Goal: Answer question/provide support: Share knowledge or assist other users

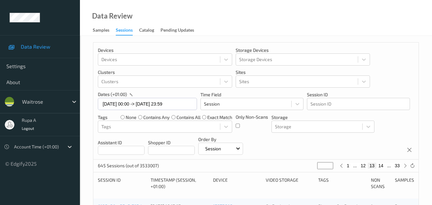
scroll to position [231, 0]
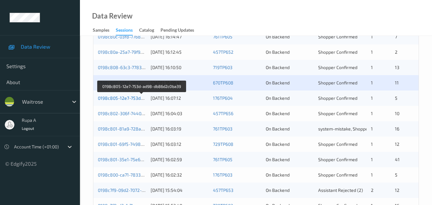
click at [131, 98] on link "0198c805-12e7-753d-ad98-db86d2c0ba39" at bounding box center [142, 97] width 88 height 5
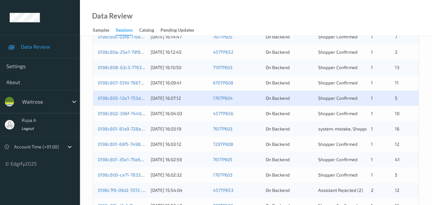
click at [148, 110] on div "0198c802-306f-7440-bac0-a5557951b16b 20/08/2025 16:04:03 457TP656 On Backend Sh…" at bounding box center [255, 113] width 325 height 15
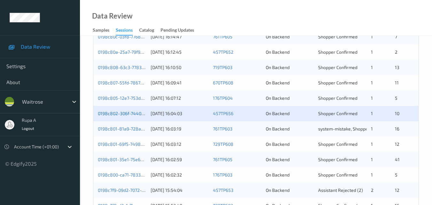
click at [143, 113] on link "0198c802-306f-7440-bac0-a5557951b16b" at bounding box center [141, 113] width 86 height 5
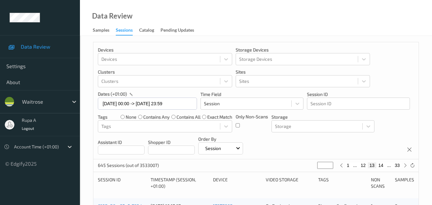
scroll to position [0, 0]
click at [401, 166] on button "33" at bounding box center [397, 166] width 9 height 6
type input "**"
click at [351, 166] on icon at bounding box center [350, 166] width 5 height 5
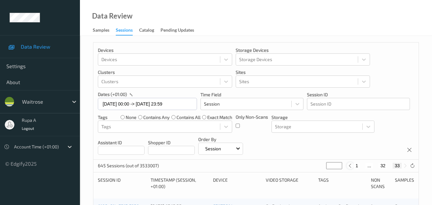
type input "**"
click at [351, 166] on icon at bounding box center [350, 166] width 5 height 5
type input "**"
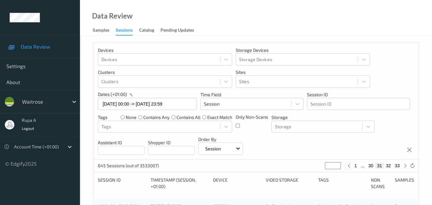
click at [351, 166] on icon at bounding box center [349, 166] width 5 height 5
type input "**"
click at [351, 166] on button "1" at bounding box center [348, 166] width 6 height 6
type input "*"
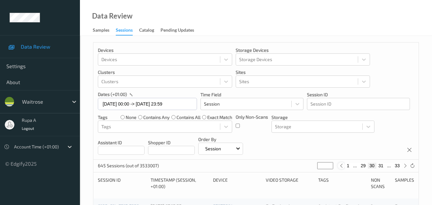
type input "*"
click at [405, 165] on icon at bounding box center [405, 166] width 5 height 5
type input "*"
click at [406, 165] on icon at bounding box center [405, 166] width 5 height 5
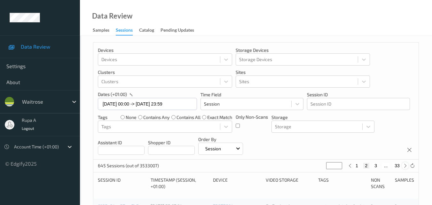
type input "*"
click at [406, 165] on icon at bounding box center [405, 166] width 5 height 5
type input "*"
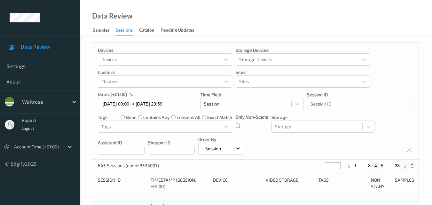
click at [406, 165] on icon at bounding box center [405, 166] width 5 height 5
type input "*"
click at [406, 165] on icon at bounding box center [405, 166] width 5 height 5
type input "*"
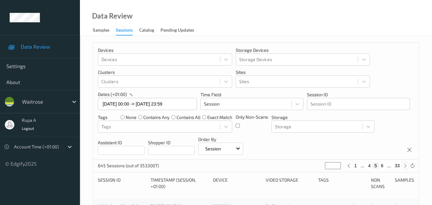
type input "*"
click at [406, 165] on icon at bounding box center [405, 166] width 5 height 5
type input "*"
click at [406, 165] on icon at bounding box center [405, 166] width 5 height 5
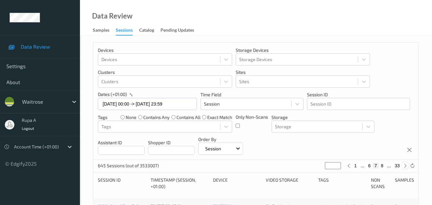
type input "*"
click at [406, 165] on icon at bounding box center [405, 166] width 5 height 5
type input "*"
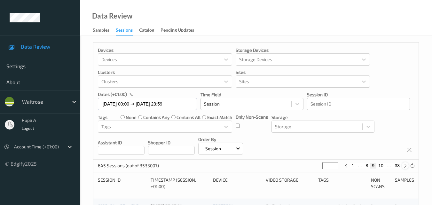
click at [406, 165] on icon at bounding box center [405, 166] width 5 height 5
type input "**"
click at [406, 165] on icon at bounding box center [405, 166] width 5 height 5
type input "**"
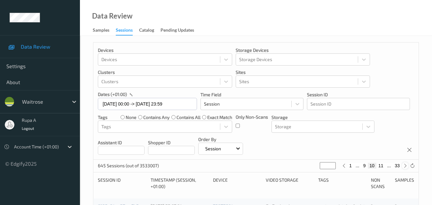
type input "**"
click at [406, 165] on icon at bounding box center [405, 166] width 5 height 5
type input "**"
click at [406, 165] on icon at bounding box center [405, 166] width 5 height 5
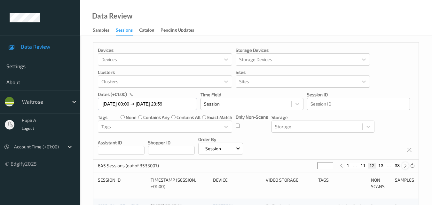
type input "**"
click at [406, 165] on icon at bounding box center [405, 166] width 5 height 5
type input "**"
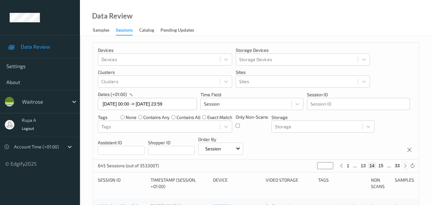
click at [406, 165] on icon at bounding box center [405, 166] width 5 height 5
type input "**"
click at [406, 165] on icon at bounding box center [405, 166] width 5 height 5
type input "**"
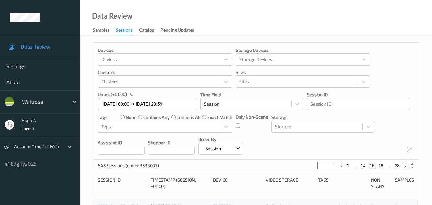
type input "**"
click at [406, 165] on icon at bounding box center [405, 166] width 5 height 5
type input "**"
click at [406, 165] on icon at bounding box center [405, 166] width 5 height 5
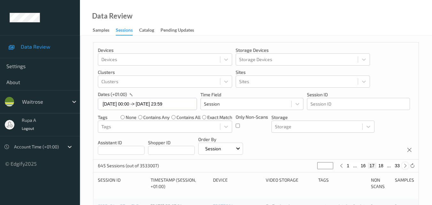
type input "**"
click at [406, 165] on icon at bounding box center [405, 166] width 5 height 5
type input "**"
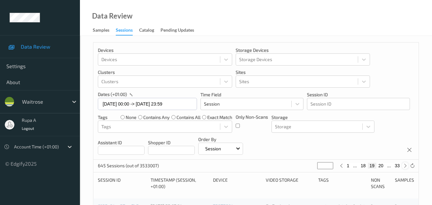
click at [406, 165] on icon at bounding box center [405, 166] width 5 height 5
type input "**"
click at [406, 165] on icon at bounding box center [405, 166] width 5 height 5
type input "**"
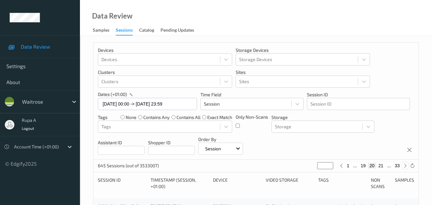
type input "**"
click at [406, 165] on icon at bounding box center [405, 166] width 5 height 5
type input "**"
click at [406, 165] on icon at bounding box center [405, 166] width 5 height 5
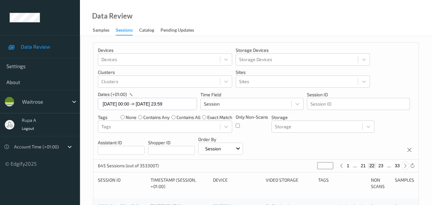
type input "**"
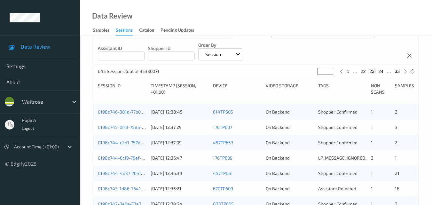
scroll to position [96, 0]
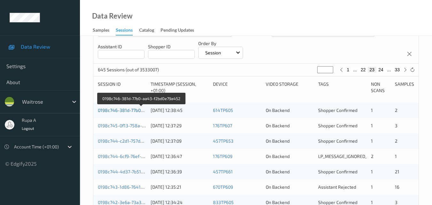
click at [145, 108] on link "0198c746-381d-77b0-aa43-f2bd0e79a452" at bounding box center [141, 110] width 87 height 5
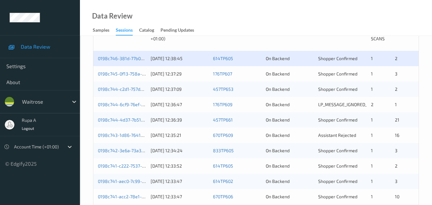
scroll to position [135, 0]
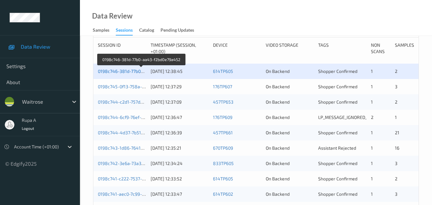
drag, startPoint x: 137, startPoint y: 74, endPoint x: 113, endPoint y: 72, distance: 24.7
click at [113, 72] on link "0198c746-381d-77b0-aa43-f2bd0e79a452" at bounding box center [141, 70] width 87 height 5
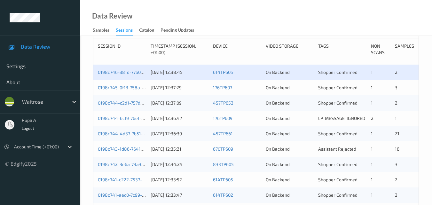
scroll to position [135, 0]
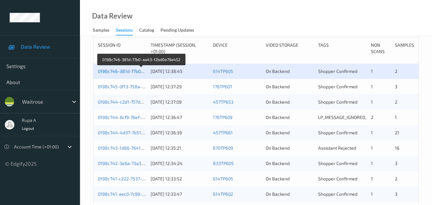
click at [119, 70] on link "0198c746-381d-77b0-aa43-f2bd0e79a452" at bounding box center [141, 70] width 87 height 5
click at [140, 72] on link "0198c746-381d-77b0-aa43-f2bd0e79a452" at bounding box center [141, 70] width 87 height 5
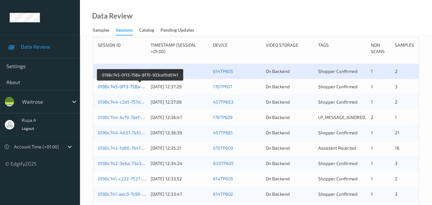
click at [117, 85] on link "0198c745-0f13-758a-8f70-933caf0d0141" at bounding box center [140, 86] width 84 height 5
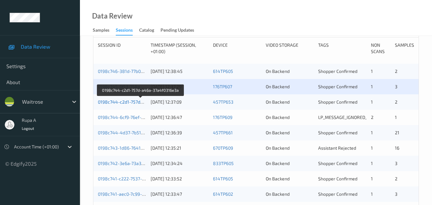
click at [126, 100] on link "0198c744-c2d1-757d-a46a-37a4f0316e3a" at bounding box center [141, 101] width 86 height 5
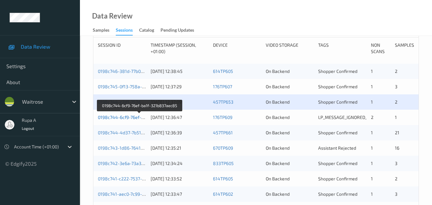
click at [133, 117] on link "0198c744-6cf9-76ef-ba1f-321b837aec85" at bounding box center [140, 117] width 84 height 5
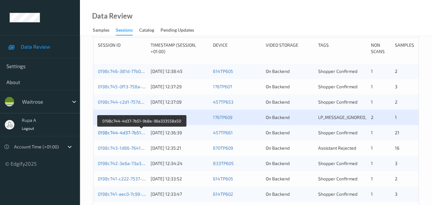
click at [140, 134] on link "0198c744-4d37-7b51-9b8e-96a333558a50" at bounding box center [142, 132] width 89 height 5
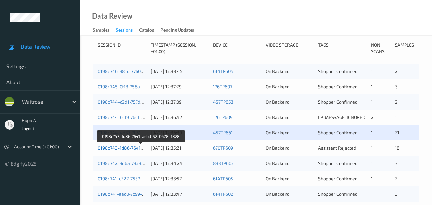
click at [131, 148] on link "0198c743-1d86-7641-aebd-52f0628a1828" at bounding box center [141, 147] width 87 height 5
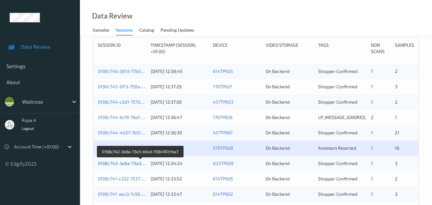
click at [124, 162] on link "0198c742-3e6a-73a3-b0ad-7584167cfae7" at bounding box center [141, 163] width 86 height 5
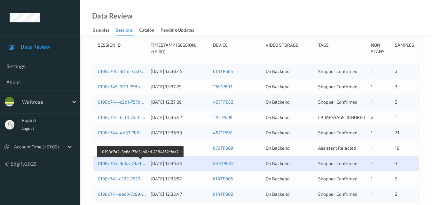
click at [139, 164] on link "0198c742-3e6a-73a3-b0ad-7584167cfae7" at bounding box center [141, 163] width 86 height 5
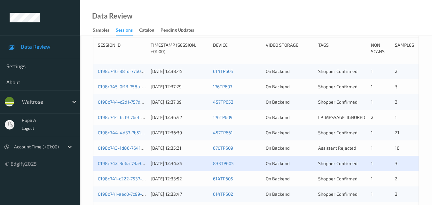
scroll to position [167, 0]
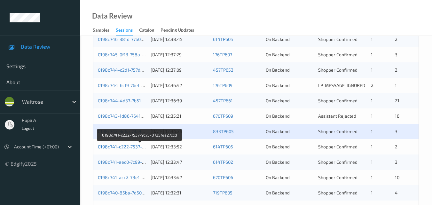
click at [123, 146] on link "0198c741-c222-7537-9c73-0725fea27ccd" at bounding box center [140, 146] width 84 height 5
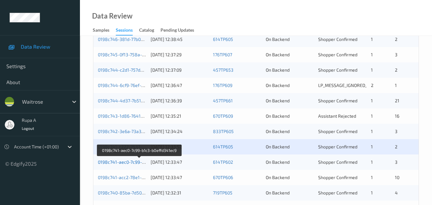
click at [122, 162] on link "0198c741-aec0-7c99-b1c3-b0effd341ec9" at bounding box center [140, 161] width 84 height 5
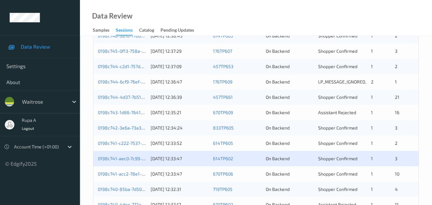
scroll to position [199, 0]
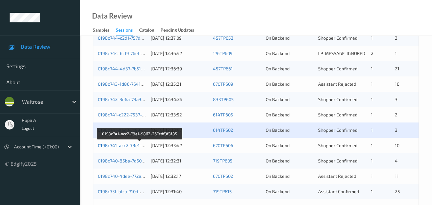
click at [128, 144] on link "0198c741-acc2-78e1-9862-267edf9f3f85" at bounding box center [140, 145] width 84 height 5
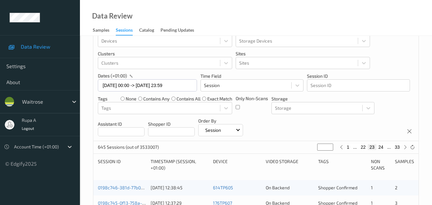
scroll to position [32, 0]
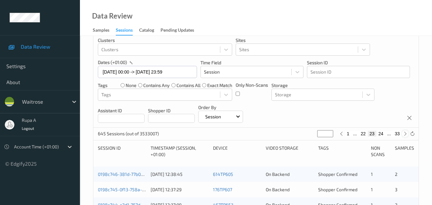
click at [406, 134] on icon at bounding box center [405, 134] width 5 height 5
type input "**"
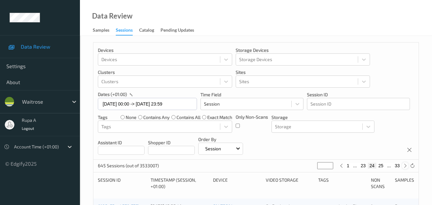
click at [404, 165] on icon at bounding box center [405, 166] width 5 height 5
type input "**"
click at [405, 166] on icon at bounding box center [405, 166] width 5 height 5
type input "**"
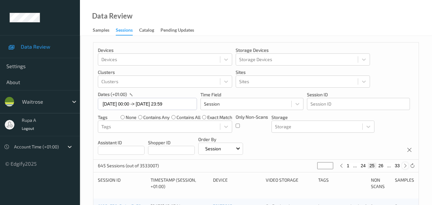
type input "**"
click at [405, 166] on icon at bounding box center [405, 166] width 5 height 5
type input "**"
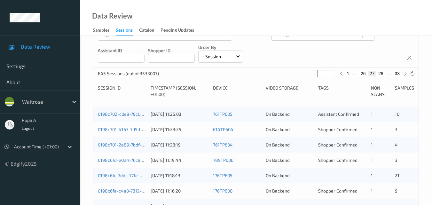
scroll to position [96, 0]
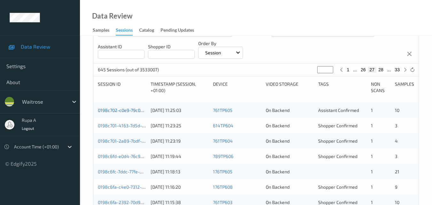
click at [133, 111] on link "0198c702-c0e9-79c0-914a-0b76a52475f1" at bounding box center [140, 110] width 85 height 5
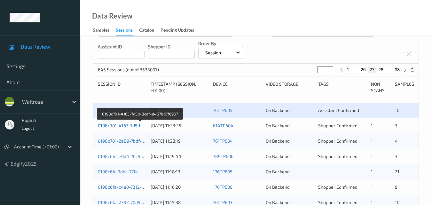
click at [122, 125] on link "0198c701-4163-7d5d-8caf-d4670d7f6967" at bounding box center [140, 125] width 84 height 5
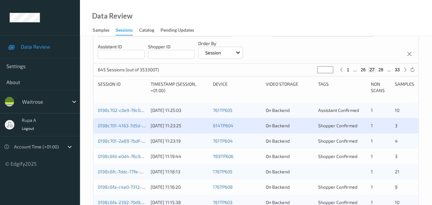
click at [135, 144] on div "0198c701-2a89-7bdf-ae3e-f7168e924231" at bounding box center [122, 141] width 48 height 6
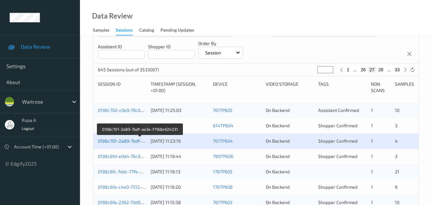
click at [136, 141] on link "0198c701-2a89-7bdf-ae3e-f7168e924231" at bounding box center [140, 140] width 85 height 5
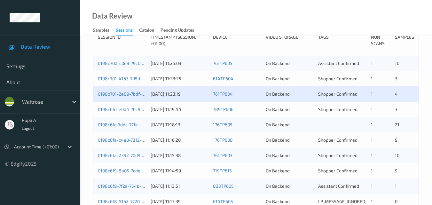
scroll to position [128, 0]
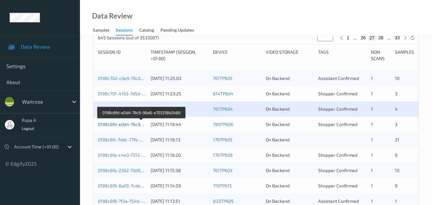
click at [132, 124] on link "0198c6fd-e0d4-76c9-96a8-e755318b2469" at bounding box center [141, 124] width 87 height 5
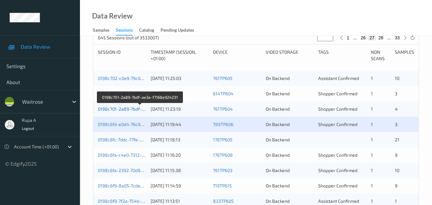
click at [129, 108] on link "0198c701-2a89-7bdf-ae3e-f7168e924231" at bounding box center [140, 108] width 85 height 5
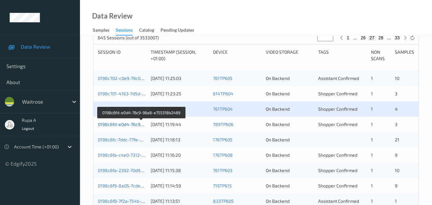
click at [131, 124] on link "0198c6fd-e0d4-76c9-96a8-e755318b2469" at bounding box center [141, 124] width 87 height 5
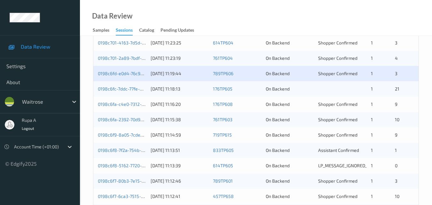
scroll to position [160, 0]
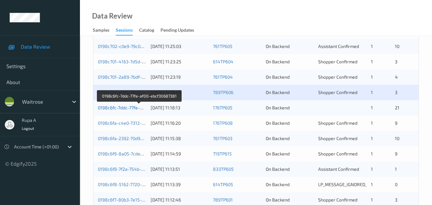
click at [130, 108] on link "0198c6fc-7ddc-77fe-af00-ebcf30687381" at bounding box center [139, 107] width 82 height 5
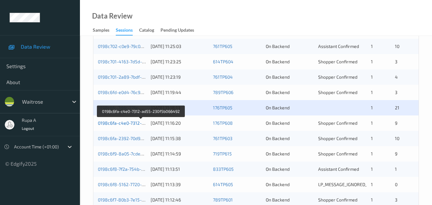
click at [123, 122] on link "0198c6fa-c4e0-7312-ad55-230f5b066492" at bounding box center [141, 122] width 86 height 5
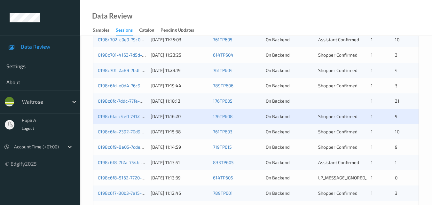
scroll to position [167, 0]
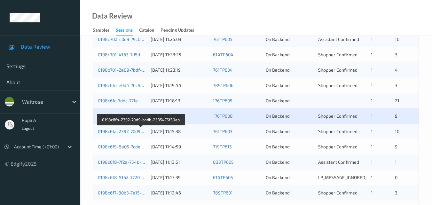
click at [114, 133] on link "0198c6fa-2392-70d9-badb-2535475f50eb" at bounding box center [141, 131] width 86 height 5
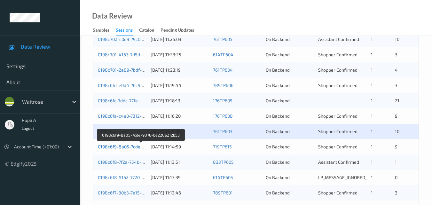
click at [121, 147] on link "0198c6f9-8a05-7cde-9076-be220e212b53" at bounding box center [141, 146] width 86 height 5
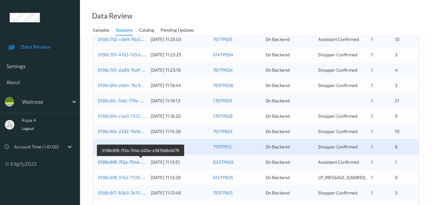
click at [128, 162] on link "0198c6f8-7f2a-754b-b20a-e3679d8a9279" at bounding box center [141, 161] width 86 height 5
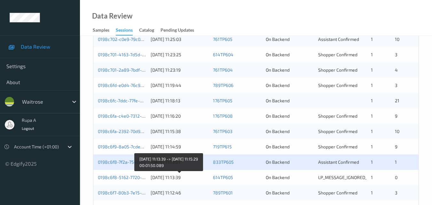
click at [160, 179] on div "20/08/2025 11:13:39" at bounding box center [180, 177] width 58 height 6
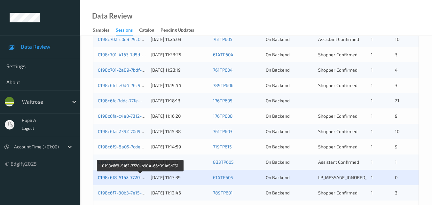
click at [145, 177] on link "0198c6f8-5162-7720-a904-66c091e5d751" at bounding box center [140, 177] width 85 height 5
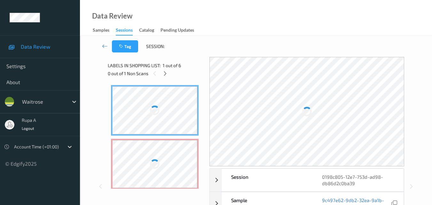
click at [243, 43] on div "Tag Session:" at bounding box center [256, 46] width 326 height 21
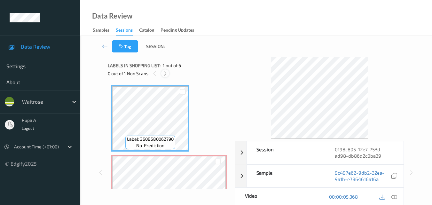
click at [165, 77] on div at bounding box center [165, 73] width 8 height 8
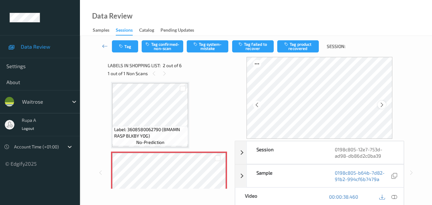
click at [384, 107] on icon at bounding box center [382, 105] width 5 height 6
click at [393, 195] on icon at bounding box center [395, 197] width 6 height 6
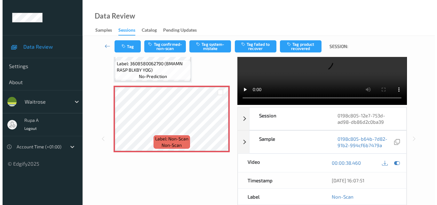
scroll to position [0, 0]
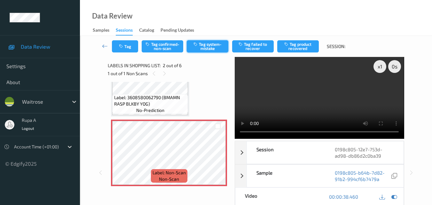
click at [208, 45] on button "Tag system-mistake" at bounding box center [208, 46] width 42 height 12
click at [130, 52] on button "Tag" at bounding box center [125, 46] width 26 height 12
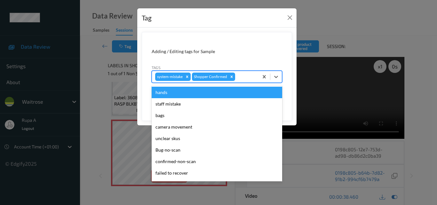
click at [248, 75] on div at bounding box center [245, 77] width 19 height 8
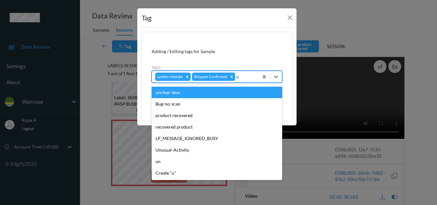
type input "un"
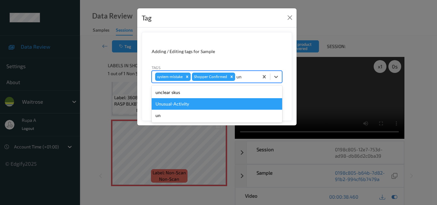
click at [190, 104] on div "Unusual-Activity" at bounding box center [217, 104] width 131 height 12
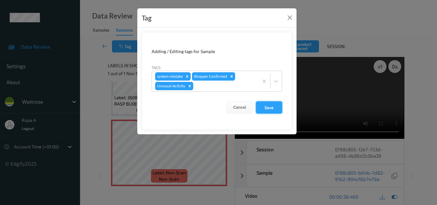
click at [267, 107] on button "Save" at bounding box center [269, 107] width 26 height 12
click at [275, 109] on button "Save" at bounding box center [269, 107] width 26 height 12
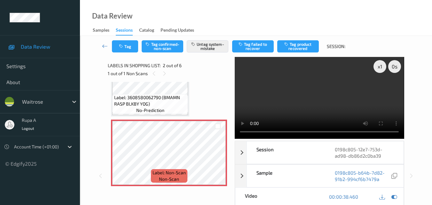
click at [238, 21] on div "Data Review Samples Sessions Catalog Pending Updates" at bounding box center [256, 18] width 352 height 36
click at [132, 50] on button "Tag" at bounding box center [125, 46] width 26 height 12
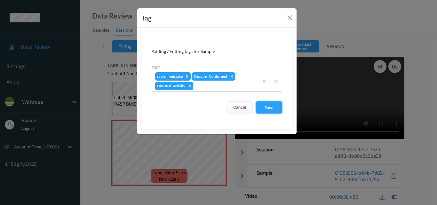
click at [269, 111] on button "Save" at bounding box center [269, 107] width 26 height 12
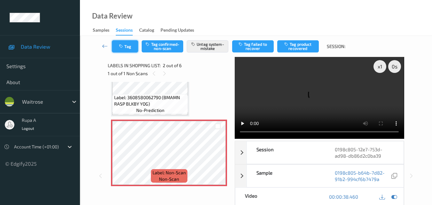
click at [125, 49] on button "Tag" at bounding box center [125, 46] width 26 height 12
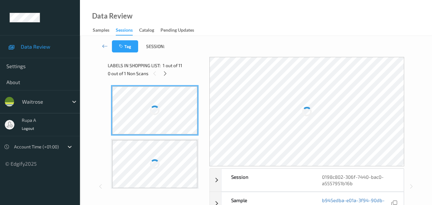
click at [194, 61] on div "Labels in shopping list: 1 out of 11 0 out of 1 Non Scans" at bounding box center [156, 69] width 97 height 25
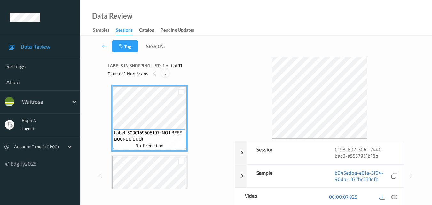
click at [167, 76] on icon at bounding box center [165, 74] width 5 height 6
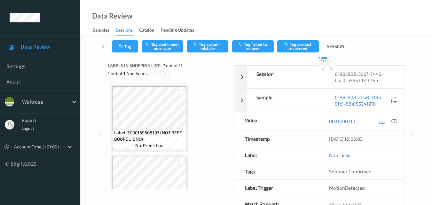
scroll to position [352, 0]
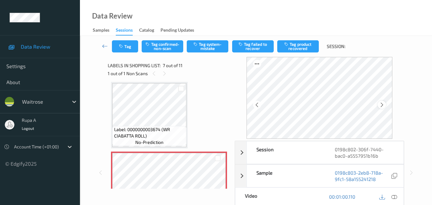
click at [383, 106] on icon at bounding box center [382, 105] width 5 height 6
click at [386, 103] on div at bounding box center [382, 105] width 8 height 8
click at [393, 198] on icon at bounding box center [395, 197] width 6 height 6
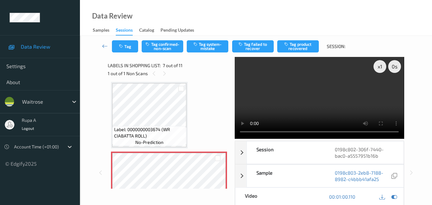
click at [217, 53] on div "Tag Tag confirmed-non-scan Tag system-mistake Tag failed to recover Tag product…" at bounding box center [256, 46] width 326 height 21
click at [217, 50] on button "Tag system-mistake" at bounding box center [208, 46] width 42 height 12
click at [124, 52] on button "Tag" at bounding box center [125, 46] width 26 height 12
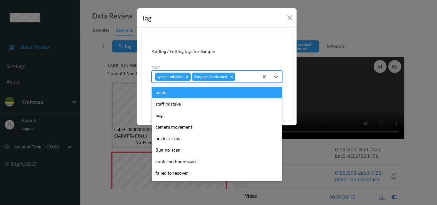
click at [247, 78] on div at bounding box center [245, 77] width 19 height 8
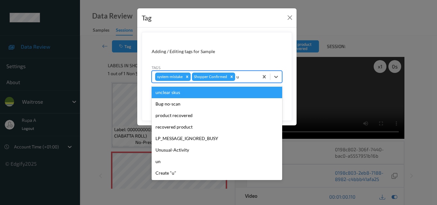
type input "un"
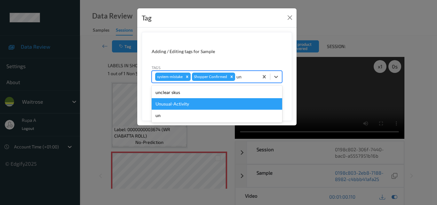
click at [193, 106] on div "Unusual-Activity" at bounding box center [217, 104] width 131 height 12
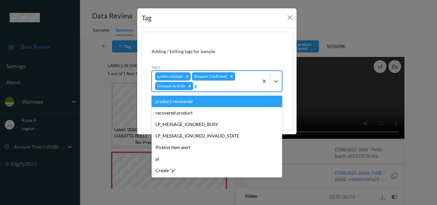
type input "pi"
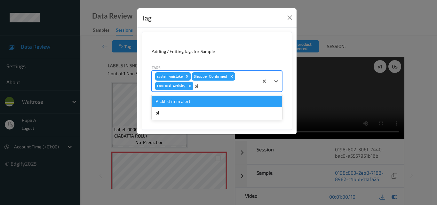
click at [188, 103] on div "Picklist item alert" at bounding box center [217, 102] width 131 height 12
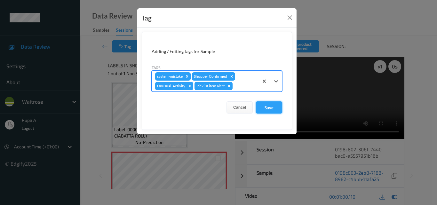
click at [266, 107] on button "Save" at bounding box center [269, 107] width 26 height 12
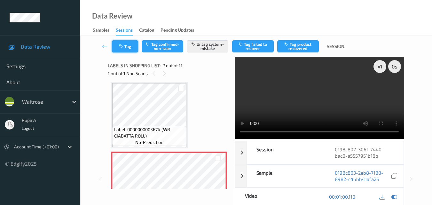
click at [124, 45] on icon "button" at bounding box center [121, 46] width 5 height 4
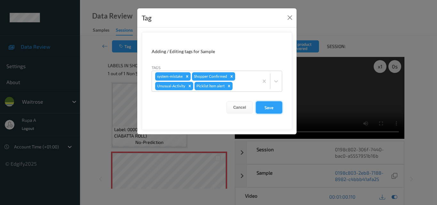
click at [271, 108] on button "Save" at bounding box center [269, 107] width 26 height 12
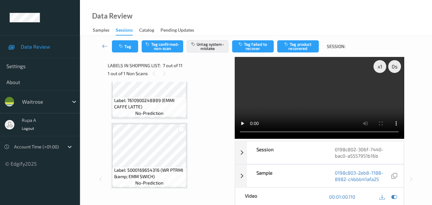
scroll to position [664, 0]
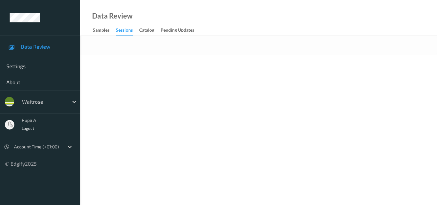
click at [203, 72] on body "Data Review Settings About waitrose rupa a Logout Account Time (+01:00) © Edgif…" at bounding box center [218, 102] width 437 height 205
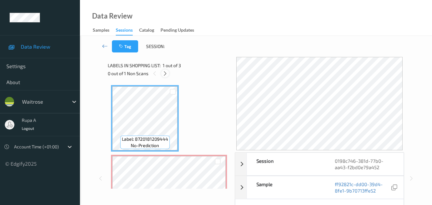
click at [164, 73] on icon at bounding box center [165, 74] width 5 height 6
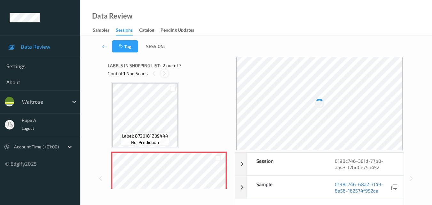
click at [164, 73] on icon at bounding box center [164, 74] width 5 height 6
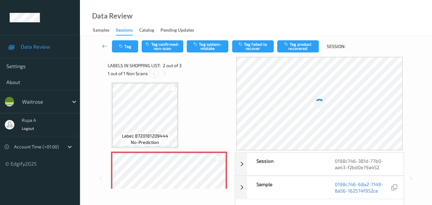
click at [153, 75] on icon at bounding box center [153, 74] width 5 height 6
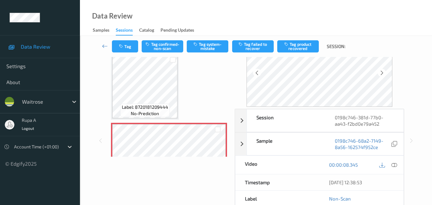
scroll to position [0, 0]
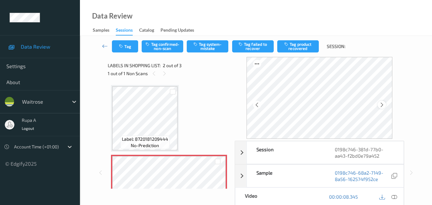
click at [384, 103] on icon at bounding box center [382, 105] width 5 height 6
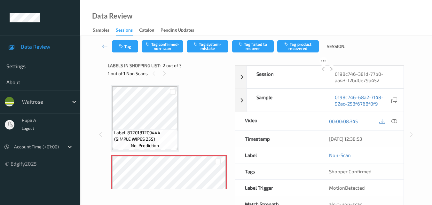
click at [334, 72] on icon at bounding box center [331, 69] width 5 height 6
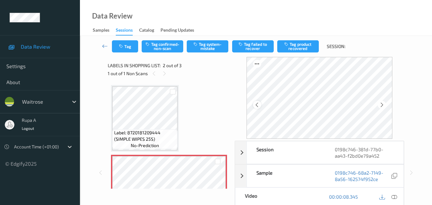
click at [257, 105] on icon at bounding box center [256, 105] width 5 height 6
click at [382, 101] on div at bounding box center [382, 105] width 8 height 8
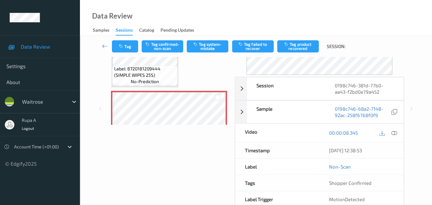
click at [393, 132] on icon at bounding box center [395, 133] width 6 height 6
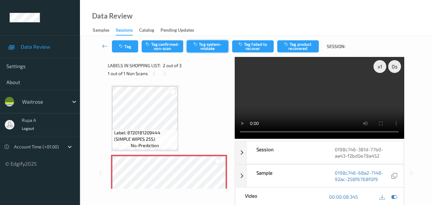
click at [209, 50] on button "Tag system-mistake" at bounding box center [208, 46] width 42 height 12
click at [125, 49] on button "Tag" at bounding box center [125, 46] width 26 height 12
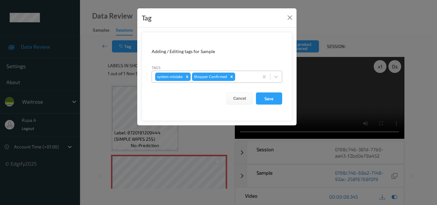
click at [239, 78] on div at bounding box center [245, 77] width 19 height 8
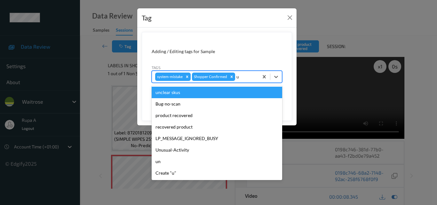
type input "un"
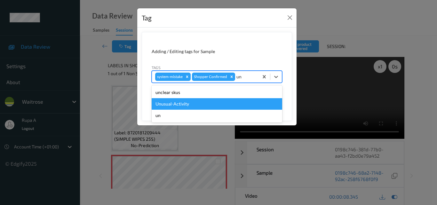
click at [191, 104] on div "Unusual-Activity" at bounding box center [217, 104] width 131 height 12
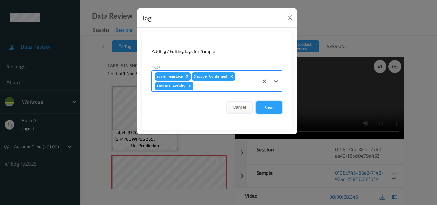
click at [266, 107] on button "Save" at bounding box center [269, 107] width 26 height 12
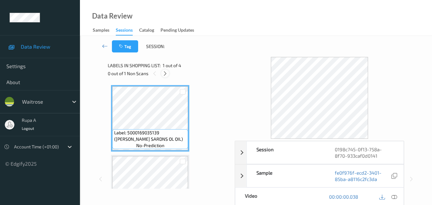
click at [166, 71] on icon at bounding box center [165, 74] width 5 height 6
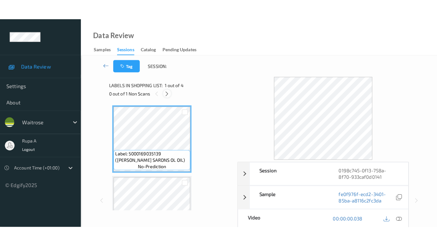
scroll to position [143, 0]
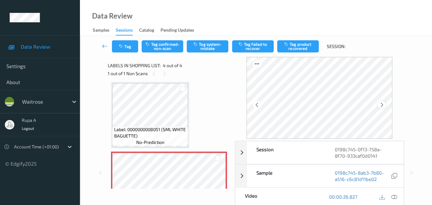
click at [385, 102] on icon at bounding box center [382, 105] width 5 height 6
click at [394, 198] on icon at bounding box center [395, 197] width 6 height 6
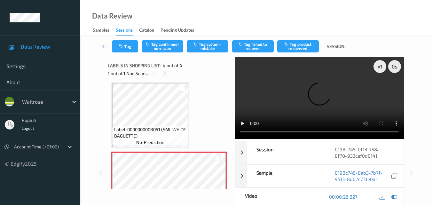
scroll to position [135, 0]
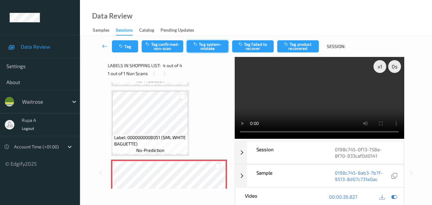
click at [215, 47] on button "Tag system-mistake" at bounding box center [208, 46] width 42 height 12
click at [204, 48] on button "Tag system-mistake" at bounding box center [208, 46] width 42 height 12
click at [121, 47] on icon "button" at bounding box center [121, 46] width 5 height 4
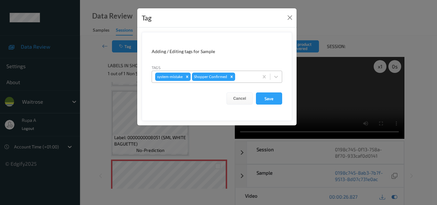
click at [251, 78] on div at bounding box center [245, 77] width 19 height 8
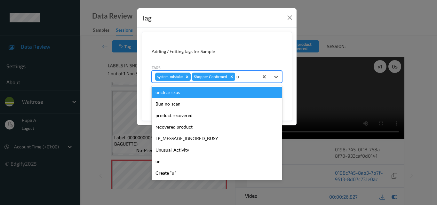
type input "un"
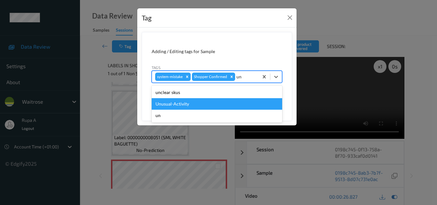
click at [186, 104] on div "Unusual-Activity" at bounding box center [217, 104] width 131 height 12
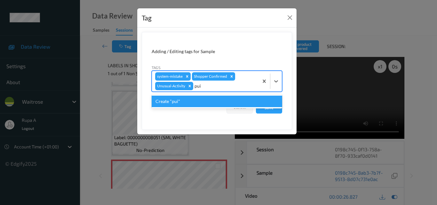
drag, startPoint x: 196, startPoint y: 85, endPoint x: 203, endPoint y: 86, distance: 6.4
click at [203, 86] on div "pui" at bounding box center [225, 86] width 61 height 8
type input "pi"
click at [195, 102] on div "Picklist item alert" at bounding box center [217, 102] width 131 height 12
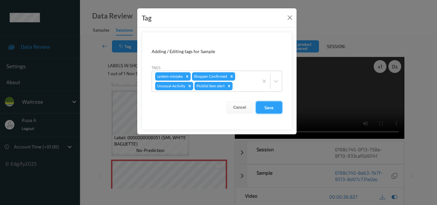
click at [264, 110] on button "Save" at bounding box center [269, 107] width 26 height 12
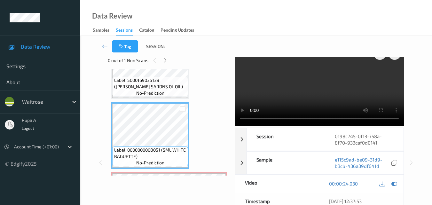
scroll to position [143, 0]
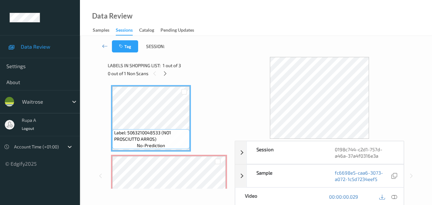
click at [207, 42] on div "Tag Session:" at bounding box center [256, 46] width 326 height 21
click at [167, 75] on icon at bounding box center [165, 74] width 5 height 6
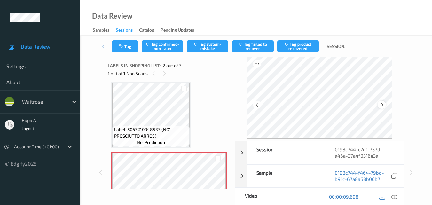
click at [386, 106] on div at bounding box center [382, 105] width 8 height 8
click at [385, 104] on icon at bounding box center [382, 105] width 5 height 6
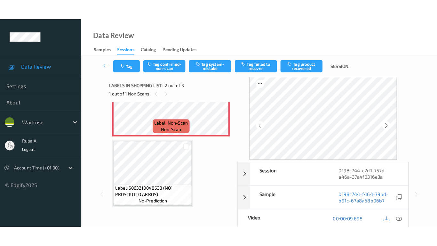
scroll to position [74, 0]
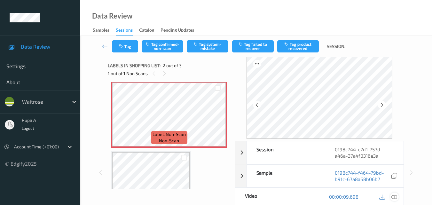
click at [392, 198] on icon at bounding box center [395, 197] width 6 height 6
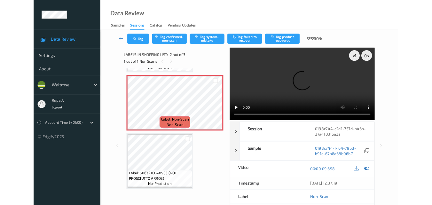
scroll to position [65, 0]
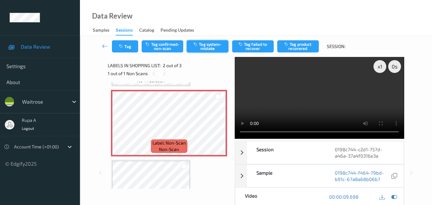
click at [204, 50] on button "Tag system-mistake" at bounding box center [208, 46] width 42 height 12
click at [124, 50] on button "Tag" at bounding box center [125, 46] width 26 height 12
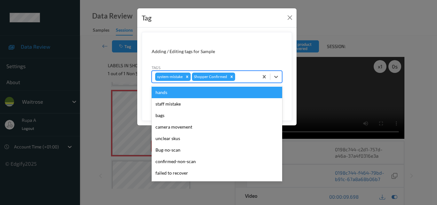
click at [254, 73] on div at bounding box center [245, 77] width 19 height 8
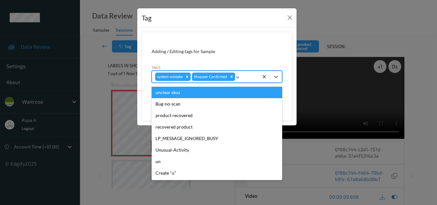
type input "un"
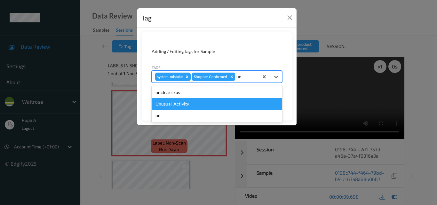
click at [188, 106] on div "Unusual-Activity" at bounding box center [217, 104] width 131 height 12
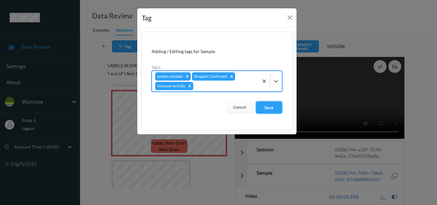
click at [269, 105] on button "Save" at bounding box center [269, 107] width 26 height 12
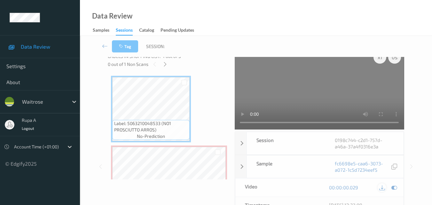
scroll to position [32, 0]
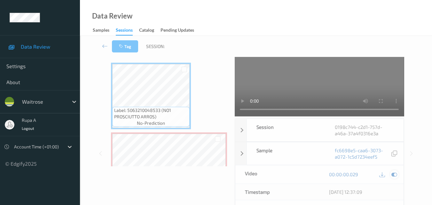
click at [394, 175] on icon at bounding box center [395, 175] width 6 height 6
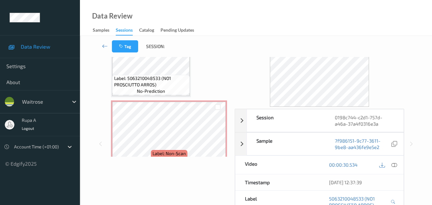
scroll to position [10, 0]
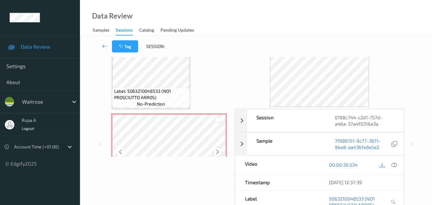
click at [218, 150] on icon at bounding box center [217, 152] width 5 height 6
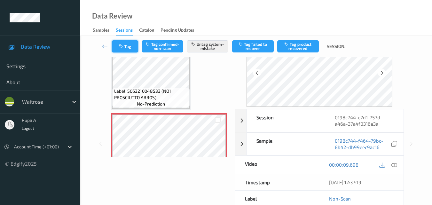
click at [123, 46] on icon "button" at bounding box center [121, 46] width 5 height 4
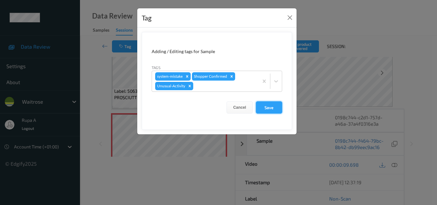
click at [263, 109] on button "Save" at bounding box center [269, 107] width 26 height 12
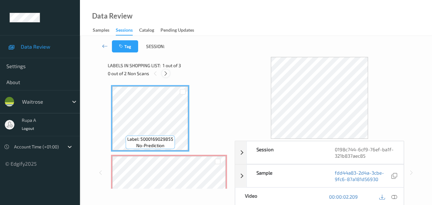
click at [166, 74] on icon at bounding box center [165, 74] width 5 height 6
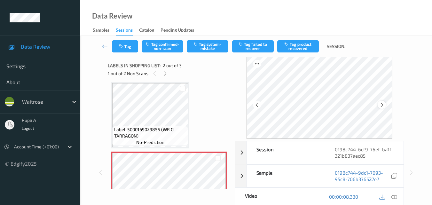
click at [381, 102] on div at bounding box center [320, 98] width 146 height 82
click at [381, 103] on icon at bounding box center [382, 105] width 5 height 6
click at [380, 102] on div at bounding box center [382, 105] width 8 height 8
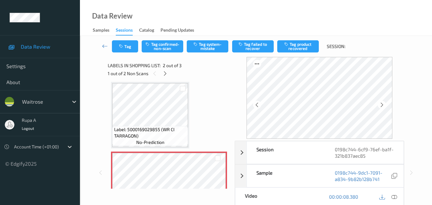
click at [380, 102] on div at bounding box center [382, 105] width 8 height 8
click at [381, 102] on icon at bounding box center [382, 105] width 5 height 6
click at [394, 200] on icon at bounding box center [395, 197] width 6 height 6
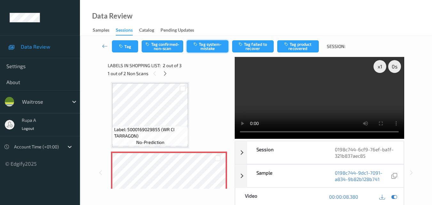
click at [215, 48] on button "Tag system-mistake" at bounding box center [208, 46] width 42 height 12
click at [123, 47] on icon "button" at bounding box center [121, 46] width 5 height 4
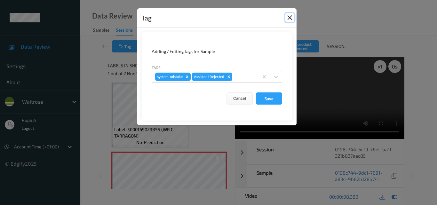
click at [288, 18] on button "Close" at bounding box center [289, 17] width 9 height 9
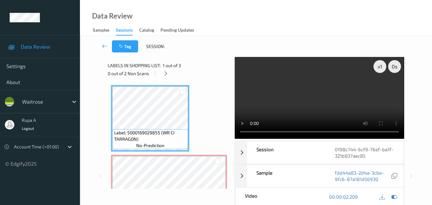
scroll to position [96, 0]
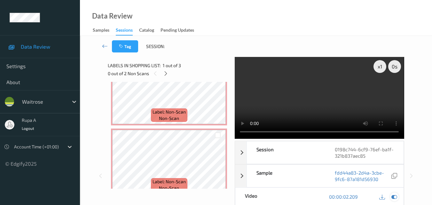
click at [393, 196] on icon at bounding box center [395, 197] width 6 height 6
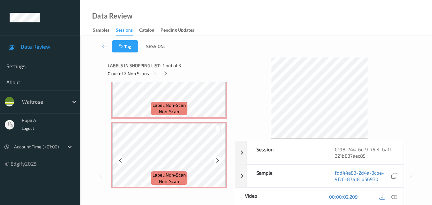
scroll to position [106, 0]
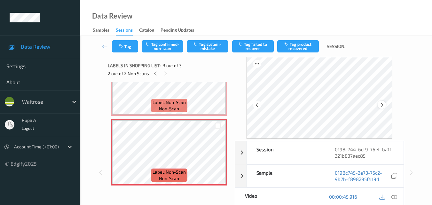
click at [385, 103] on icon at bounding box center [382, 105] width 5 height 6
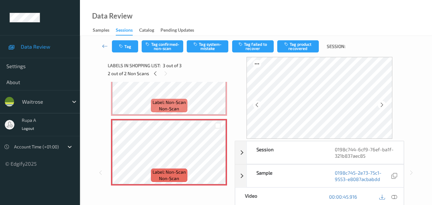
click at [385, 103] on icon at bounding box center [382, 105] width 5 height 6
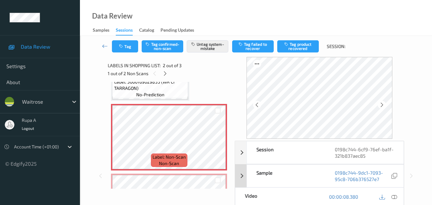
scroll to position [64, 0]
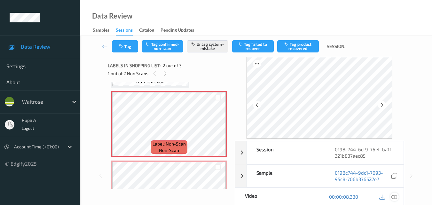
click at [394, 196] on icon at bounding box center [395, 197] width 6 height 6
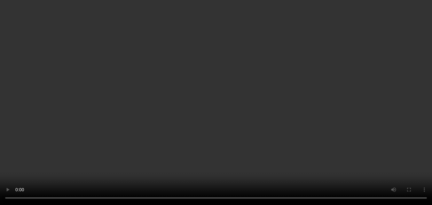
scroll to position [106, 0]
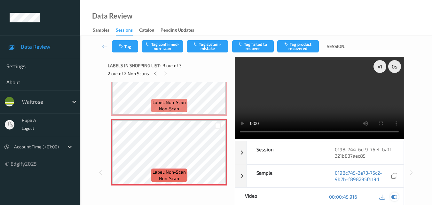
click at [394, 196] on icon at bounding box center [395, 197] width 6 height 6
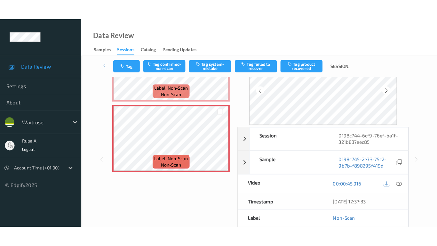
scroll to position [0, 0]
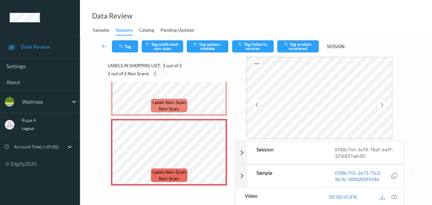
click at [395, 195] on icon at bounding box center [395, 197] width 6 height 6
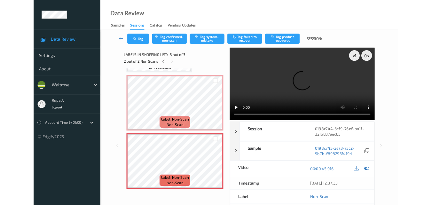
scroll to position [65, 0]
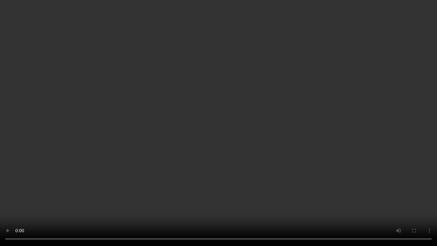
click at [401, 199] on video at bounding box center [218, 123] width 437 height 246
click at [198, 185] on video at bounding box center [218, 123] width 437 height 246
click at [200, 180] on video at bounding box center [218, 123] width 437 height 246
click at [238, 171] on video at bounding box center [218, 123] width 437 height 246
click at [295, 131] on video at bounding box center [218, 123] width 437 height 246
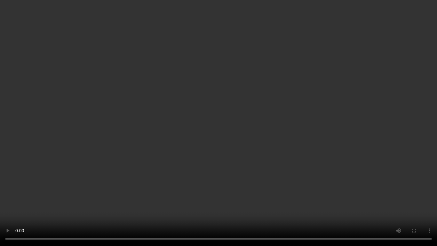
click at [295, 131] on video at bounding box center [218, 123] width 437 height 246
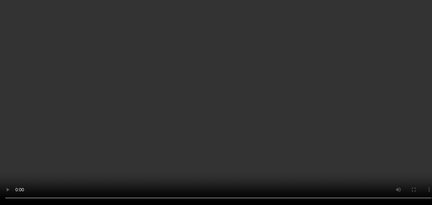
scroll to position [33, 0]
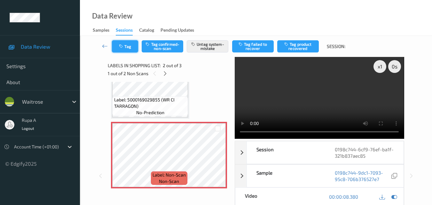
click at [136, 49] on button "Tag" at bounding box center [125, 46] width 26 height 12
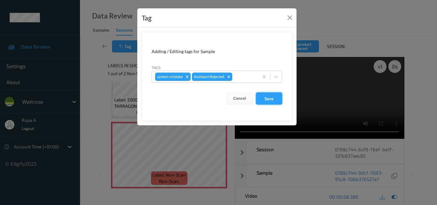
click at [269, 97] on button "Save" at bounding box center [269, 98] width 26 height 12
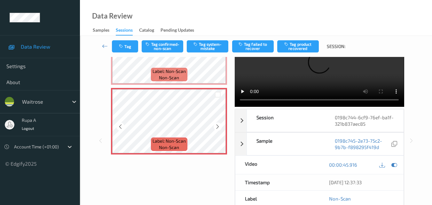
scroll to position [106, 0]
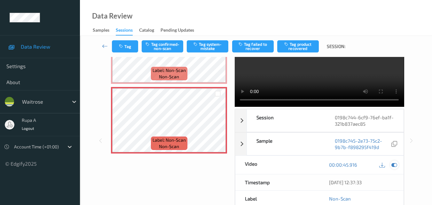
click at [396, 131] on div "0198c744-6cf9-76ef-ba1f-321b837aec85" at bounding box center [364, 120] width 78 height 22
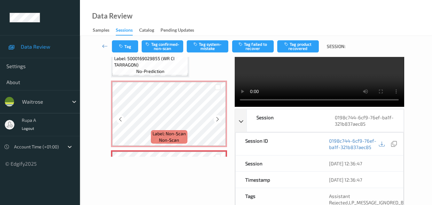
scroll to position [42, 0]
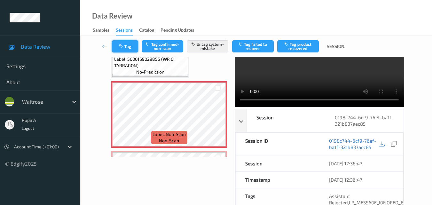
click at [122, 47] on icon "button" at bounding box center [121, 46] width 5 height 4
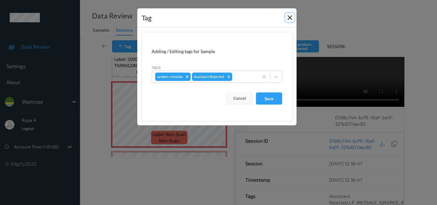
click at [288, 18] on button "Close" at bounding box center [289, 17] width 9 height 9
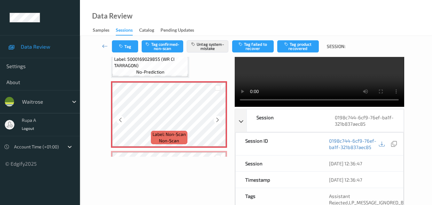
scroll to position [106, 0]
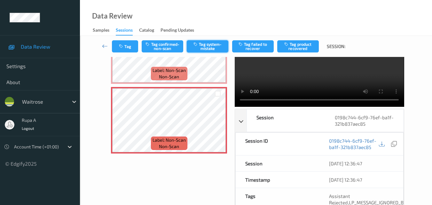
click at [223, 47] on button "Tag system-mistake" at bounding box center [208, 46] width 42 height 12
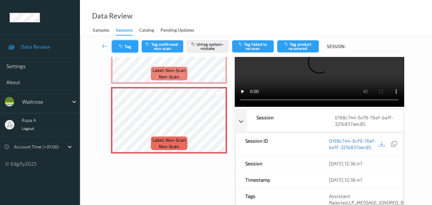
click at [132, 48] on button "Tag" at bounding box center [125, 46] width 26 height 12
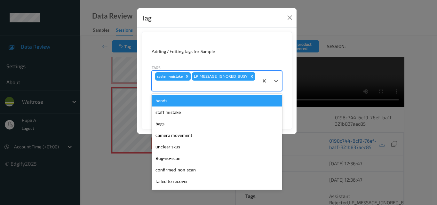
click at [228, 91] on div "system-mistake LP_MESSAGE_IGNORED_BUSY" at bounding box center [205, 81] width 107 height 20
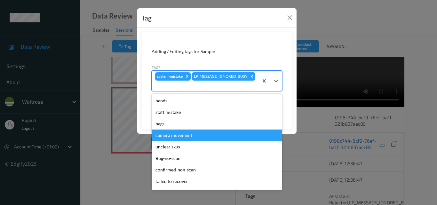
type input "i"
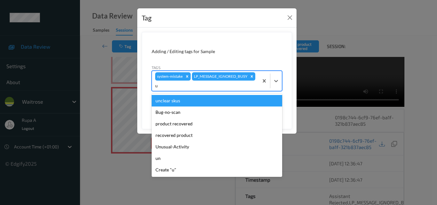
type input "un"
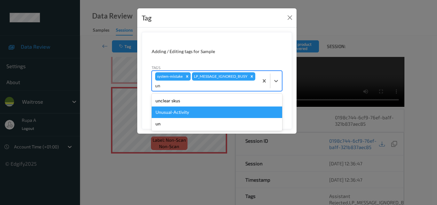
click at [188, 116] on div "Unusual-Activity" at bounding box center [217, 113] width 131 height 12
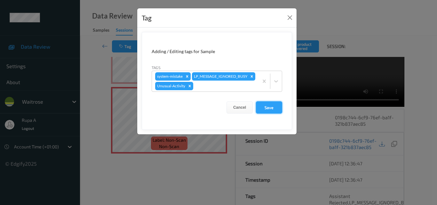
click at [271, 114] on button "Save" at bounding box center [269, 107] width 26 height 12
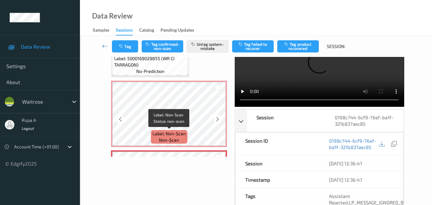
scroll to position [42, 0]
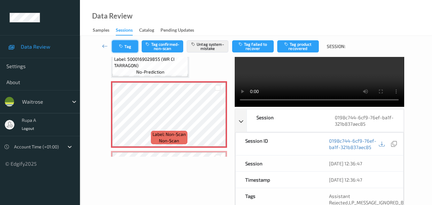
click at [132, 46] on button "Tag" at bounding box center [125, 46] width 26 height 12
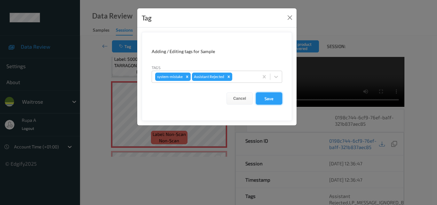
click at [276, 103] on button "Save" at bounding box center [269, 98] width 26 height 12
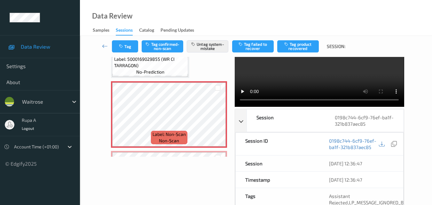
scroll to position [106, 0]
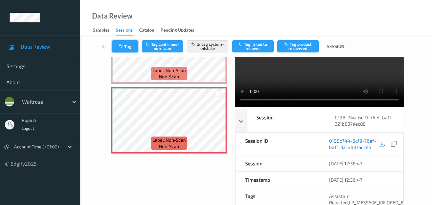
click at [128, 47] on button "Tag" at bounding box center [125, 46] width 26 height 12
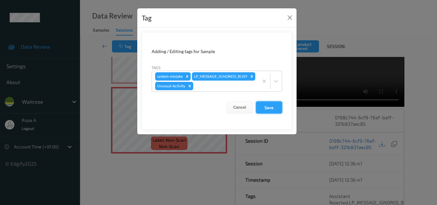
click at [270, 114] on button "Save" at bounding box center [269, 107] width 26 height 12
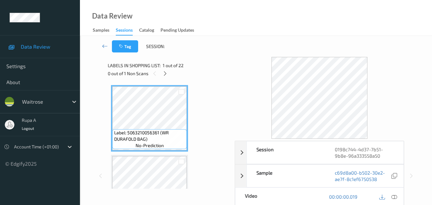
click at [167, 77] on div "0 out of 1 Non Scans" at bounding box center [169, 73] width 123 height 8
click at [165, 74] on icon at bounding box center [165, 74] width 5 height 6
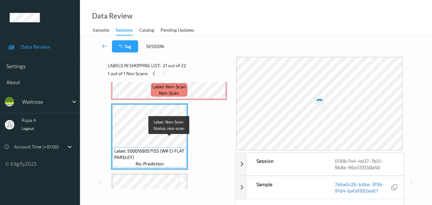
scroll to position [1323, 0]
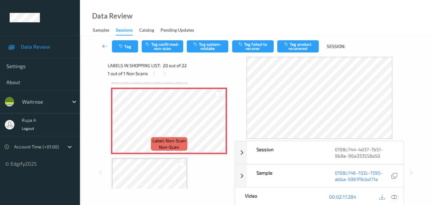
click at [396, 198] on icon at bounding box center [395, 197] width 6 height 6
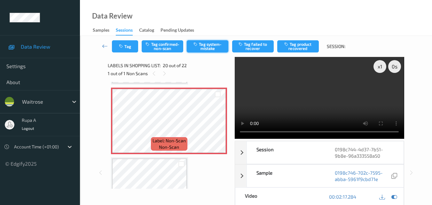
click at [218, 49] on button "Tag system-mistake" at bounding box center [208, 46] width 42 height 12
click at [126, 46] on button "Tag" at bounding box center [125, 46] width 26 height 12
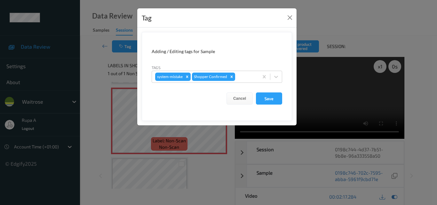
click at [245, 70] on div "Tags system-mistake Shopper Confirmed" at bounding box center [217, 73] width 131 height 19
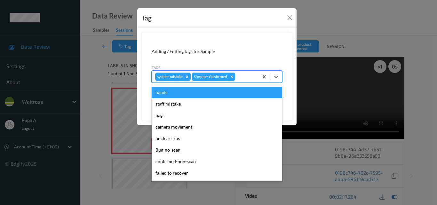
click at [242, 79] on div at bounding box center [245, 77] width 19 height 8
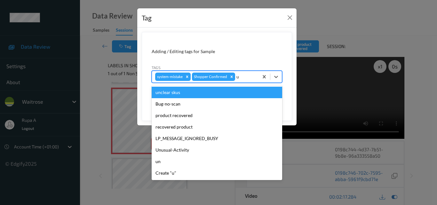
type input "un"
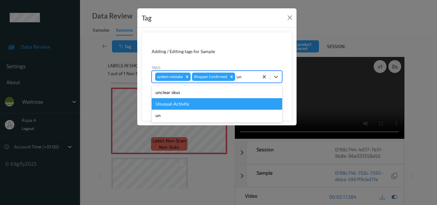
click at [207, 100] on div "Unusual-Activity" at bounding box center [217, 104] width 131 height 12
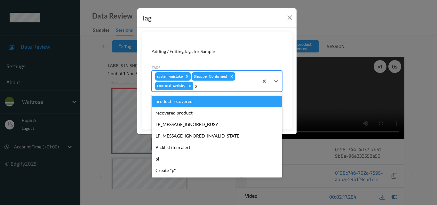
type input "pi"
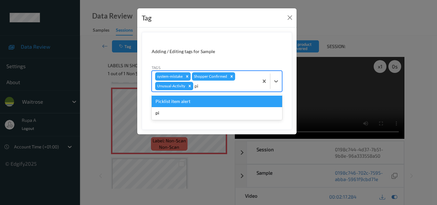
click at [209, 101] on div "Picklist item alert" at bounding box center [217, 102] width 131 height 12
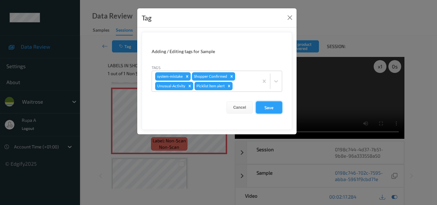
click at [263, 109] on button "Save" at bounding box center [269, 107] width 26 height 12
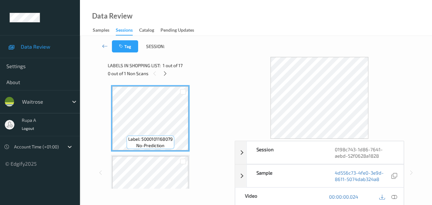
click at [229, 37] on div "Tag Session:" at bounding box center [256, 46] width 326 height 21
click at [168, 75] on icon at bounding box center [165, 74] width 5 height 6
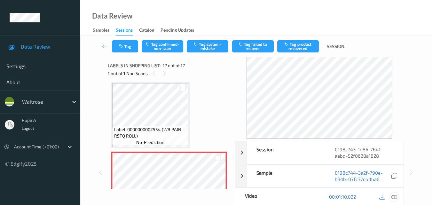
click at [394, 197] on icon at bounding box center [395, 197] width 6 height 6
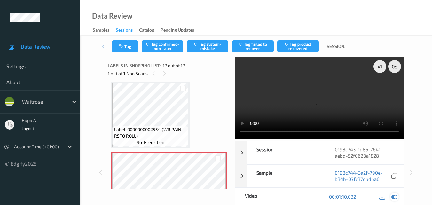
click at [392, 199] on icon at bounding box center [395, 197] width 6 height 6
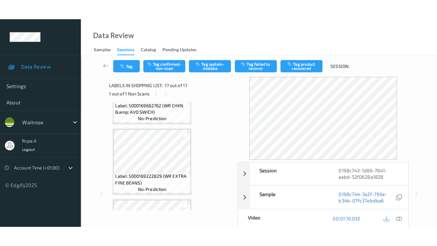
scroll to position [1050, 0]
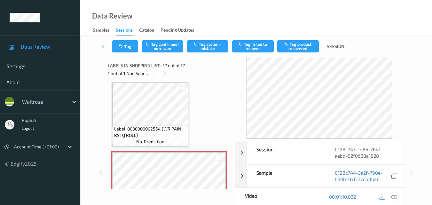
click at [396, 195] on icon at bounding box center [395, 197] width 6 height 6
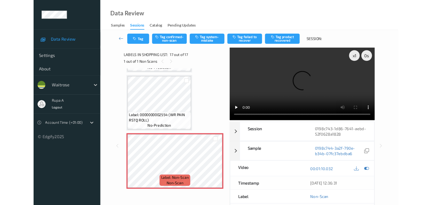
scroll to position [1042, 0]
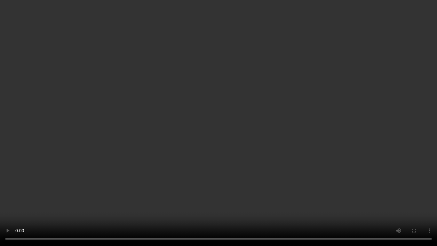
click at [91, 175] on video at bounding box center [218, 123] width 437 height 246
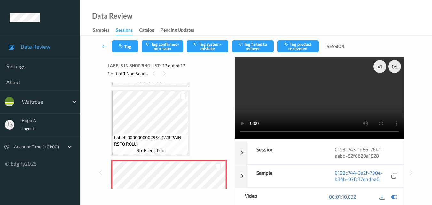
drag, startPoint x: 392, startPoint y: 195, endPoint x: 389, endPoint y: 193, distance: 3.4
click at [392, 196] on icon at bounding box center [395, 197] width 6 height 6
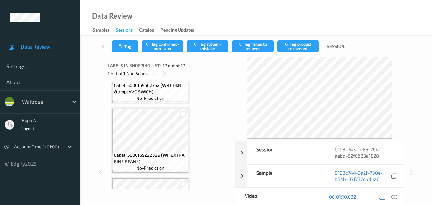
scroll to position [826, 0]
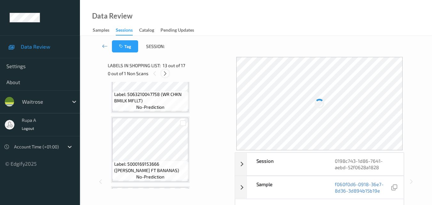
click at [168, 75] on icon at bounding box center [165, 74] width 5 height 6
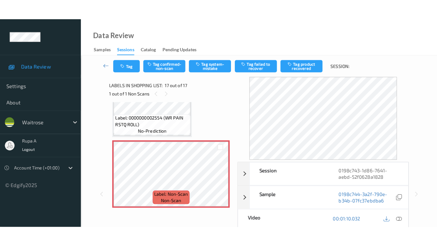
scroll to position [1082, 0]
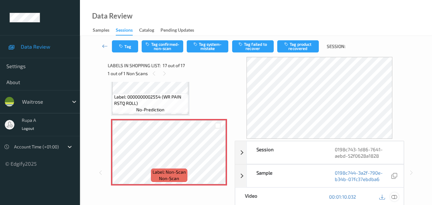
click at [395, 198] on icon at bounding box center [395, 197] width 6 height 6
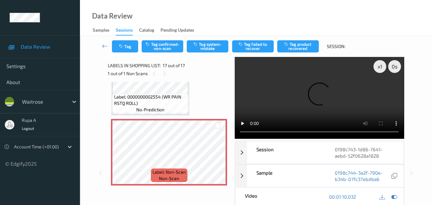
scroll to position [1042, 0]
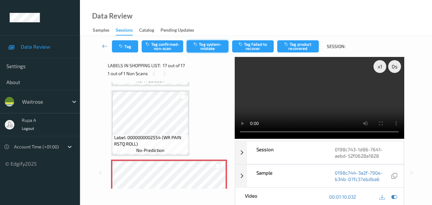
click at [210, 50] on button "Tag system-mistake" at bounding box center [208, 46] width 42 height 12
click at [122, 50] on button "Tag" at bounding box center [125, 46] width 26 height 12
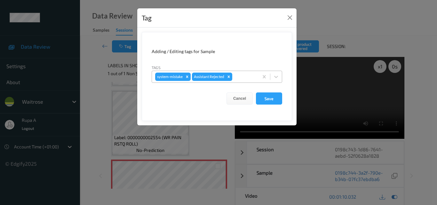
click at [246, 79] on div at bounding box center [245, 77] width 22 height 8
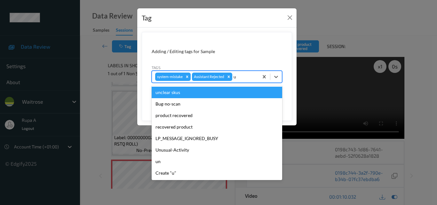
type input "un"
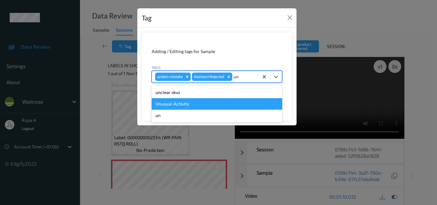
click at [198, 105] on div "Unusual-Activity" at bounding box center [217, 104] width 131 height 12
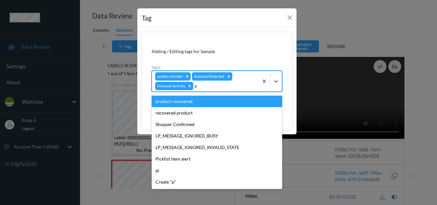
type input "pi"
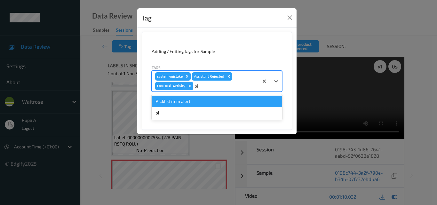
click at [204, 98] on div "Picklist item alert" at bounding box center [217, 102] width 131 height 12
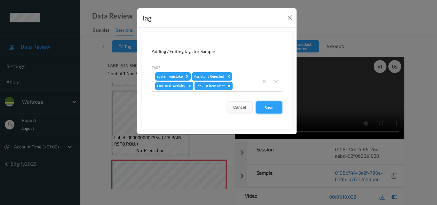
click at [264, 105] on button "Save" at bounding box center [269, 107] width 26 height 12
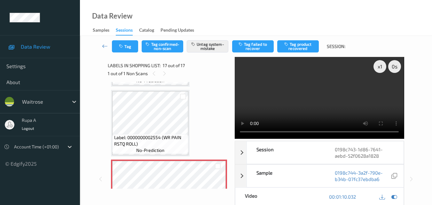
click at [191, 13] on div "Data Review Samples Sessions Catalog Pending Updates" at bounding box center [256, 18] width 352 height 36
click at [122, 47] on icon "button" at bounding box center [121, 46] width 5 height 4
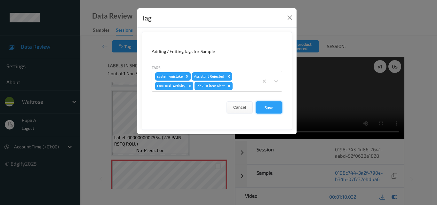
click at [276, 107] on button "Save" at bounding box center [269, 107] width 26 height 12
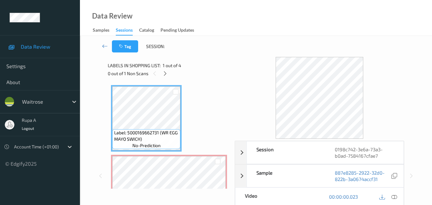
scroll to position [32, 0]
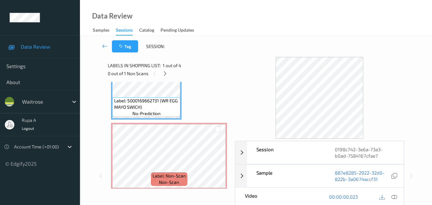
click at [215, 77] on div "0 out of 1 Non Scans" at bounding box center [169, 73] width 123 height 8
click at [165, 73] on icon at bounding box center [165, 74] width 5 height 6
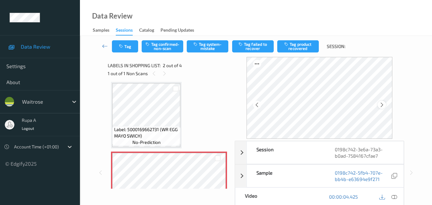
click at [385, 104] on icon at bounding box center [382, 105] width 5 height 6
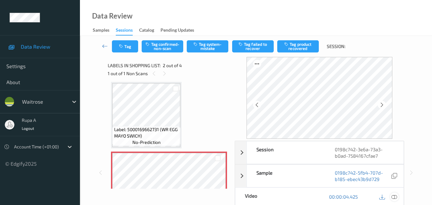
click at [394, 196] on icon at bounding box center [395, 197] width 6 height 6
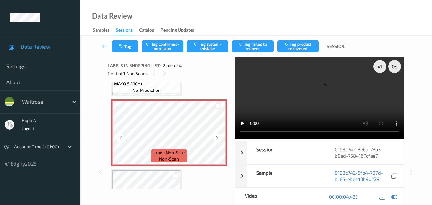
scroll to position [67, 0]
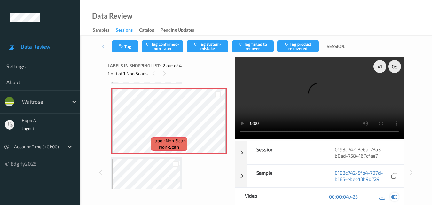
click at [396, 197] on icon at bounding box center [395, 197] width 6 height 6
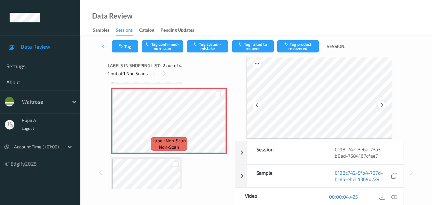
click at [385, 105] on icon at bounding box center [382, 105] width 5 height 6
click at [394, 195] on icon at bounding box center [395, 197] width 6 height 6
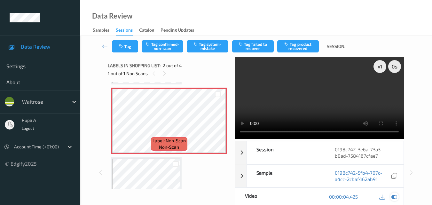
click at [393, 195] on icon at bounding box center [395, 197] width 6 height 6
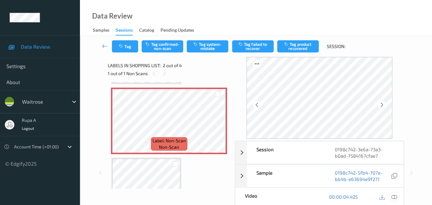
click at [395, 197] on icon at bounding box center [395, 197] width 6 height 6
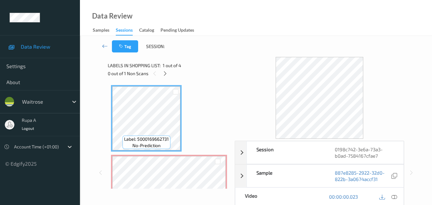
click at [164, 73] on icon at bounding box center [165, 74] width 5 height 6
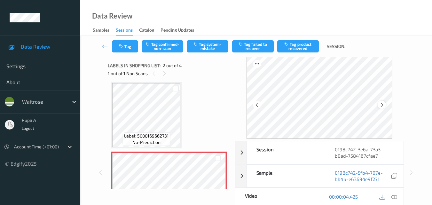
click at [382, 104] on icon at bounding box center [382, 105] width 5 height 6
click at [383, 104] on icon at bounding box center [382, 105] width 5 height 6
click at [398, 196] on div at bounding box center [394, 197] width 9 height 9
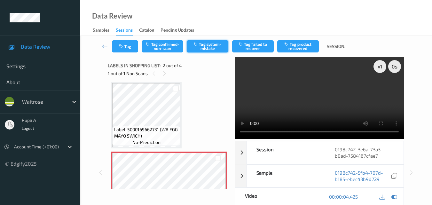
click at [216, 45] on button "Tag system-mistake" at bounding box center [208, 46] width 42 height 12
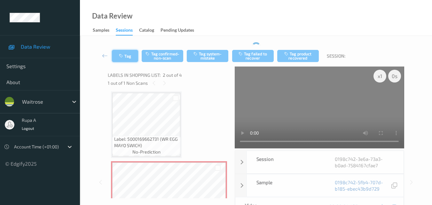
click at [118, 47] on div "Tag Tag confirmed-non-scan Tag system-mistake Tag failed to recover Tag product…" at bounding box center [256, 55] width 326 height 21
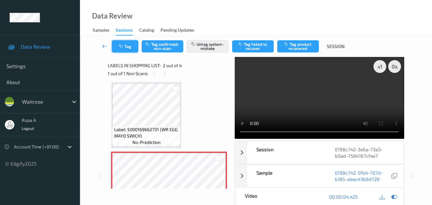
click at [118, 48] on button "Tag" at bounding box center [125, 46] width 26 height 12
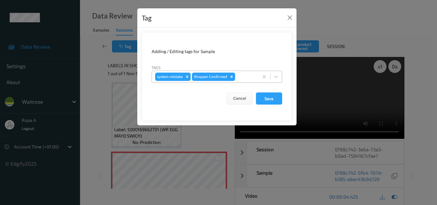
click at [257, 77] on div "system-mistake Shopper Confirmed" at bounding box center [205, 76] width 107 height 11
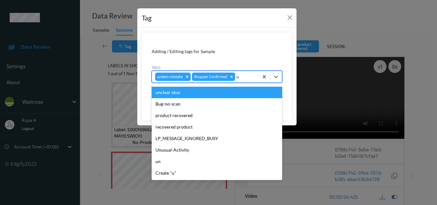
type input "un"
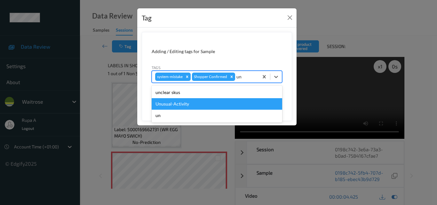
click at [210, 101] on div "Unusual-Activity" at bounding box center [217, 104] width 131 height 12
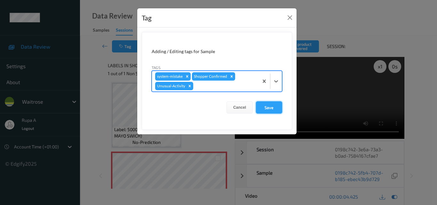
click at [272, 111] on button "Save" at bounding box center [269, 107] width 26 height 12
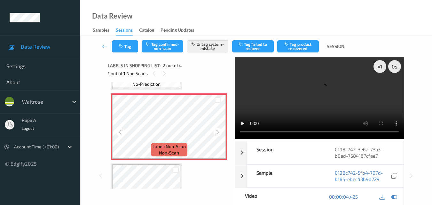
scroll to position [67, 0]
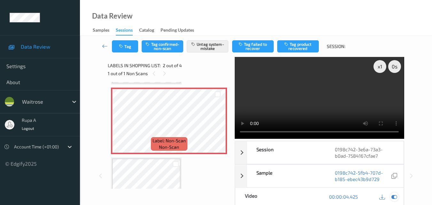
click at [391, 193] on div at bounding box center [394, 197] width 9 height 9
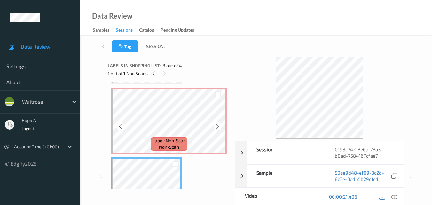
scroll to position [35, 0]
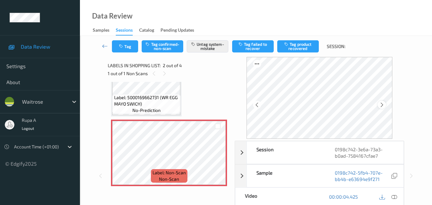
click at [383, 105] on icon at bounding box center [382, 105] width 5 height 6
click at [128, 50] on button "Tag" at bounding box center [125, 46] width 26 height 12
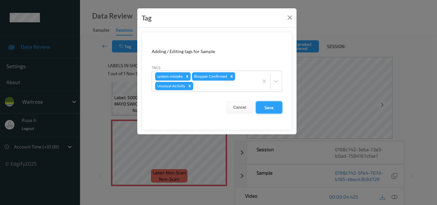
click at [267, 105] on button "Save" at bounding box center [269, 107] width 26 height 12
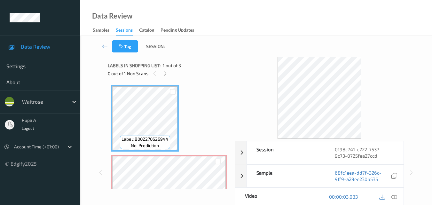
click at [217, 95] on div "Label: 8002270626944 no-prediction Label: Non-Scan non-scan Label: Non-Scan non…" at bounding box center [169, 188] width 116 height 206
click at [165, 76] on icon at bounding box center [165, 74] width 5 height 6
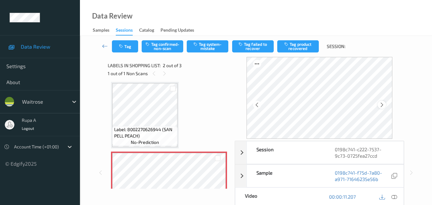
click at [386, 106] on div at bounding box center [382, 105] width 8 height 8
click at [385, 107] on icon at bounding box center [382, 105] width 5 height 6
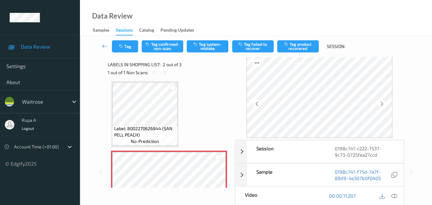
scroll to position [0, 0]
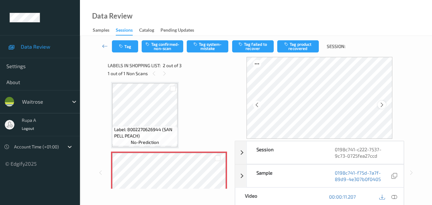
click at [383, 107] on icon at bounding box center [382, 105] width 5 height 6
click at [383, 103] on icon at bounding box center [382, 105] width 5 height 6
click at [397, 197] on icon at bounding box center [395, 197] width 6 height 6
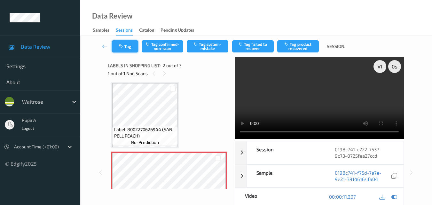
click at [133, 48] on button "Tag" at bounding box center [125, 46] width 26 height 12
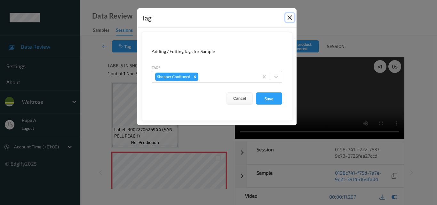
click at [288, 15] on button "Close" at bounding box center [289, 17] width 9 height 9
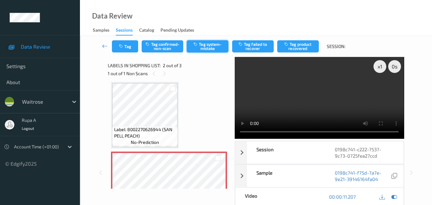
click at [206, 50] on button "Tag system-mistake" at bounding box center [208, 46] width 42 height 12
click at [122, 51] on button "Tag" at bounding box center [125, 46] width 26 height 12
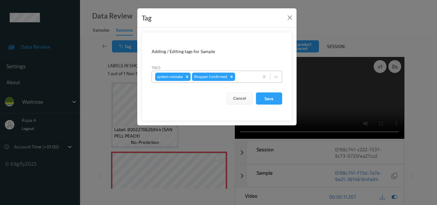
click at [251, 77] on div at bounding box center [245, 77] width 19 height 8
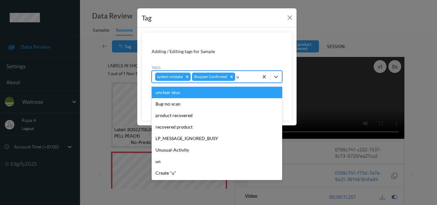
type input "un"
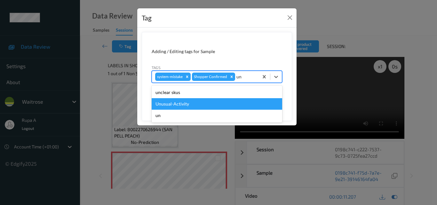
click at [175, 105] on div "Unusual-Activity" at bounding box center [217, 104] width 131 height 12
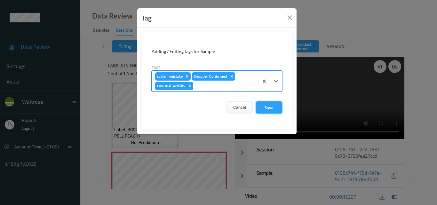
click at [275, 109] on button "Save" at bounding box center [269, 107] width 26 height 12
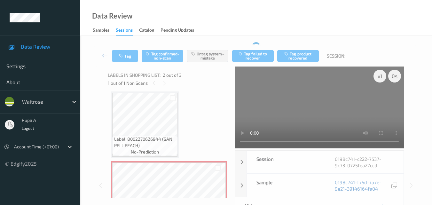
click at [221, 22] on div "Data Review Samples Sessions Catalog Pending Updates" at bounding box center [256, 18] width 352 height 36
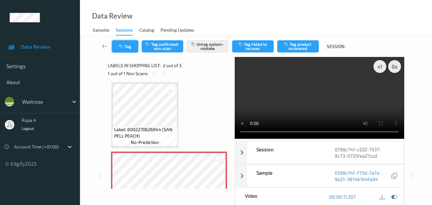
click at [123, 50] on button "Tag" at bounding box center [125, 46] width 26 height 12
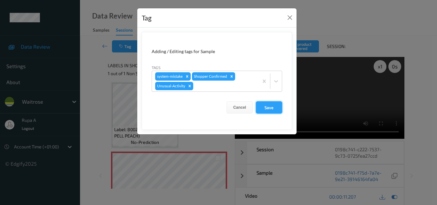
click at [273, 110] on button "Save" at bounding box center [269, 107] width 26 height 12
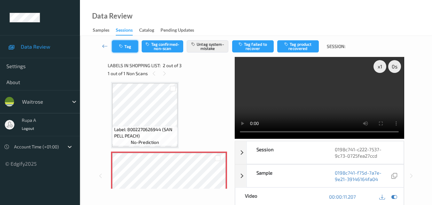
click at [129, 47] on button "Tag" at bounding box center [125, 46] width 26 height 12
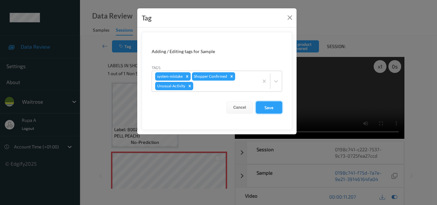
click at [263, 107] on button "Save" at bounding box center [269, 107] width 26 height 12
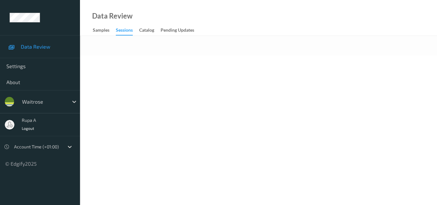
click at [212, 51] on div at bounding box center [258, 46] width 357 height 20
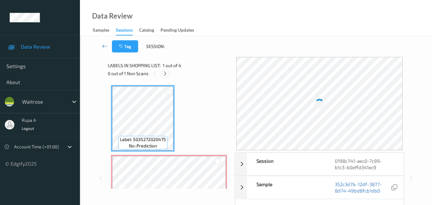
click at [166, 75] on icon at bounding box center [165, 74] width 5 height 6
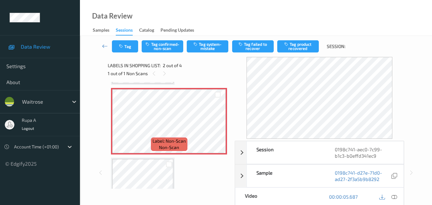
scroll to position [67, 0]
click at [400, 197] on div "00:00:05.687" at bounding box center [362, 197] width 84 height 18
click at [396, 196] on icon at bounding box center [395, 197] width 6 height 6
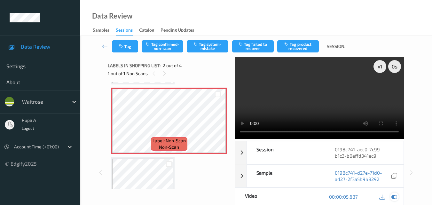
click at [398, 198] on div at bounding box center [394, 197] width 9 height 9
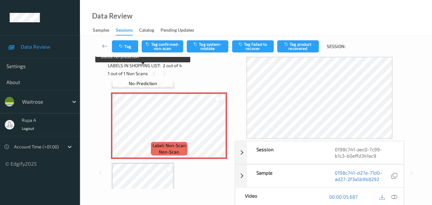
scroll to position [64, 0]
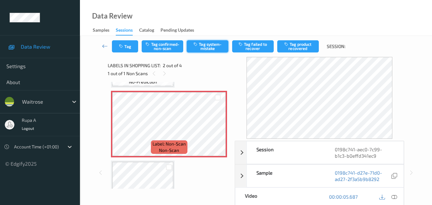
click at [208, 48] on button "Tag system-mistake" at bounding box center [208, 46] width 42 height 12
click at [121, 47] on icon "button" at bounding box center [121, 46] width 5 height 4
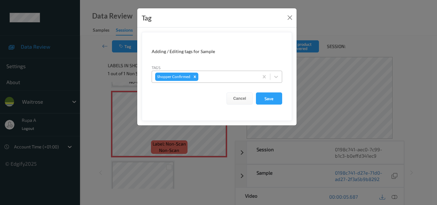
click at [213, 76] on div at bounding box center [228, 77] width 56 height 8
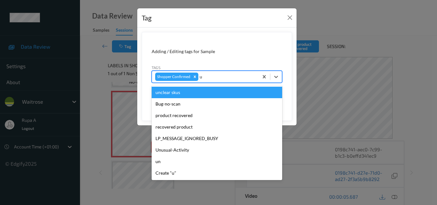
type input "un"
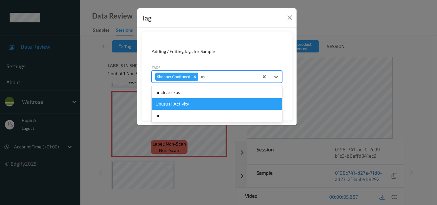
click at [185, 107] on div "Unusual-Activity" at bounding box center [217, 104] width 131 height 12
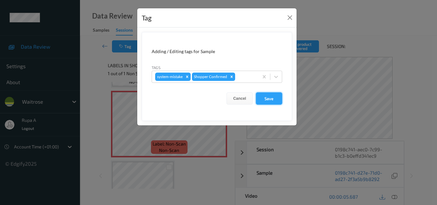
click at [266, 97] on button "Save" at bounding box center [269, 98] width 26 height 12
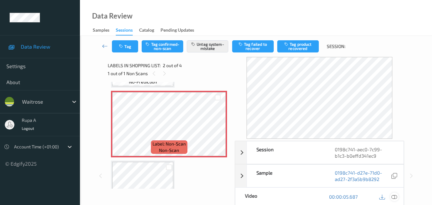
click at [396, 198] on icon at bounding box center [395, 197] width 6 height 6
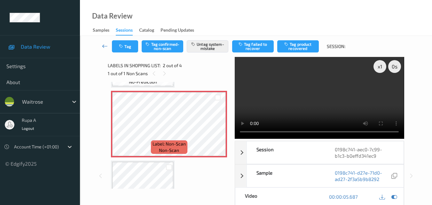
click at [111, 41] on link at bounding box center [105, 46] width 14 height 12
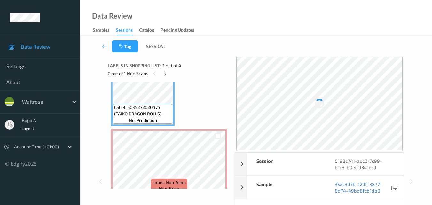
scroll to position [64, 0]
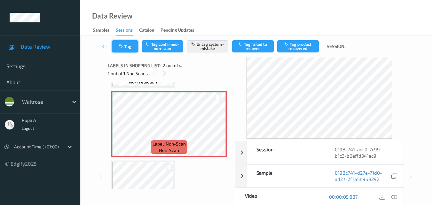
click at [134, 52] on button "Tag" at bounding box center [125, 46] width 26 height 12
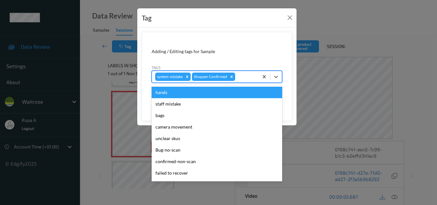
click at [248, 79] on div at bounding box center [245, 77] width 19 height 8
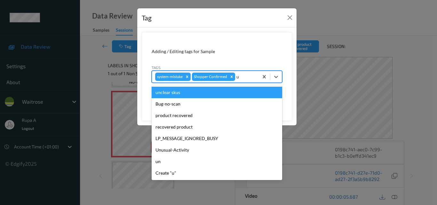
type input "un"
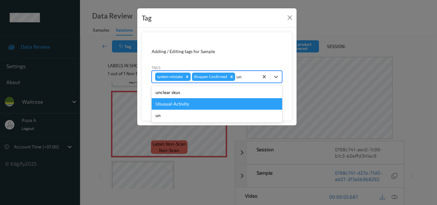
click at [184, 107] on div "Unusual-Activity" at bounding box center [217, 104] width 131 height 12
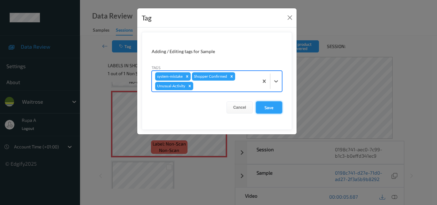
click at [270, 108] on button "Save" at bounding box center [269, 107] width 26 height 12
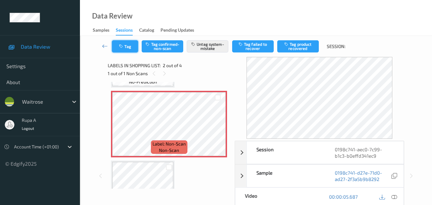
click at [130, 48] on button "Tag" at bounding box center [125, 46] width 26 height 12
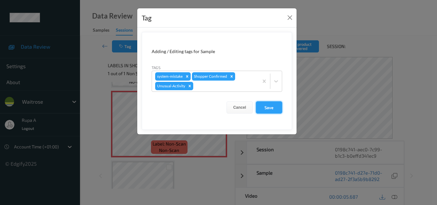
click at [264, 109] on button "Save" at bounding box center [269, 107] width 26 height 12
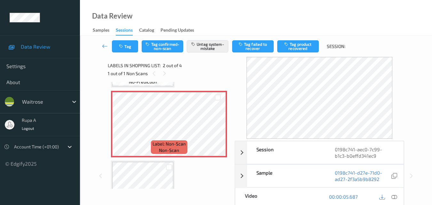
click at [181, 78] on div "Labels in shopping list: 2 out of 4 1 out of 1 Non Scans" at bounding box center [169, 69] width 123 height 25
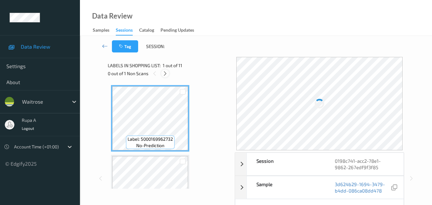
click at [167, 77] on div at bounding box center [165, 73] width 8 height 8
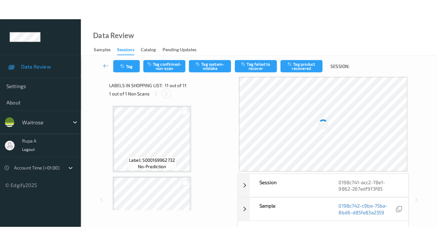
scroll to position [631, 0]
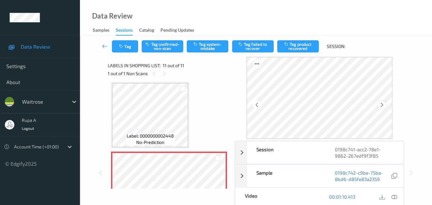
click at [384, 105] on icon at bounding box center [382, 105] width 5 height 6
click at [391, 197] on div at bounding box center [394, 197] width 9 height 9
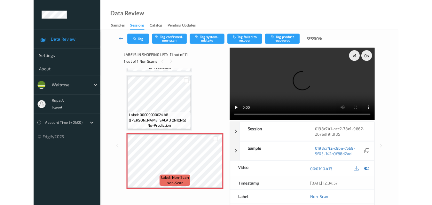
scroll to position [623, 0]
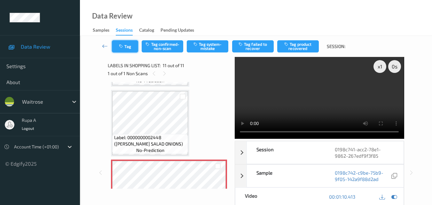
click at [127, 48] on button "Tag" at bounding box center [125, 46] width 26 height 12
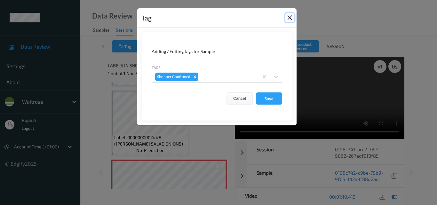
click at [289, 16] on button "Close" at bounding box center [289, 17] width 9 height 9
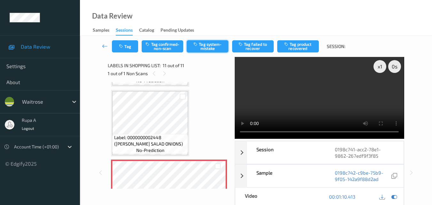
click at [218, 47] on button "Tag system-mistake" at bounding box center [208, 46] width 42 height 12
click at [126, 49] on button "Tag" at bounding box center [125, 46] width 26 height 12
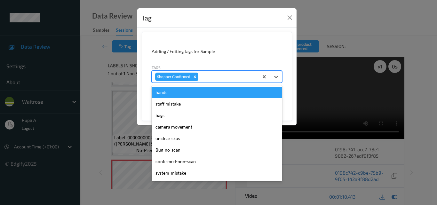
click at [219, 74] on div at bounding box center [228, 77] width 56 height 8
click at [293, 14] on button "Close" at bounding box center [289, 17] width 9 height 9
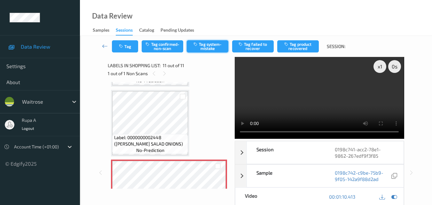
click at [211, 46] on button "Tag system-mistake" at bounding box center [208, 46] width 42 height 12
click at [125, 54] on div "Tag Tag confirmed-non-scan Untag system-mistake Tag failed to recover Tag produ…" at bounding box center [256, 46] width 326 height 21
click at [128, 47] on button "Tag" at bounding box center [125, 46] width 26 height 12
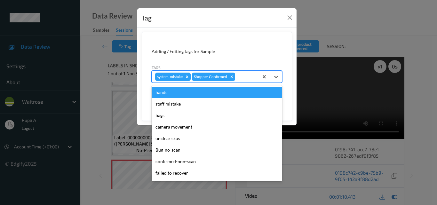
click at [255, 75] on div "system-mistake Shopper Confirmed" at bounding box center [205, 76] width 107 height 11
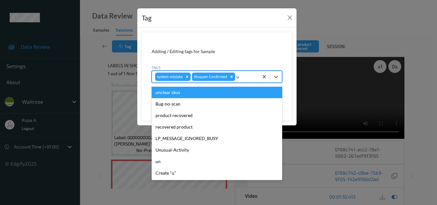
type input "un"
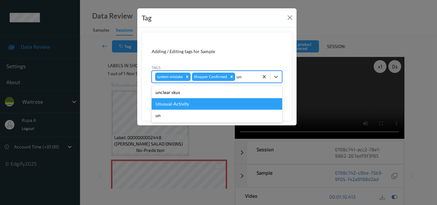
click at [187, 106] on div "Unusual-Activity" at bounding box center [217, 104] width 131 height 12
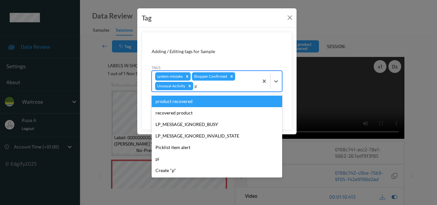
type input "pi"
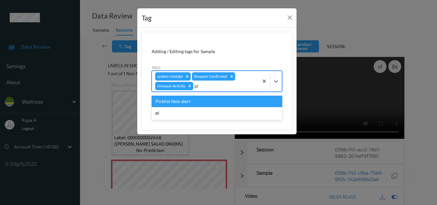
click at [184, 100] on div "Picklist item alert" at bounding box center [217, 102] width 131 height 12
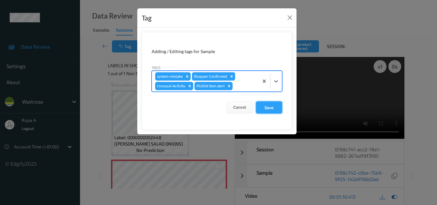
click at [261, 107] on button "Save" at bounding box center [269, 107] width 26 height 12
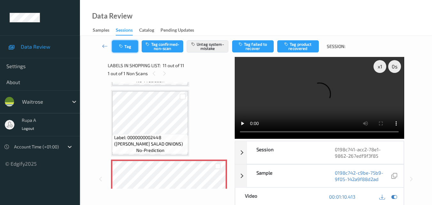
click at [128, 45] on button "Tag" at bounding box center [125, 46] width 26 height 12
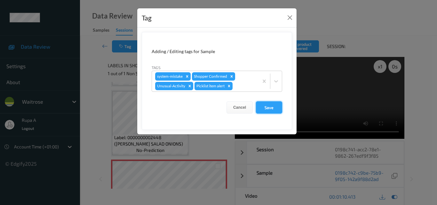
click at [275, 110] on button "Save" at bounding box center [269, 107] width 26 height 12
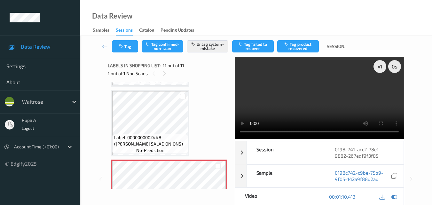
click at [187, 20] on div "Data Review Samples Sessions Catalog Pending Updates" at bounding box center [256, 18] width 352 height 36
click at [115, 46] on button "Tag" at bounding box center [125, 46] width 26 height 12
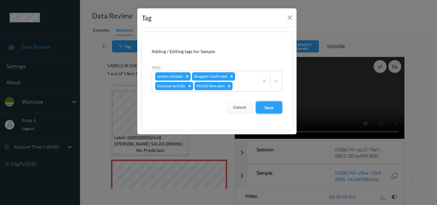
click at [269, 110] on button "Save" at bounding box center [269, 107] width 26 height 12
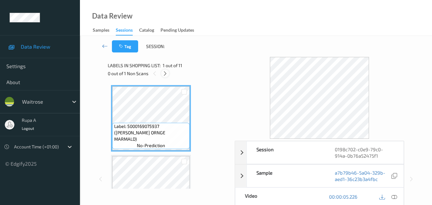
click at [164, 72] on icon at bounding box center [165, 74] width 5 height 6
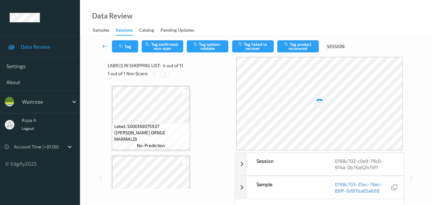
scroll to position [143, 0]
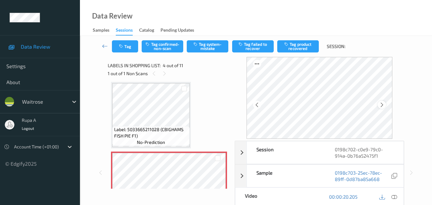
click at [382, 102] on icon at bounding box center [382, 105] width 5 height 6
click at [383, 102] on icon at bounding box center [382, 105] width 5 height 6
click at [395, 195] on icon at bounding box center [395, 197] width 6 height 6
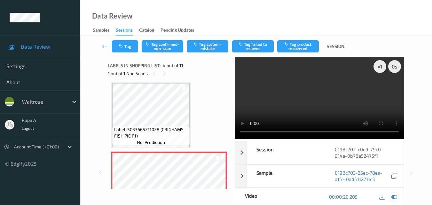
click at [394, 197] on icon at bounding box center [395, 197] width 6 height 6
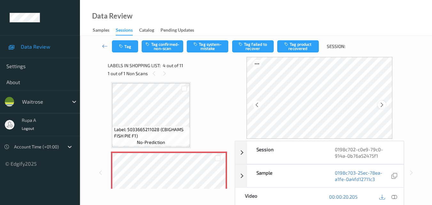
click at [384, 105] on icon at bounding box center [382, 105] width 5 height 6
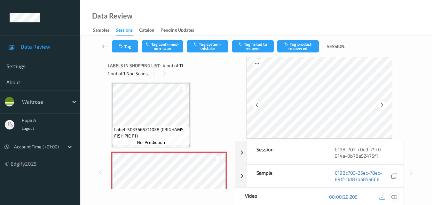
click at [394, 197] on icon at bounding box center [395, 197] width 6 height 6
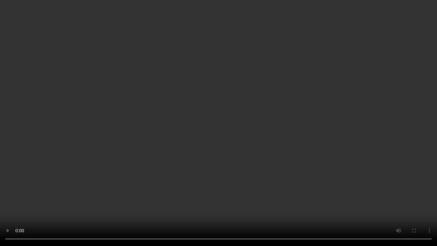
click at [264, 92] on video at bounding box center [218, 123] width 437 height 246
click at [264, 91] on video at bounding box center [218, 123] width 437 height 246
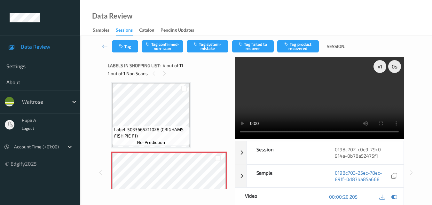
click at [264, 63] on video at bounding box center [319, 98] width 169 height 82
click at [394, 196] on icon at bounding box center [395, 197] width 6 height 6
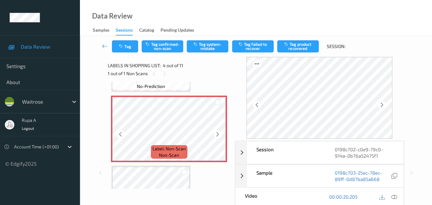
scroll to position [207, 0]
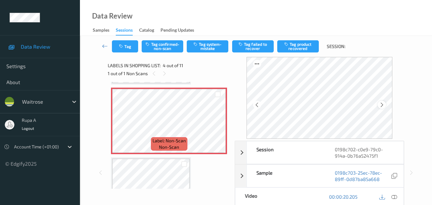
click at [386, 102] on div at bounding box center [382, 105] width 8 height 8
click at [397, 199] on icon at bounding box center [395, 197] width 6 height 6
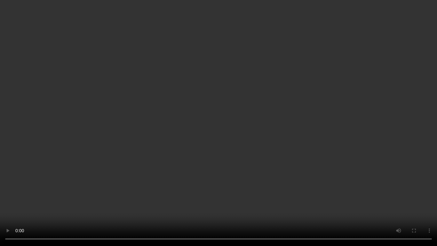
click at [401, 112] on video at bounding box center [218, 123] width 437 height 246
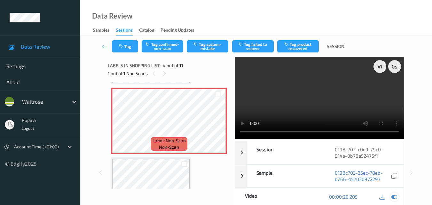
click at [396, 199] on icon at bounding box center [395, 197] width 6 height 6
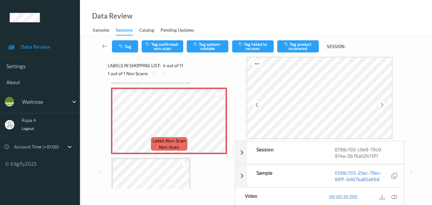
click at [385, 106] on icon at bounding box center [382, 105] width 5 height 6
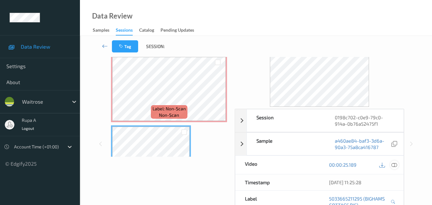
click at [396, 166] on icon at bounding box center [395, 165] width 6 height 6
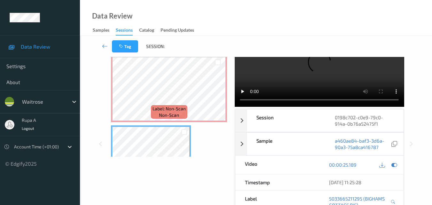
scroll to position [0, 0]
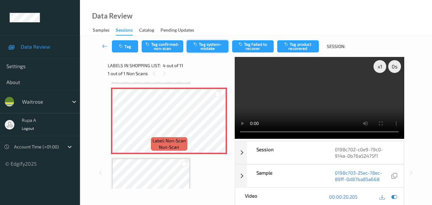
click at [210, 47] on button "Tag system-mistake" at bounding box center [208, 46] width 42 height 12
click at [123, 47] on icon "button" at bounding box center [121, 46] width 5 height 4
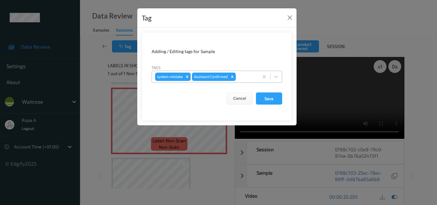
click at [238, 77] on input "text" at bounding box center [237, 77] width 1 height 6
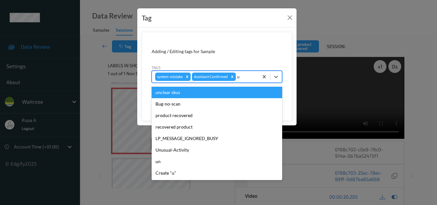
type input "un"
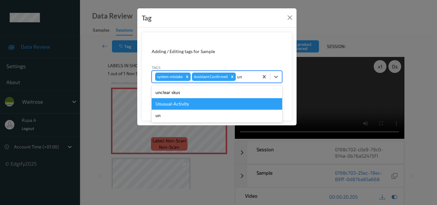
click at [205, 105] on div "Unusual-Activity" at bounding box center [217, 104] width 131 height 12
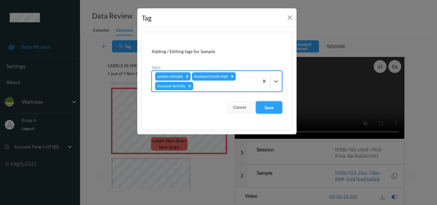
click at [278, 110] on button "Save" at bounding box center [269, 107] width 26 height 12
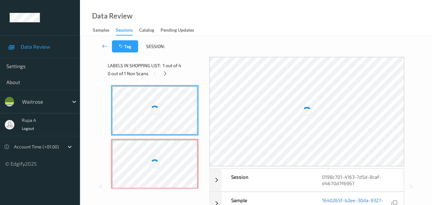
click at [223, 25] on div "Data Review Samples Sessions Catalog Pending Updates" at bounding box center [256, 18] width 352 height 36
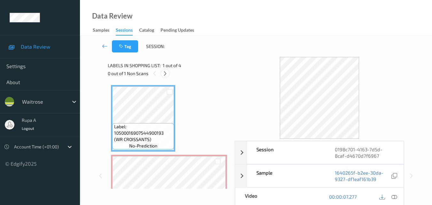
click at [163, 74] on icon at bounding box center [165, 74] width 5 height 6
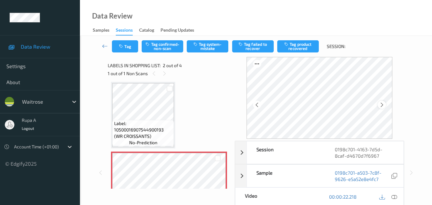
click at [384, 103] on icon at bounding box center [382, 105] width 5 height 6
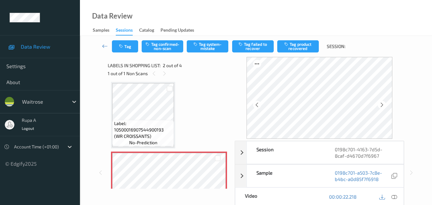
click at [384, 103] on icon at bounding box center [382, 105] width 5 height 6
click at [394, 196] on icon at bounding box center [395, 197] width 6 height 6
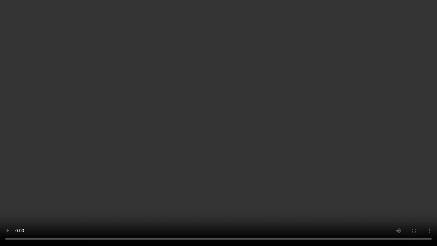
click at [353, 116] on video at bounding box center [218, 123] width 437 height 246
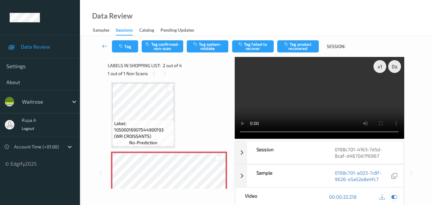
click at [393, 196] on icon at bounding box center [395, 197] width 6 height 6
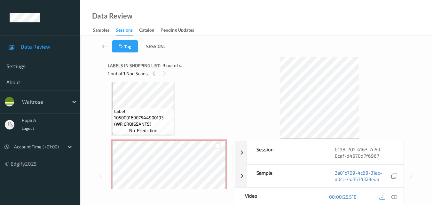
scroll to position [0, 0]
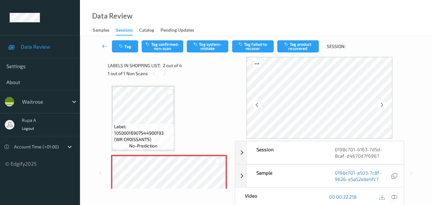
click at [395, 196] on icon at bounding box center [395, 197] width 6 height 6
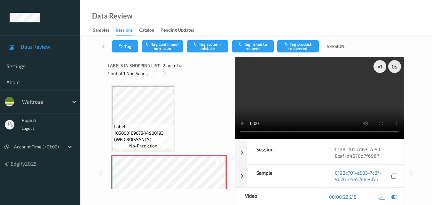
click at [397, 199] on icon at bounding box center [395, 197] width 6 height 6
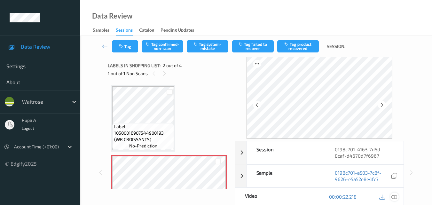
click at [397, 197] on icon at bounding box center [395, 197] width 6 height 6
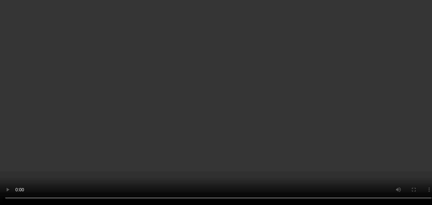
scroll to position [64, 0]
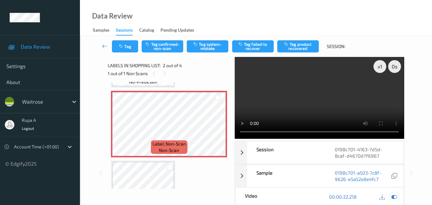
click at [395, 195] on icon at bounding box center [395, 197] width 6 height 6
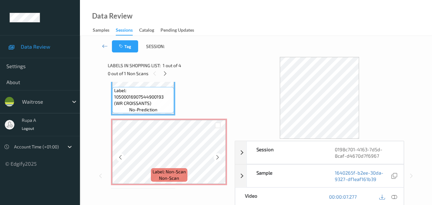
scroll to position [32, 0]
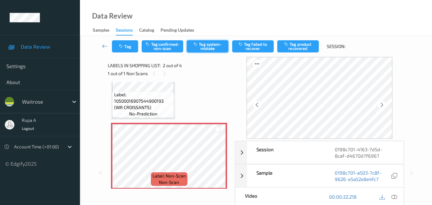
click at [205, 45] on button "Tag system-mistake" at bounding box center [208, 46] width 42 height 12
click at [134, 47] on button "Tag" at bounding box center [125, 46] width 26 height 12
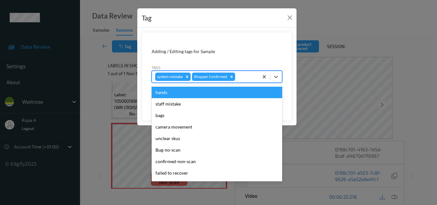
click at [238, 79] on div at bounding box center [245, 77] width 19 height 8
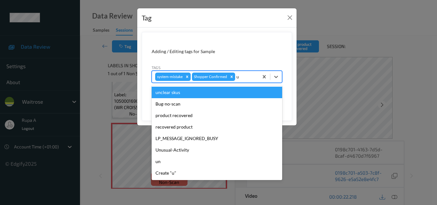
type input "un"
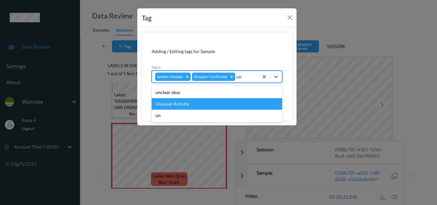
click at [197, 105] on div "Unusual-Activity" at bounding box center [217, 104] width 131 height 12
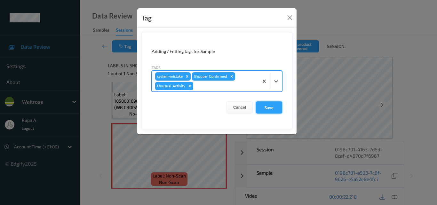
click at [276, 109] on button "Save" at bounding box center [269, 107] width 26 height 12
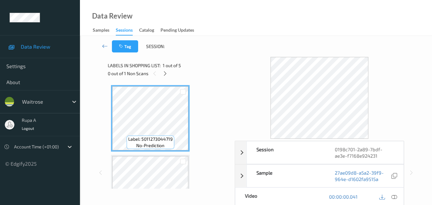
click at [210, 52] on div "Tag Session:" at bounding box center [256, 46] width 326 height 21
click at [165, 74] on icon at bounding box center [165, 74] width 5 height 6
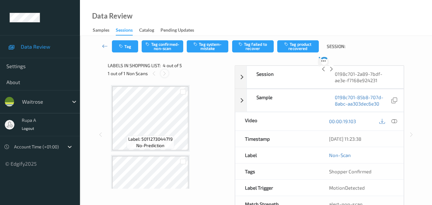
scroll to position [143, 0]
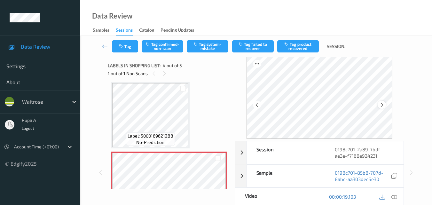
click at [381, 106] on icon at bounding box center [382, 105] width 5 height 6
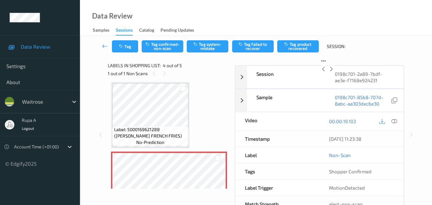
click at [334, 72] on icon at bounding box center [331, 69] width 5 height 6
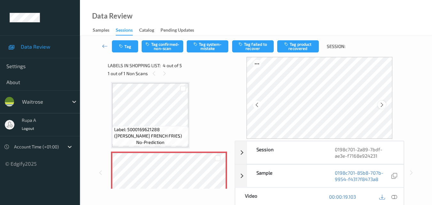
click at [382, 104] on icon at bounding box center [382, 105] width 5 height 6
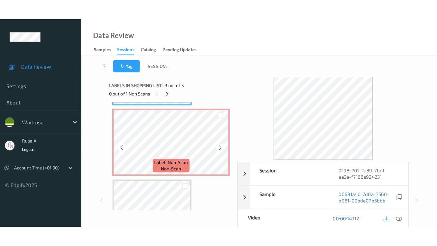
scroll to position [207, 0]
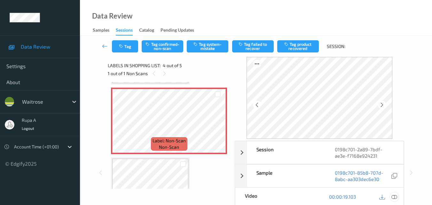
click at [395, 196] on icon at bounding box center [395, 197] width 6 height 6
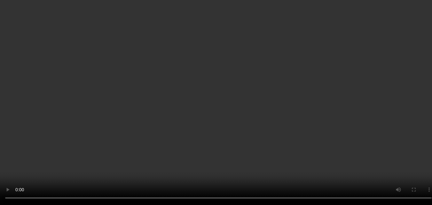
scroll to position [172, 0]
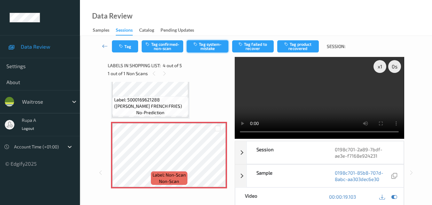
click at [202, 48] on button "Tag system-mistake" at bounding box center [208, 46] width 42 height 12
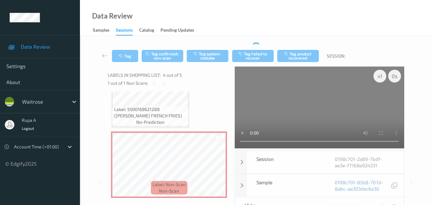
click at [118, 49] on div "Tag Tag confirmed-non-scan Tag system-mistake Tag failed to recover Tag product…" at bounding box center [256, 55] width 326 height 21
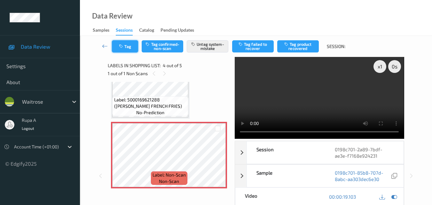
click at [118, 48] on button "Tag" at bounding box center [125, 46] width 26 height 12
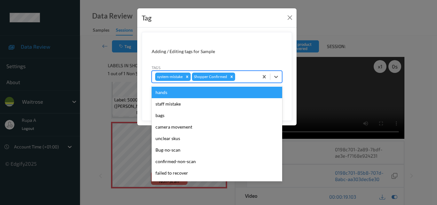
click at [248, 77] on div at bounding box center [245, 77] width 19 height 8
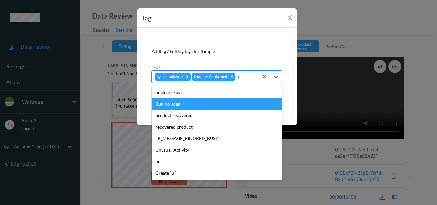
type input "un"
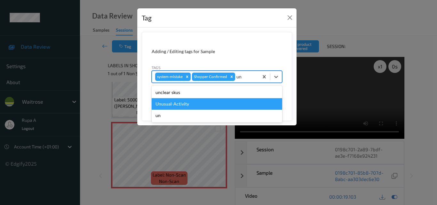
click at [188, 104] on div "Unusual-Activity" at bounding box center [217, 104] width 131 height 12
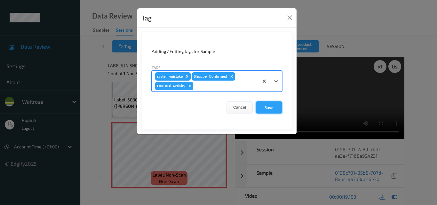
click at [270, 106] on button "Save" at bounding box center [269, 107] width 26 height 12
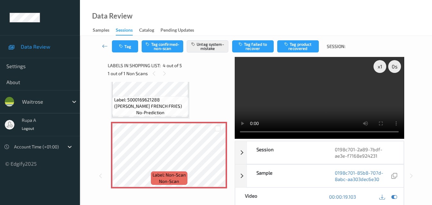
click at [125, 4] on div "Data Review Samples Sessions Catalog Pending Updates" at bounding box center [256, 18] width 352 height 36
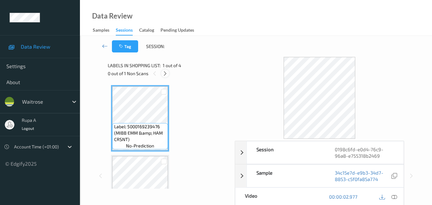
click at [166, 73] on icon at bounding box center [165, 74] width 5 height 6
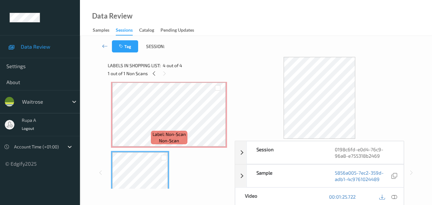
scroll to position [111, 0]
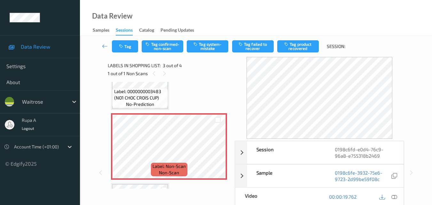
click at [203, 89] on div "Label: 5000169239476 (MIBB EMM &amp; HAM CRSNT) no-prediction Label: 0000000003…" at bounding box center [169, 112] width 116 height 276
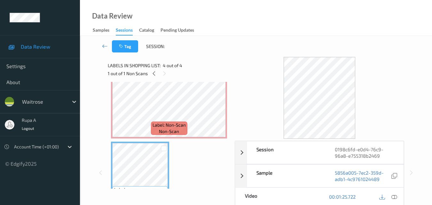
scroll to position [143, 0]
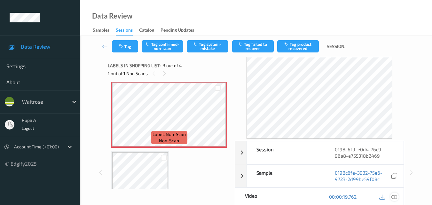
click at [396, 197] on icon at bounding box center [395, 197] width 6 height 6
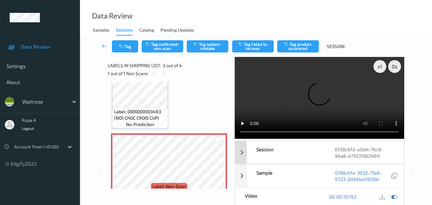
scroll to position [79, 0]
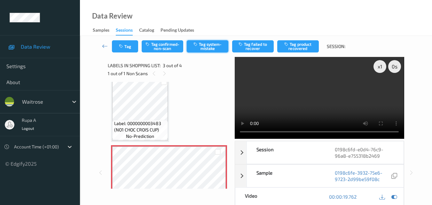
click at [204, 43] on button "Tag system-mistake" at bounding box center [208, 46] width 42 height 12
click at [198, 47] on button "Tag system-mistake" at bounding box center [208, 46] width 42 height 12
click at [118, 46] on button "Tag" at bounding box center [125, 46] width 26 height 12
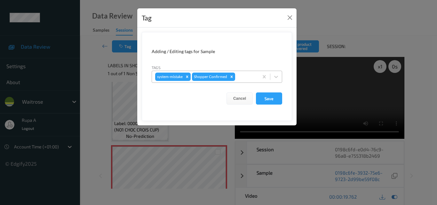
click at [246, 77] on div at bounding box center [245, 77] width 19 height 8
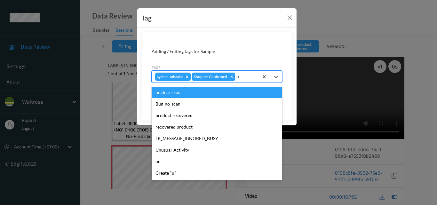
type input "un"
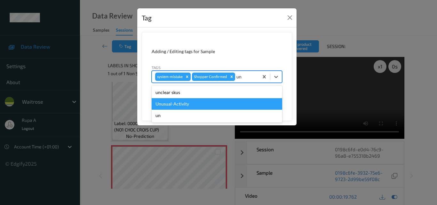
click at [210, 101] on div "Unusual-Activity" at bounding box center [217, 104] width 131 height 12
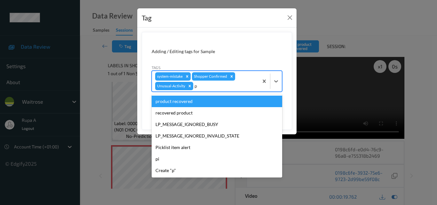
type input "pi"
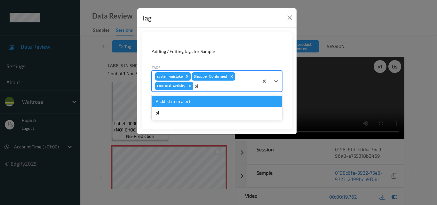
click at [201, 102] on div "Picklist item alert" at bounding box center [217, 102] width 131 height 12
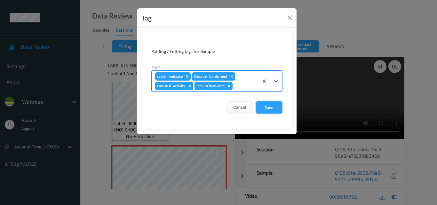
click at [261, 108] on button "Save" at bounding box center [269, 107] width 26 height 12
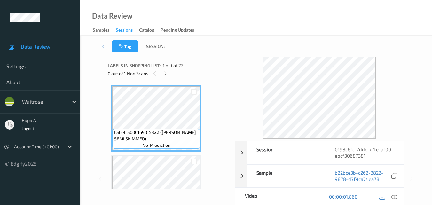
click at [218, 71] on div "0 out of 1 Non Scans" at bounding box center [169, 73] width 123 height 8
click at [166, 73] on icon at bounding box center [165, 74] width 5 height 6
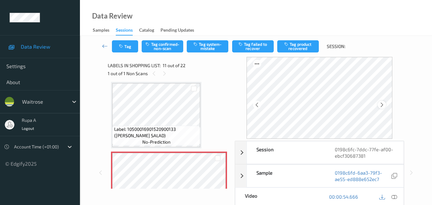
click at [383, 103] on icon at bounding box center [382, 105] width 5 height 6
click at [396, 194] on icon at bounding box center [395, 197] width 6 height 6
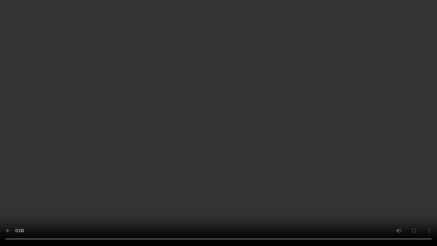
click at [386, 183] on video at bounding box center [218, 123] width 437 height 246
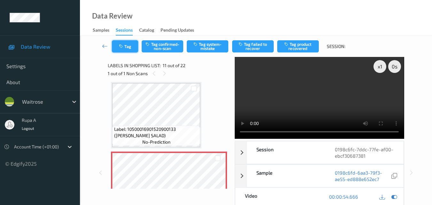
click at [124, 50] on button "Tag" at bounding box center [125, 46] width 26 height 12
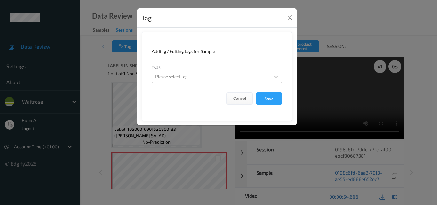
click at [224, 76] on div at bounding box center [211, 77] width 112 height 8
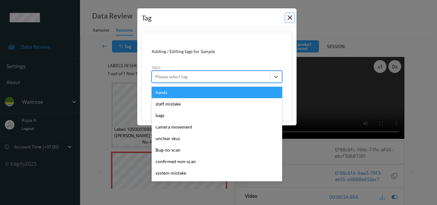
click at [293, 17] on button "Close" at bounding box center [289, 17] width 9 height 9
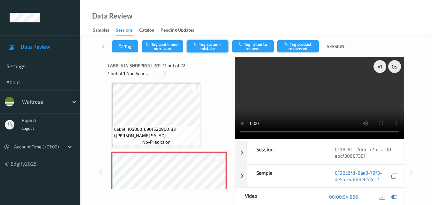
click at [218, 46] on button "Tag system-mistake" at bounding box center [208, 46] width 42 height 12
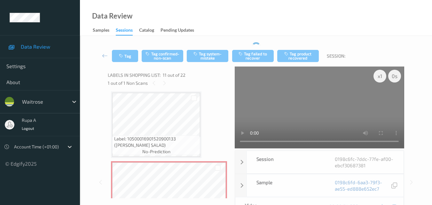
click at [209, 48] on div "Tag Tag confirmed-non-scan Tag system-mistake Tag failed to recover Tag product…" at bounding box center [256, 55] width 326 height 21
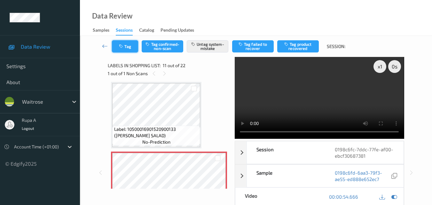
click at [133, 50] on button "Tag" at bounding box center [125, 46] width 26 height 12
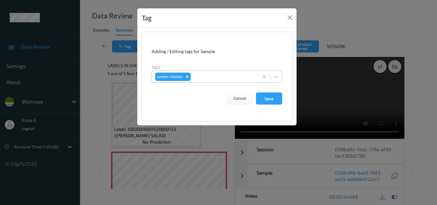
click at [216, 78] on div at bounding box center [223, 77] width 63 height 8
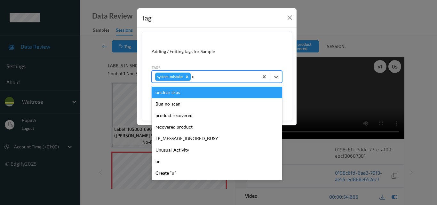
type input "un"
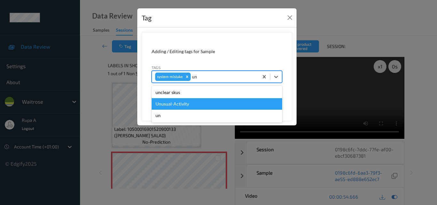
click at [190, 107] on div "Unusual-Activity" at bounding box center [217, 104] width 131 height 12
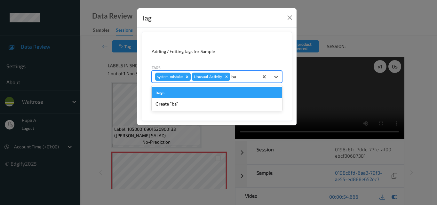
type input "bag"
click at [228, 77] on icon "Remove Unusual-Activity" at bounding box center [226, 77] width 4 height 4
click at [163, 93] on div "bags" at bounding box center [217, 93] width 131 height 12
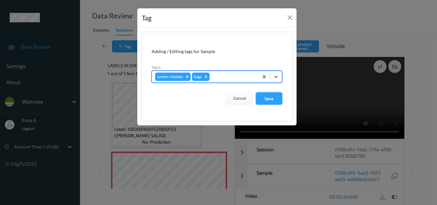
click at [274, 96] on button "Save" at bounding box center [269, 98] width 26 height 12
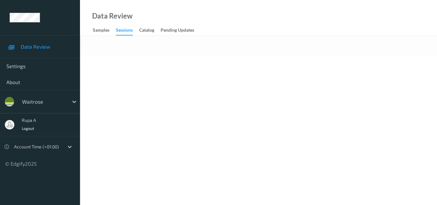
click at [174, 78] on body "Data Review Settings About waitrose rupa a Logout Account Time (+01:00) © Edgif…" at bounding box center [218, 102] width 437 height 205
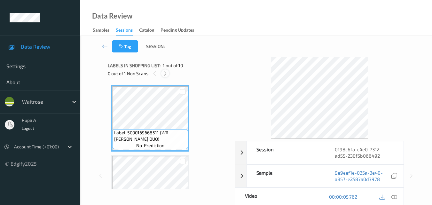
click at [168, 75] on icon at bounding box center [165, 74] width 5 height 6
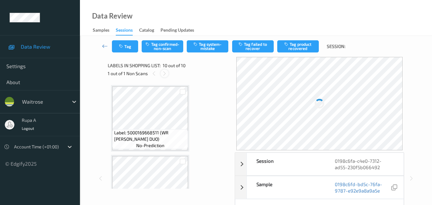
scroll to position [561, 0]
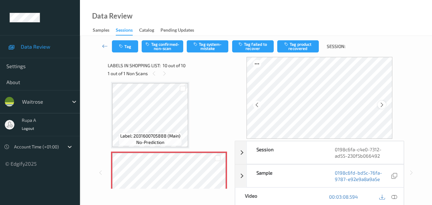
click at [382, 104] on icon at bounding box center [382, 105] width 5 height 6
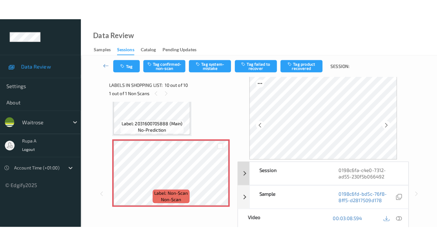
scroll to position [0, 0]
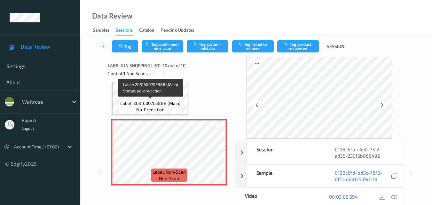
click at [146, 108] on span "no-prediction" at bounding box center [150, 110] width 28 height 6
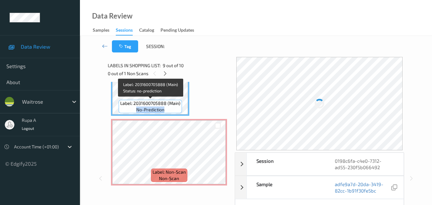
click at [146, 108] on span "no-prediction" at bounding box center [150, 110] width 28 height 6
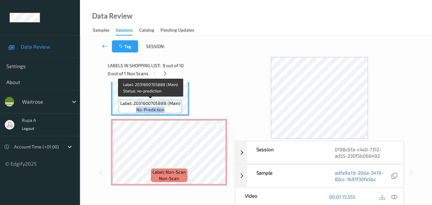
click at [146, 108] on span "no-prediction" at bounding box center [150, 110] width 28 height 6
click at [142, 101] on span "Label: 2031600705888 (Main)" at bounding box center [150, 103] width 60 height 6
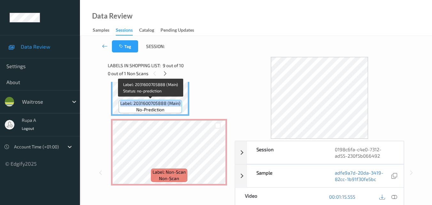
click at [126, 105] on span "Label: 2031600705888 (Main)" at bounding box center [150, 103] width 60 height 6
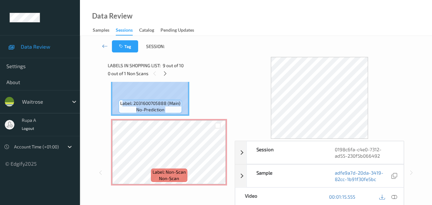
click at [186, 110] on div "Label: 2031600705888 (Main) no-prediction" at bounding box center [150, 82] width 78 height 67
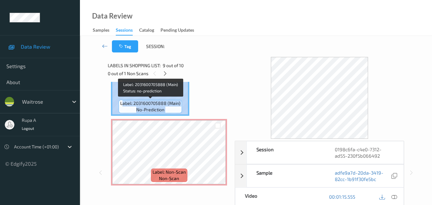
click at [143, 107] on span "no-prediction" at bounding box center [150, 110] width 28 height 6
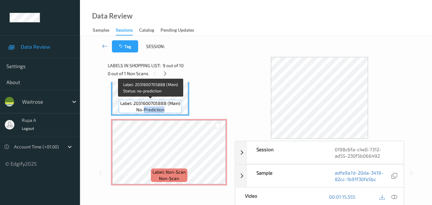
click at [143, 107] on span "no-prediction" at bounding box center [150, 110] width 28 height 6
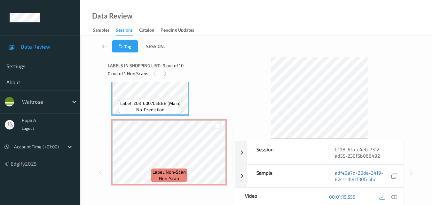
click at [123, 104] on span "Label: 2031600705888 (Main)" at bounding box center [150, 103] width 60 height 6
drag, startPoint x: 121, startPoint y: 102, endPoint x: 191, endPoint y: 107, distance: 69.9
click at [166, 108] on div "Label: 2031600705888 (Main) no-prediction" at bounding box center [150, 106] width 63 height 13
copy span "Label: 2031600705888"
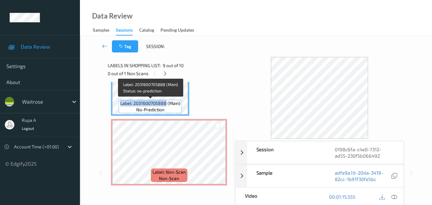
click at [120, 103] on span "Label: 2031600705888 (Main)" at bounding box center [150, 103] width 60 height 6
click at [167, 109] on div "Label: 2031600705888 (Main) no-prediction" at bounding box center [150, 106] width 63 height 13
drag, startPoint x: 165, startPoint y: 110, endPoint x: 121, endPoint y: 101, distance: 44.4
click at [121, 101] on div "Label: 2031600705888 (Main) no-prediction" at bounding box center [150, 106] width 63 height 13
copy div "Label: 2031600705888 (Main) no-prediction"
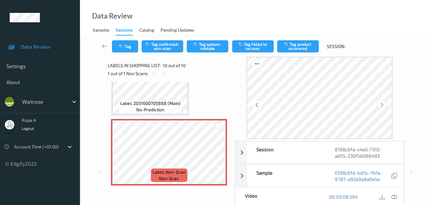
click at [381, 105] on icon at bounding box center [382, 105] width 5 height 6
click at [392, 196] on div at bounding box center [394, 197] width 9 height 9
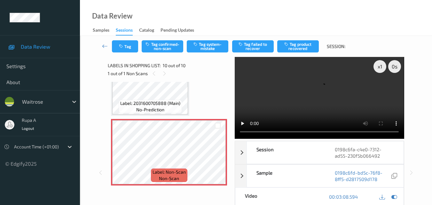
click at [243, 19] on div "Data Review Samples Sessions Catalog Pending Updates" at bounding box center [256, 18] width 352 height 36
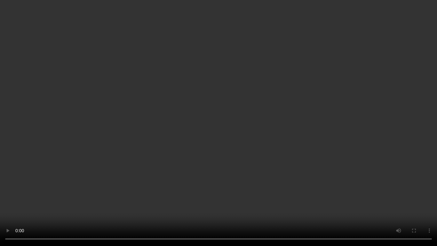
click at [424, 205] on video at bounding box center [218, 123] width 437 height 246
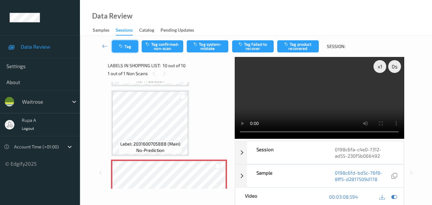
click at [127, 47] on button "Tag" at bounding box center [125, 46] width 26 height 12
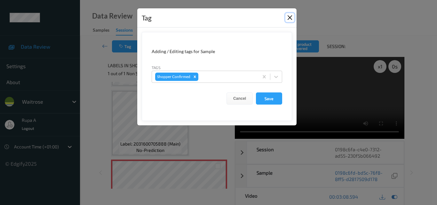
click at [292, 18] on button "Close" at bounding box center [289, 17] width 9 height 9
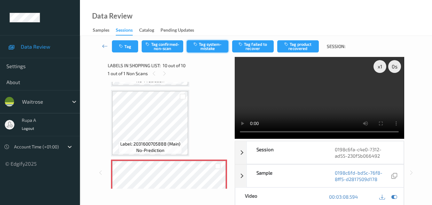
click at [207, 48] on button "Tag system-mistake" at bounding box center [208, 46] width 42 height 12
click at [124, 51] on button "Tag" at bounding box center [125, 46] width 26 height 12
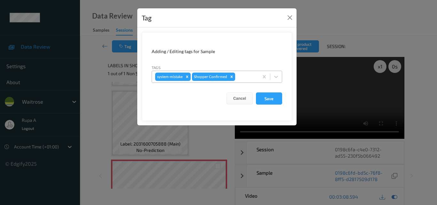
click at [249, 79] on div at bounding box center [245, 77] width 19 height 8
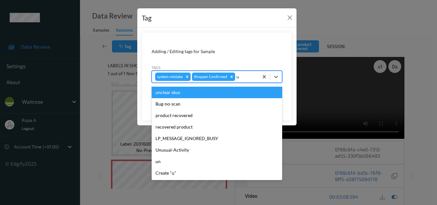
type input "un"
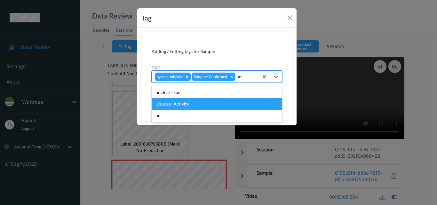
click at [212, 102] on div "Unusual-Activity" at bounding box center [217, 104] width 131 height 12
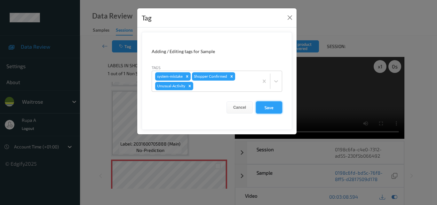
drag, startPoint x: 262, startPoint y: 105, endPoint x: 252, endPoint y: 94, distance: 14.7
click at [262, 105] on button "Save" at bounding box center [269, 107] width 26 height 12
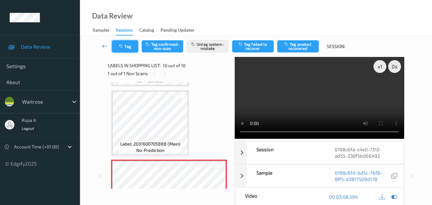
click at [114, 46] on button "Tag" at bounding box center [125, 46] width 26 height 12
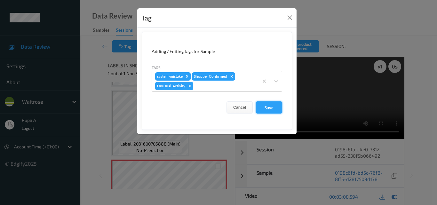
click at [264, 109] on button "Save" at bounding box center [269, 107] width 26 height 12
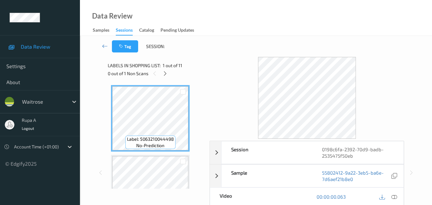
click at [164, 17] on div "Data Review Samples Sessions Catalog Pending Updates" at bounding box center [256, 18] width 352 height 36
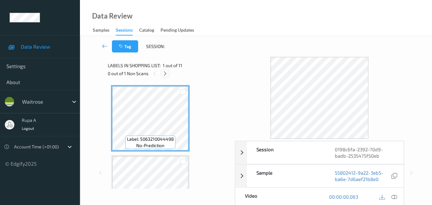
click at [162, 75] on div at bounding box center [165, 73] width 8 height 8
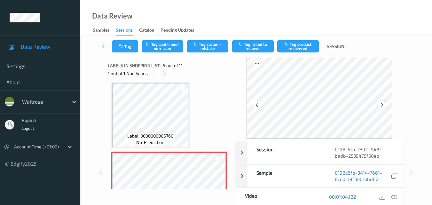
click at [382, 105] on icon at bounding box center [382, 105] width 5 height 6
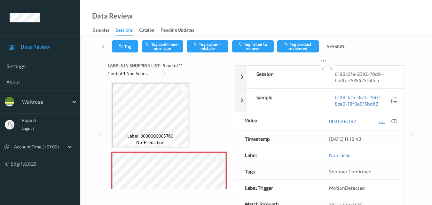
click at [334, 72] on icon at bounding box center [331, 69] width 5 height 6
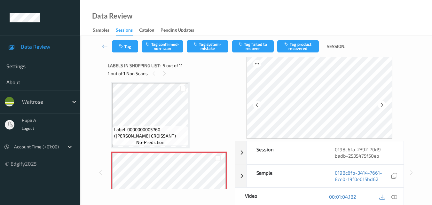
click at [382, 105] on icon at bounding box center [382, 105] width 5 height 6
click at [384, 103] on icon at bounding box center [382, 105] width 5 height 6
click at [394, 198] on icon at bounding box center [395, 197] width 6 height 6
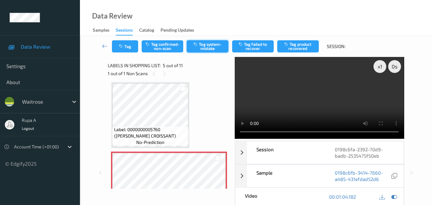
click at [213, 47] on button "Tag system-mistake" at bounding box center [208, 46] width 42 height 12
click at [129, 52] on button "Tag" at bounding box center [125, 46] width 26 height 12
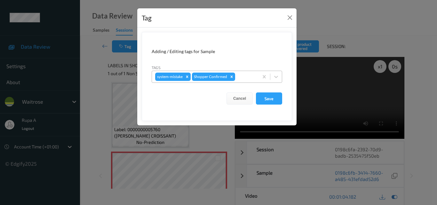
click at [238, 77] on div at bounding box center [245, 77] width 19 height 8
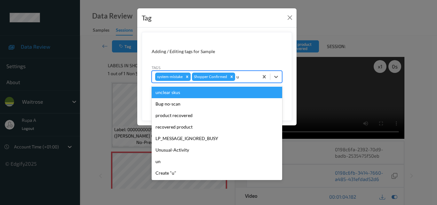
type input "un"
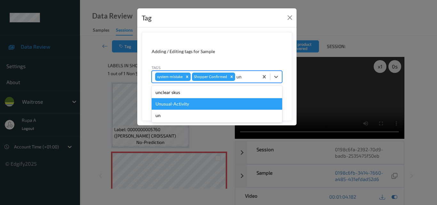
click at [202, 102] on div "Unusual-Activity" at bounding box center [217, 104] width 131 height 12
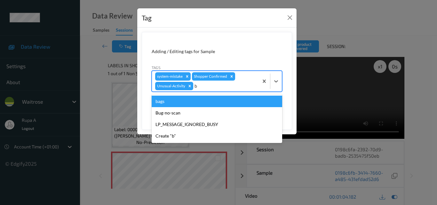
type input "ba"
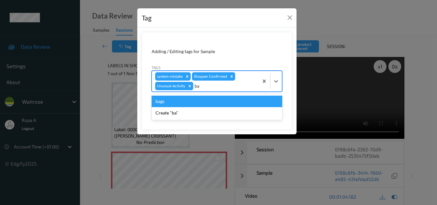
click at [189, 103] on div "bags" at bounding box center [217, 102] width 131 height 12
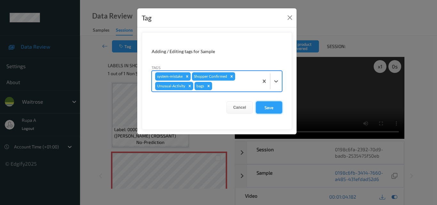
click at [270, 111] on button "Save" at bounding box center [269, 107] width 26 height 12
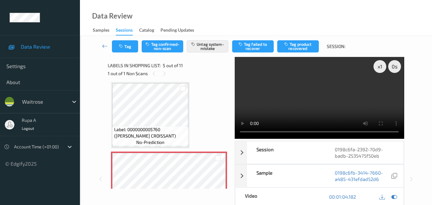
click at [123, 49] on button "Tag" at bounding box center [125, 46] width 26 height 12
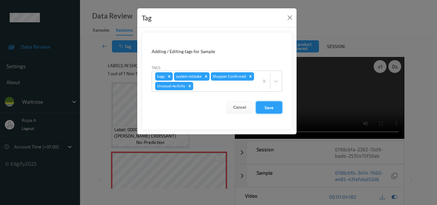
click at [261, 106] on button "Save" at bounding box center [269, 107] width 26 height 12
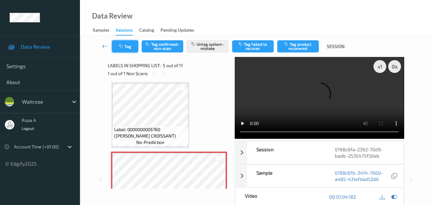
click at [127, 48] on button "Tag" at bounding box center [125, 46] width 26 height 12
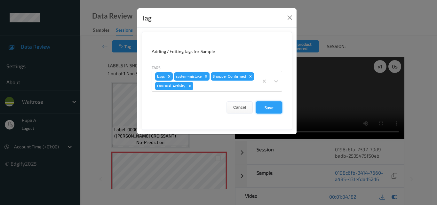
click at [270, 112] on button "Save" at bounding box center [269, 107] width 26 height 12
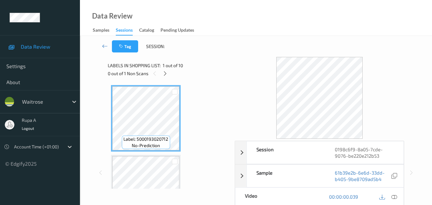
click at [166, 73] on icon at bounding box center [165, 74] width 5 height 6
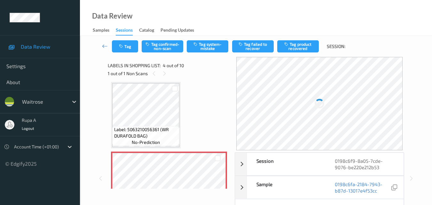
scroll to position [79, 0]
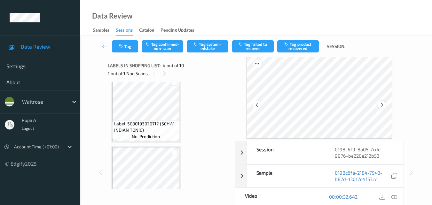
click at [382, 105] on icon at bounding box center [382, 105] width 5 height 6
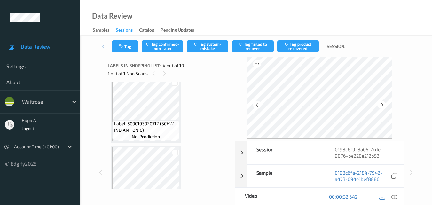
click at [382, 105] on icon at bounding box center [382, 105] width 5 height 6
click at [392, 197] on icon at bounding box center [395, 197] width 6 height 6
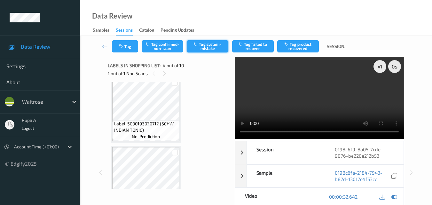
click at [211, 47] on button "Tag system-mistake" at bounding box center [208, 46] width 42 height 12
click at [125, 45] on button "Tag" at bounding box center [125, 46] width 26 height 12
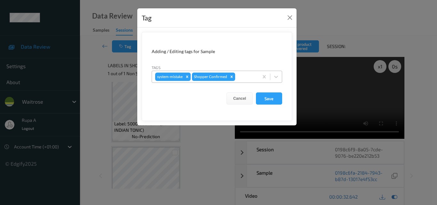
click at [237, 73] on div at bounding box center [245, 77] width 19 height 8
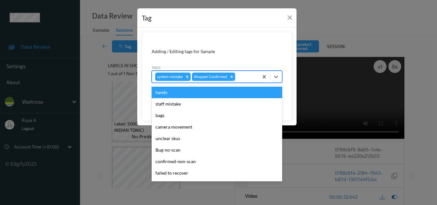
type input "b"
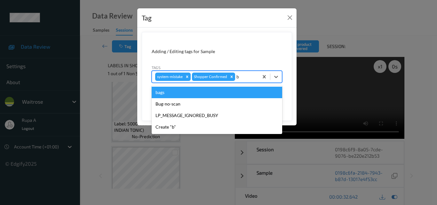
click at [192, 96] on div "bags" at bounding box center [217, 93] width 131 height 12
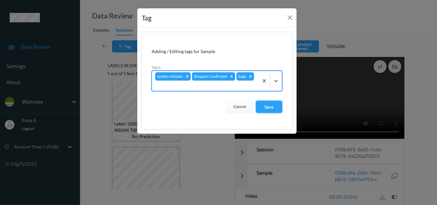
click at [270, 110] on button "Save" at bounding box center [269, 107] width 26 height 12
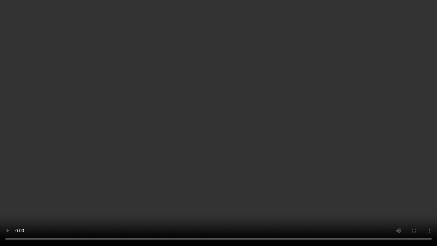
click at [0, 205] on video at bounding box center [218, 123] width 437 height 246
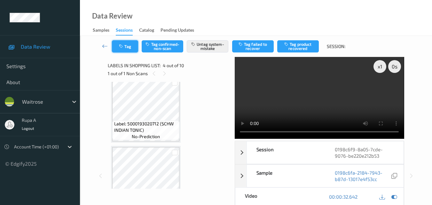
click at [129, 48] on button "Tag" at bounding box center [125, 46] width 26 height 12
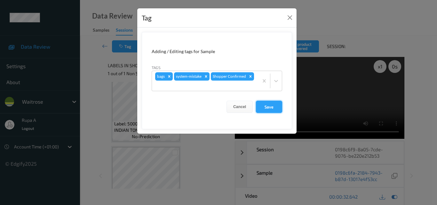
click at [264, 107] on button "Save" at bounding box center [269, 107] width 26 height 12
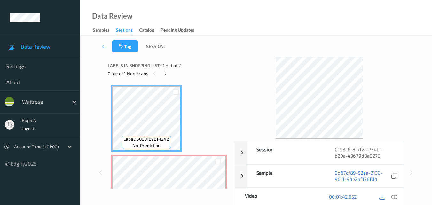
click at [200, 92] on div "Label: 5000169614242 no-prediction Label: Non-Scan non-scan Label: Non-Scan non…" at bounding box center [169, 153] width 116 height 136
click at [165, 77] on div at bounding box center [165, 73] width 8 height 8
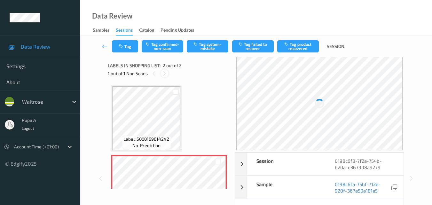
scroll to position [3, 0]
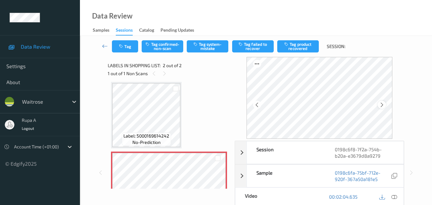
click at [388, 103] on div at bounding box center [320, 98] width 146 height 82
click at [385, 103] on icon at bounding box center [382, 105] width 5 height 6
click at [382, 102] on icon at bounding box center [382, 105] width 5 height 6
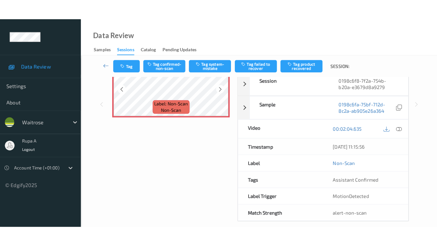
scroll to position [0, 0]
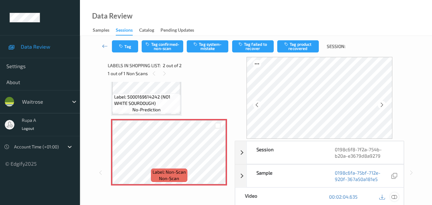
click at [396, 197] on icon at bounding box center [395, 197] width 6 height 6
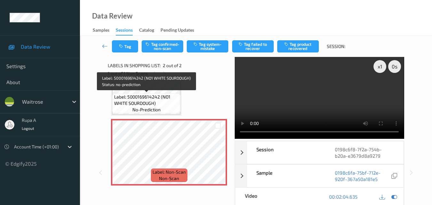
click at [143, 104] on span "Label: 5000169614242 (NO1 WHITE SOURDOUGH)" at bounding box center [146, 100] width 65 height 13
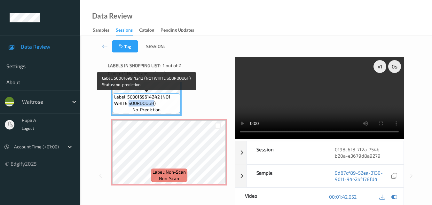
click at [143, 104] on span "Label: 5000169614242 (NO1 WHITE SOURDOUGH)" at bounding box center [146, 100] width 65 height 13
copy span "Label: 5000169614242 (NO1 WHITE SOURDOUGH)"
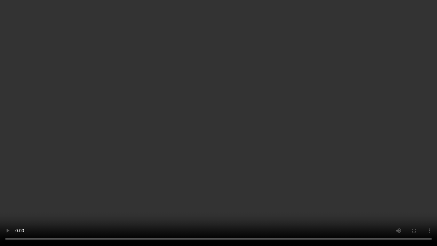
click at [418, 205] on video at bounding box center [218, 123] width 437 height 246
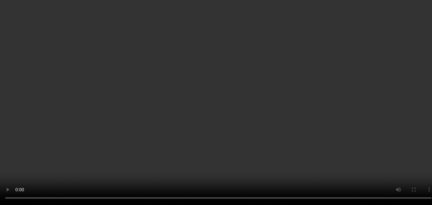
scroll to position [32, 0]
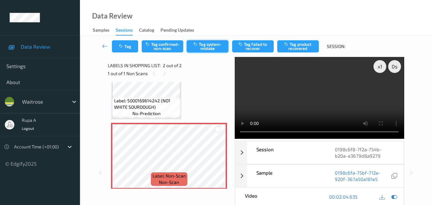
click at [218, 43] on button "Tag system-mistake" at bounding box center [208, 46] width 42 height 12
click at [127, 47] on button "Tag" at bounding box center [125, 46] width 26 height 12
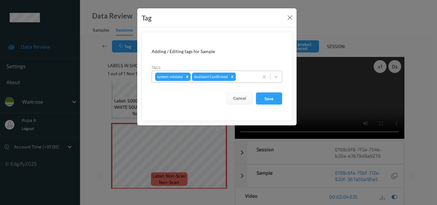
click at [244, 78] on div at bounding box center [246, 77] width 18 height 8
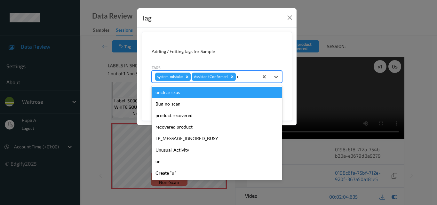
type input "un"
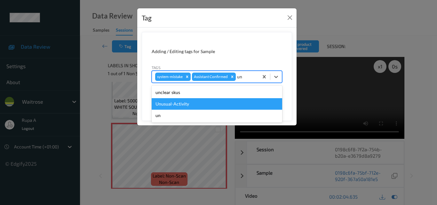
click at [197, 106] on div "Unusual-Activity" at bounding box center [217, 104] width 131 height 12
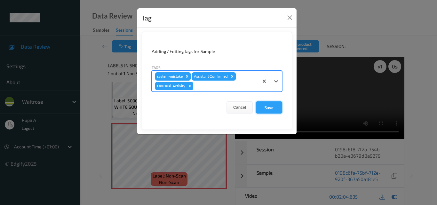
click at [278, 107] on button "Save" at bounding box center [269, 107] width 26 height 12
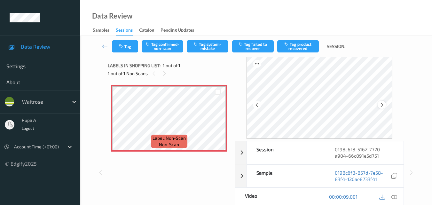
click at [382, 105] on icon at bounding box center [382, 105] width 5 height 6
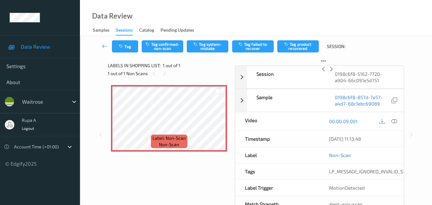
click at [334, 72] on icon at bounding box center [331, 69] width 5 height 6
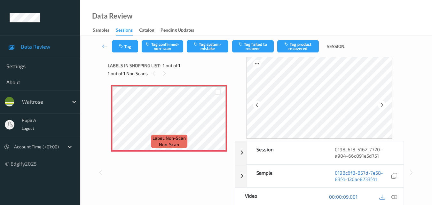
click at [381, 103] on icon at bounding box center [382, 105] width 5 height 6
click at [395, 196] on icon at bounding box center [395, 197] width 6 height 6
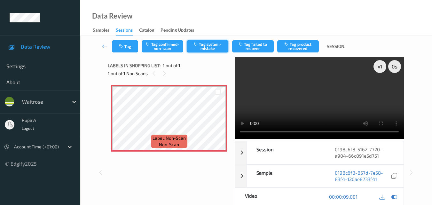
click at [209, 47] on button "Tag system-mistake" at bounding box center [208, 46] width 42 height 12
click at [125, 50] on button "Tag" at bounding box center [125, 46] width 26 height 12
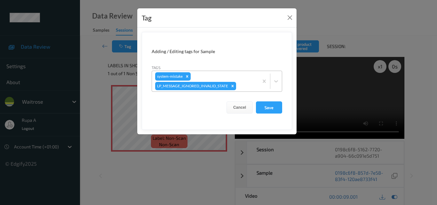
click at [242, 81] on div "system-mistake LP_MESSAGE_IGNORED_INVALID_STATE" at bounding box center [205, 81] width 107 height 20
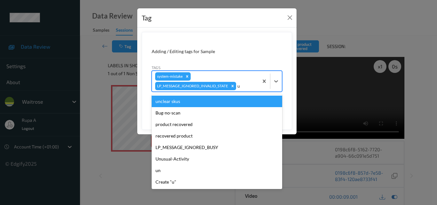
type input "un"
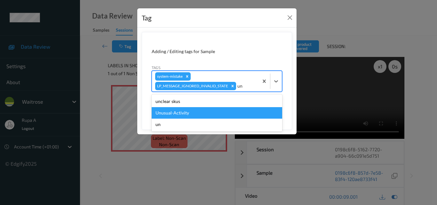
click at [186, 113] on div "Unusual-Activity" at bounding box center [217, 113] width 131 height 12
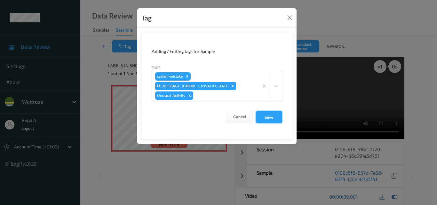
click at [268, 116] on button "Save" at bounding box center [269, 117] width 26 height 12
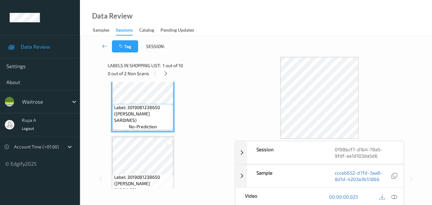
scroll to position [32, 0]
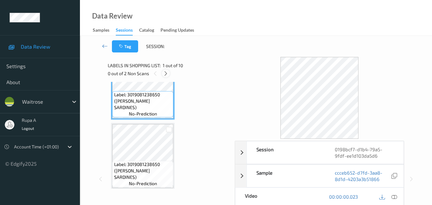
click at [166, 73] on icon at bounding box center [165, 74] width 5 height 6
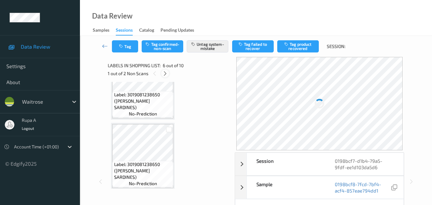
scroll to position [282, 0]
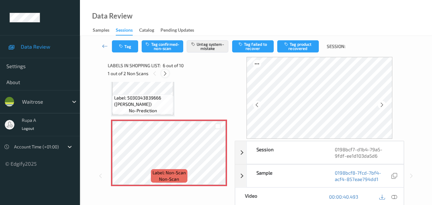
click at [166, 74] on icon at bounding box center [165, 74] width 5 height 6
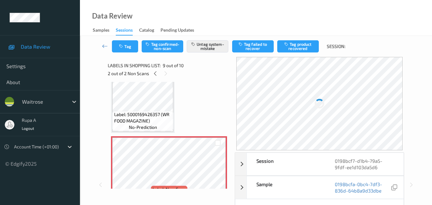
scroll to position [556, 0]
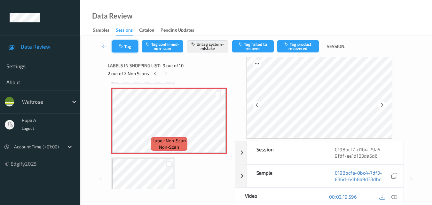
click at [132, 47] on button "Tag" at bounding box center [125, 46] width 26 height 12
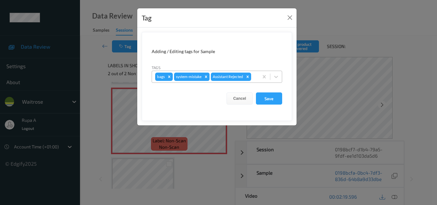
click at [207, 78] on icon "Remove system-mistake" at bounding box center [206, 77] width 4 height 4
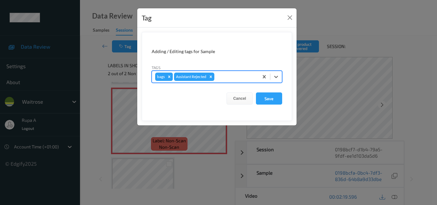
click at [170, 77] on icon "Remove bags" at bounding box center [169, 77] width 2 height 2
click at [265, 99] on button "Save" at bounding box center [269, 98] width 26 height 12
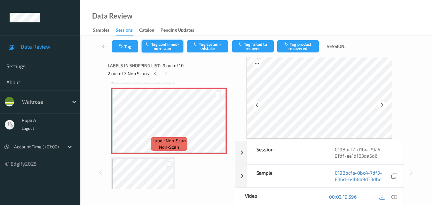
click at [150, 51] on button "Tag confirmed-non-scan" at bounding box center [163, 46] width 42 height 12
click at [382, 105] on icon at bounding box center [382, 105] width 5 height 6
click at [386, 106] on div at bounding box center [382, 105] width 8 height 8
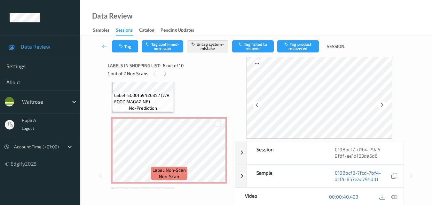
scroll to position [562, 0]
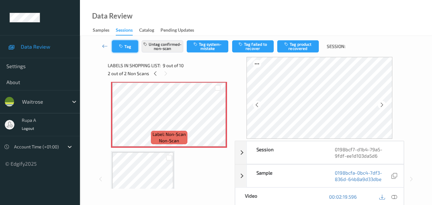
click at [134, 49] on button "Tag" at bounding box center [125, 46] width 26 height 12
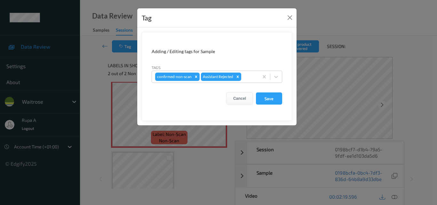
click at [234, 100] on button "Cancel" at bounding box center [240, 98] width 26 height 12
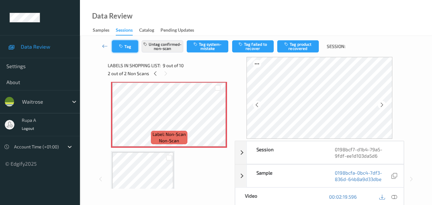
click at [127, 47] on button "Tag" at bounding box center [125, 46] width 26 height 12
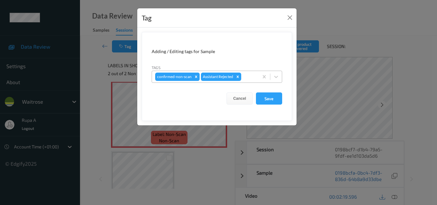
click at [194, 79] on icon "Remove confirmed-non-scan" at bounding box center [196, 77] width 4 height 4
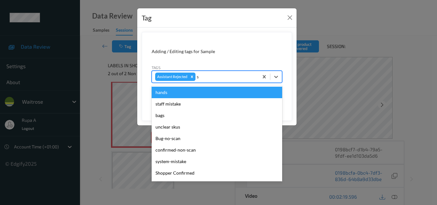
type input "sy"
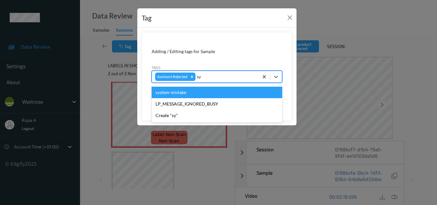
click at [188, 90] on div "system-mistake" at bounding box center [217, 93] width 131 height 12
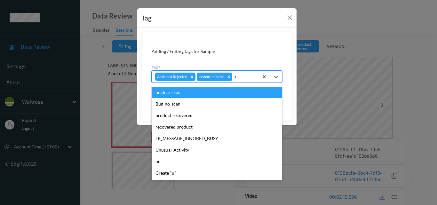
type input "un"
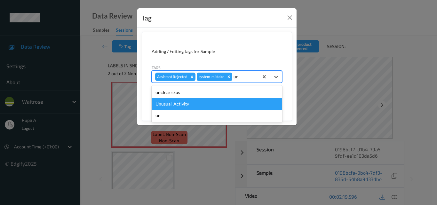
click at [189, 103] on div "Unusual-Activity" at bounding box center [217, 104] width 131 height 12
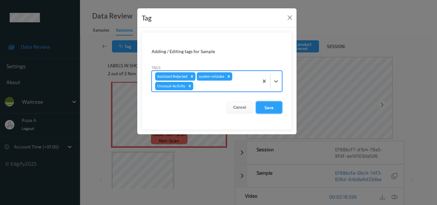
click at [271, 110] on button "Save" at bounding box center [269, 107] width 26 height 12
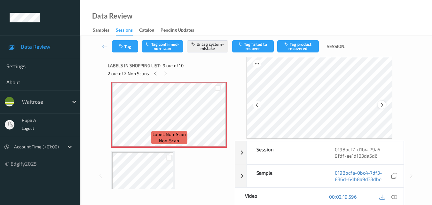
click at [383, 103] on icon at bounding box center [382, 105] width 5 height 6
click at [384, 103] on icon at bounding box center [382, 105] width 5 height 6
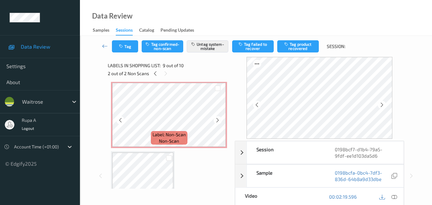
scroll to position [338, 0]
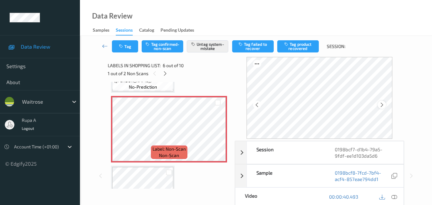
click at [385, 104] on icon at bounding box center [382, 105] width 5 height 6
click at [119, 49] on button "Tag" at bounding box center [125, 46] width 26 height 12
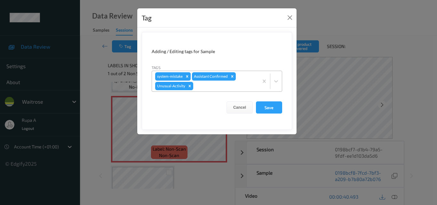
click at [188, 76] on icon "Remove system-mistake" at bounding box center [187, 76] width 4 height 4
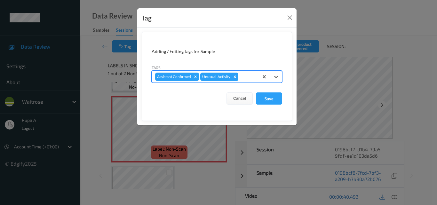
click at [237, 77] on icon "Remove Unusual-Activity" at bounding box center [235, 77] width 4 height 4
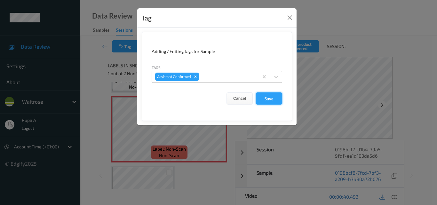
click at [269, 97] on button "Save" at bounding box center [269, 98] width 26 height 12
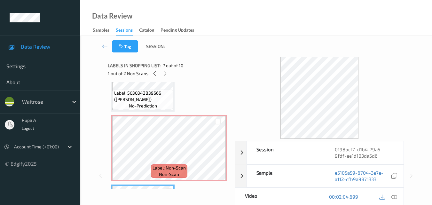
scroll to position [306, 0]
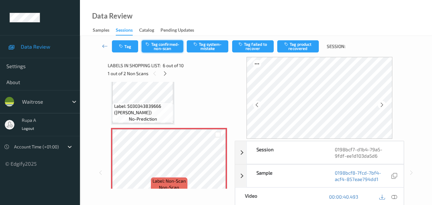
click at [157, 49] on button "Tag confirmed-non-scan" at bounding box center [163, 46] width 42 height 12
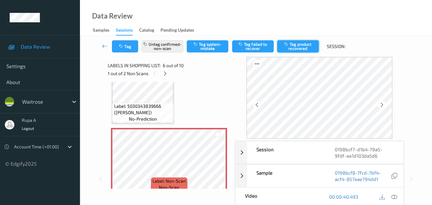
click at [308, 50] on button "Tag product recovered" at bounding box center [298, 46] width 42 height 12
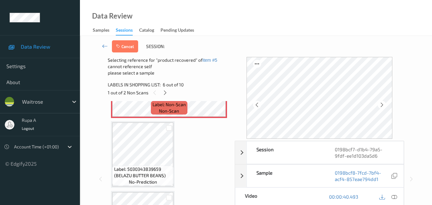
scroll to position [402, 0]
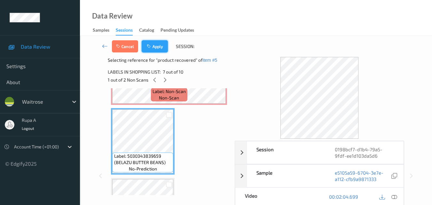
click at [157, 49] on button "Apply" at bounding box center [155, 46] width 26 height 12
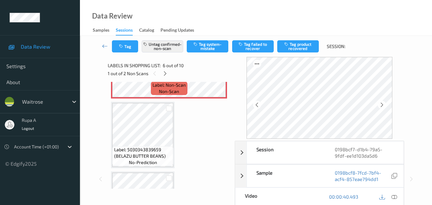
scroll to position [282, 0]
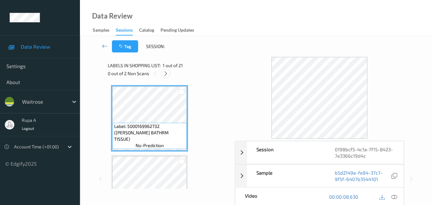
click at [169, 75] on icon at bounding box center [165, 74] width 5 height 6
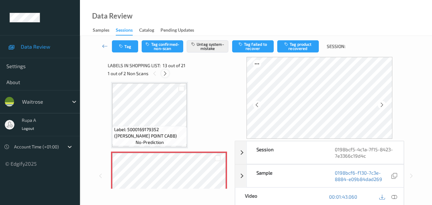
click at [161, 75] on div at bounding box center [165, 73] width 8 height 8
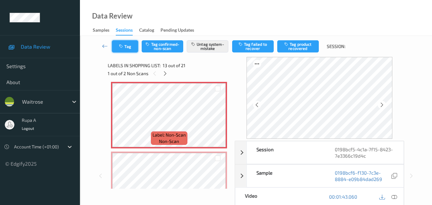
click at [129, 52] on button "Tag" at bounding box center [125, 46] width 26 height 12
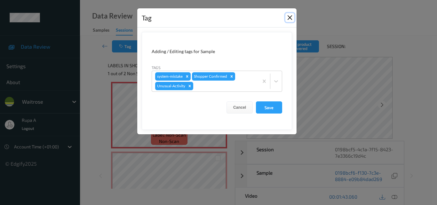
click at [293, 18] on button "Close" at bounding box center [289, 17] width 9 height 9
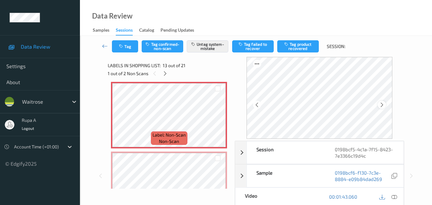
click at [380, 106] on div at bounding box center [382, 105] width 8 height 8
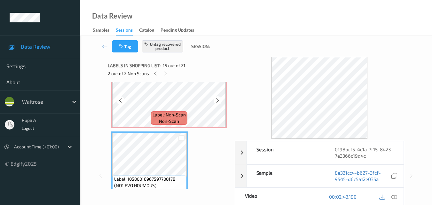
scroll to position [936, 0]
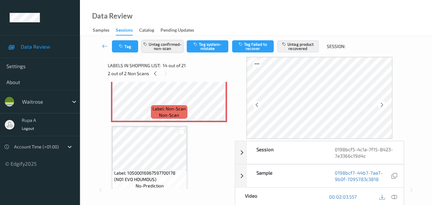
click at [162, 45] on button "Untag confirmed-non-scan" at bounding box center [163, 46] width 42 height 12
click at [127, 46] on button "Tag" at bounding box center [125, 46] width 26 height 12
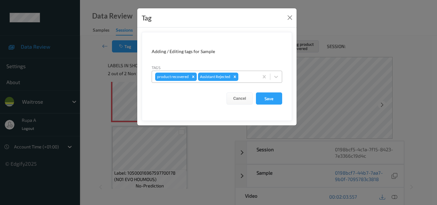
click at [193, 77] on icon "Remove product recovered" at bounding box center [193, 77] width 2 height 2
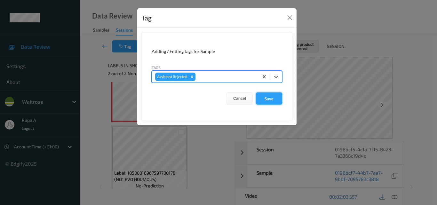
click at [261, 98] on button "Save" at bounding box center [269, 98] width 26 height 12
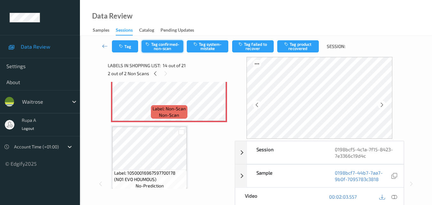
click at [157, 49] on button "Tag confirmed-non-scan" at bounding box center [163, 46] width 42 height 12
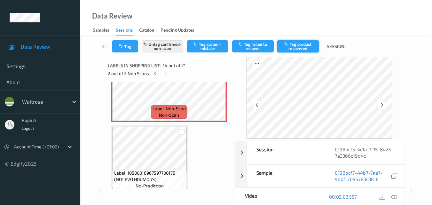
click at [289, 43] on icon "button" at bounding box center [287, 44] width 5 height 4
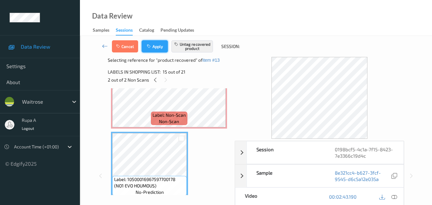
click at [160, 42] on button "Apply" at bounding box center [155, 46] width 26 height 12
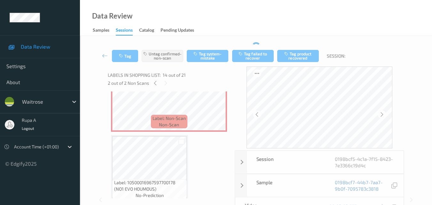
scroll to position [840, 0]
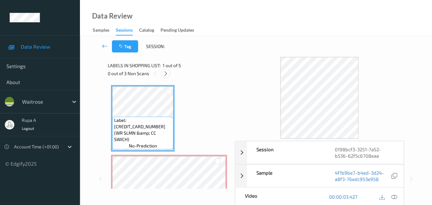
click at [168, 75] on icon at bounding box center [165, 74] width 5 height 6
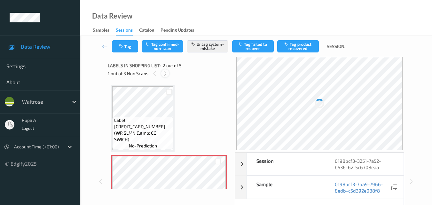
scroll to position [3, 0]
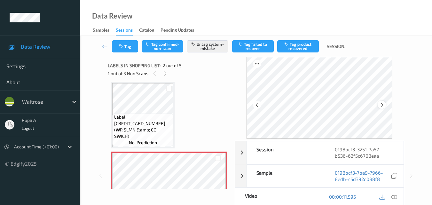
click at [384, 104] on icon at bounding box center [382, 105] width 5 height 6
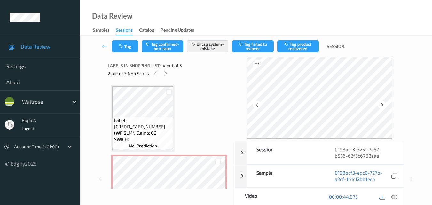
scroll to position [32, 0]
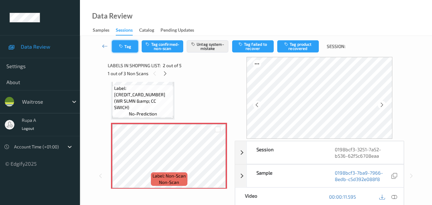
click at [129, 46] on button "Tag" at bounding box center [125, 46] width 26 height 12
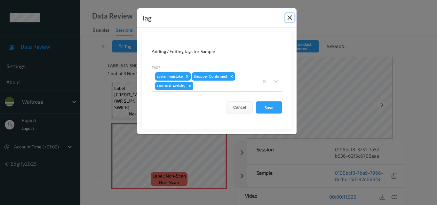
click at [290, 18] on button "Close" at bounding box center [289, 17] width 9 height 9
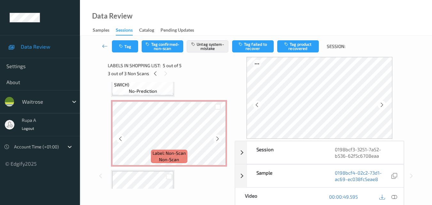
scroll to position [53, 0]
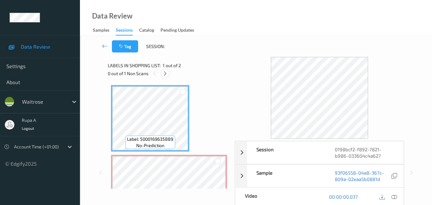
click at [167, 75] on icon at bounding box center [165, 74] width 5 height 6
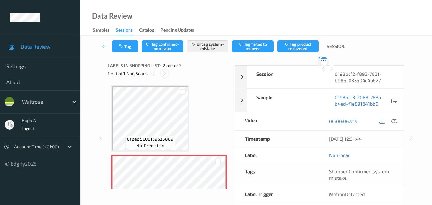
scroll to position [3, 0]
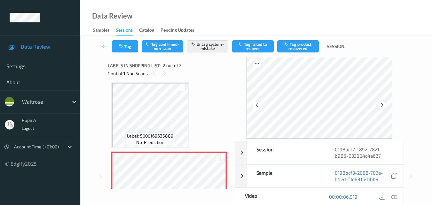
click at [382, 102] on icon at bounding box center [382, 105] width 5 height 6
click at [383, 101] on div at bounding box center [382, 105] width 8 height 8
click at [383, 105] on icon at bounding box center [382, 105] width 5 height 6
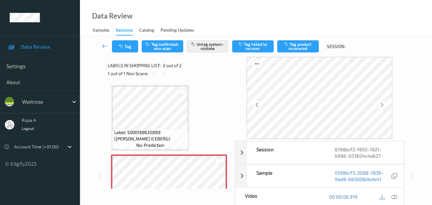
scroll to position [0, 0]
click at [215, 51] on button "Untag system-mistake" at bounding box center [208, 46] width 42 height 12
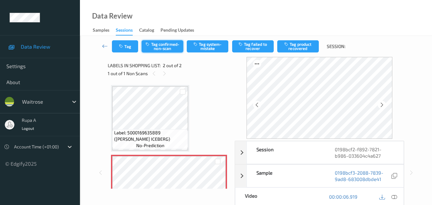
click at [150, 49] on button "Tag confirmed-non-scan" at bounding box center [163, 46] width 42 height 12
click at [135, 48] on button "Tag" at bounding box center [125, 46] width 26 height 12
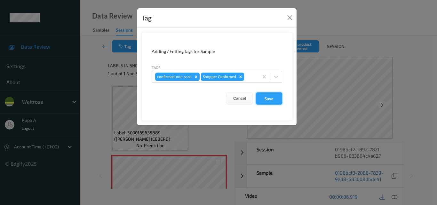
click at [275, 97] on button "Save" at bounding box center [269, 98] width 26 height 12
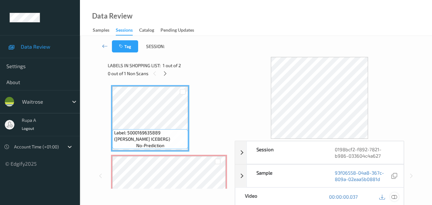
click at [397, 194] on icon at bounding box center [395, 197] width 6 height 6
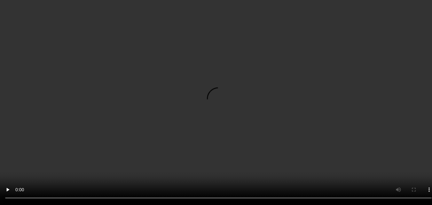
scroll to position [36, 0]
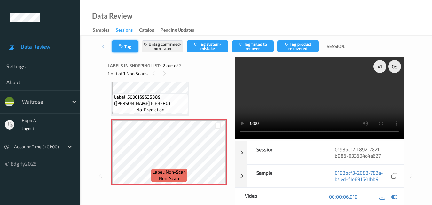
click at [128, 48] on button "Tag" at bounding box center [125, 46] width 26 height 12
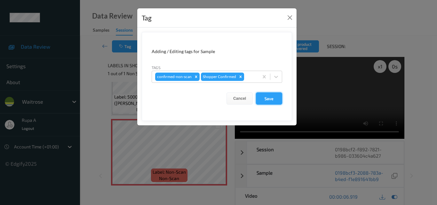
click at [270, 100] on button "Save" at bounding box center [269, 98] width 26 height 12
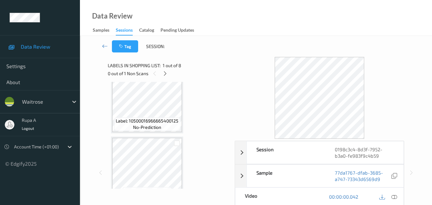
scroll to position [96, 0]
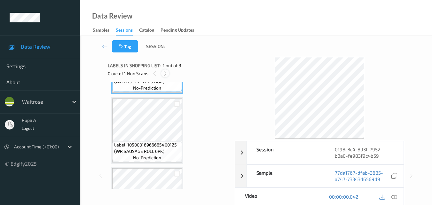
click at [165, 76] on icon at bounding box center [165, 74] width 5 height 6
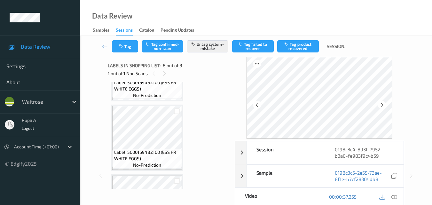
scroll to position [326, 0]
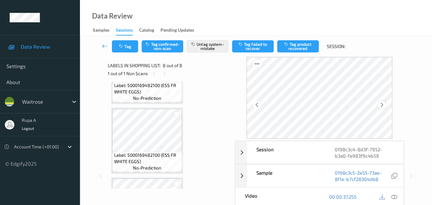
click at [383, 104] on icon at bounding box center [382, 105] width 5 height 6
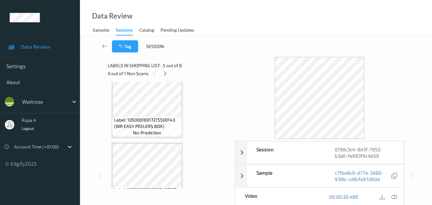
scroll to position [0, 0]
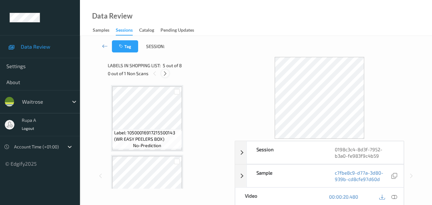
click at [162, 74] on div at bounding box center [165, 73] width 8 height 8
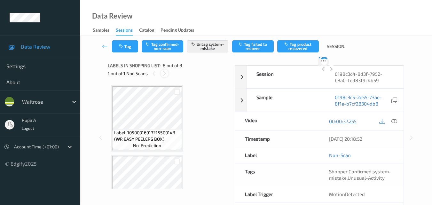
scroll to position [422, 0]
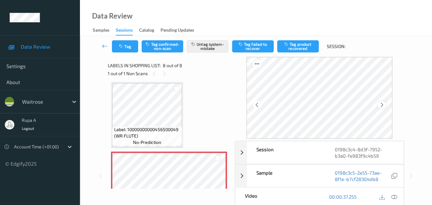
click at [385, 105] on icon at bounding box center [382, 105] width 5 height 6
click at [385, 104] on icon at bounding box center [382, 105] width 5 height 6
click at [131, 51] on button "Tag" at bounding box center [125, 46] width 26 height 12
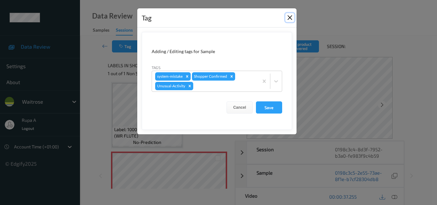
click at [287, 17] on button "Close" at bounding box center [289, 17] width 9 height 9
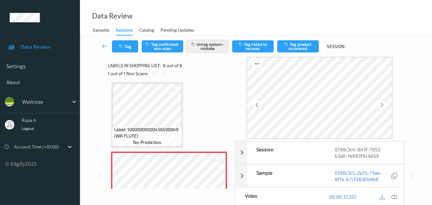
click at [217, 50] on button "Untag system-mistake" at bounding box center [208, 46] width 42 height 12
click at [164, 48] on button "Tag confirmed-non-scan" at bounding box center [163, 46] width 42 height 12
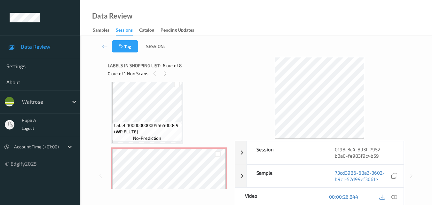
scroll to position [454, 0]
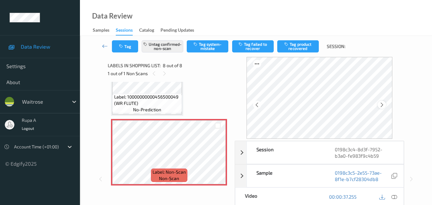
click at [385, 106] on icon at bounding box center [382, 105] width 5 height 6
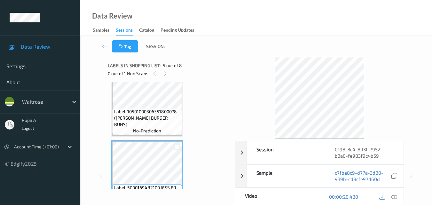
scroll to position [256, 0]
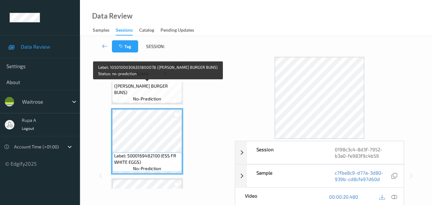
click at [153, 92] on span "Label: 10501000306351800078 (HOVIS BURGER BUNS)" at bounding box center [147, 85] width 67 height 19
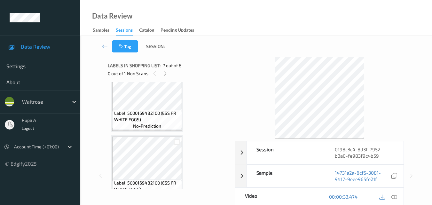
scroll to position [288, 0]
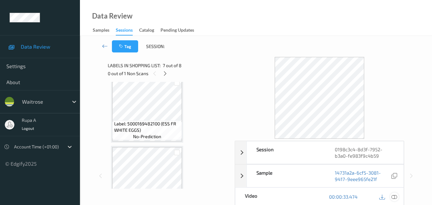
click at [394, 194] on div at bounding box center [394, 197] width 9 height 9
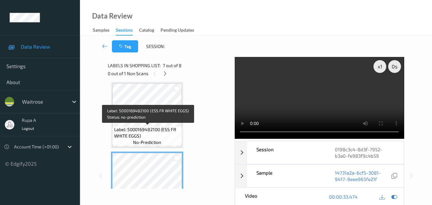
scroll to position [454, 0]
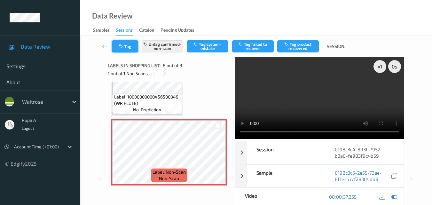
click at [130, 49] on button "Tag" at bounding box center [125, 46] width 26 height 12
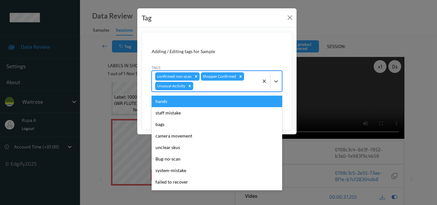
click at [211, 83] on div at bounding box center [225, 86] width 61 height 8
click at [189, 85] on icon "Remove Unusual-Activity" at bounding box center [190, 86] width 2 height 2
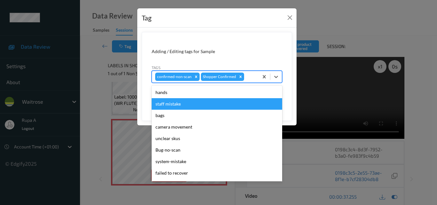
click at [255, 47] on form "Adding / Editing tags for Sample Tags option Unusual-Activity, deselected. opti…" at bounding box center [217, 76] width 150 height 89
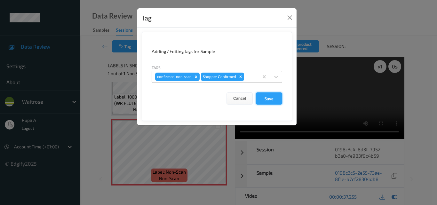
click at [269, 100] on button "Save" at bounding box center [269, 98] width 26 height 12
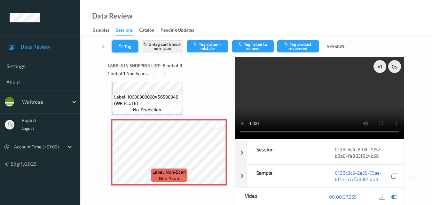
click at [129, 49] on button "Tag" at bounding box center [125, 46] width 26 height 12
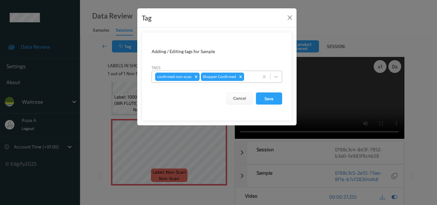
click at [250, 79] on div at bounding box center [250, 77] width 10 height 8
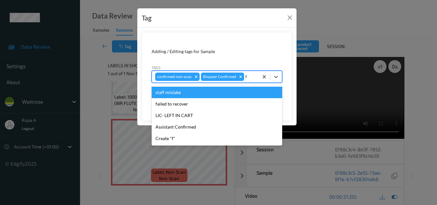
type input "fa"
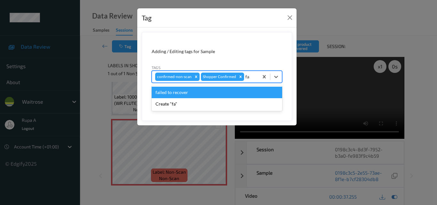
click at [201, 93] on div "failed to recover" at bounding box center [217, 93] width 131 height 12
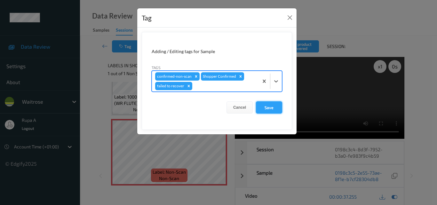
click at [271, 106] on button "Save" at bounding box center [269, 107] width 26 height 12
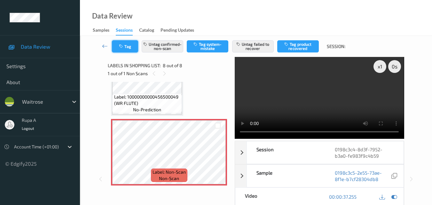
click at [131, 49] on button "Tag" at bounding box center [125, 46] width 26 height 12
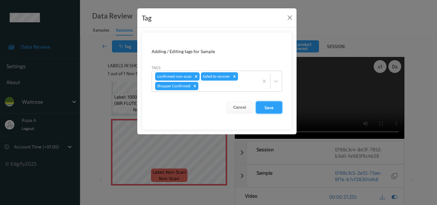
click at [263, 108] on button "Save" at bounding box center [269, 107] width 26 height 12
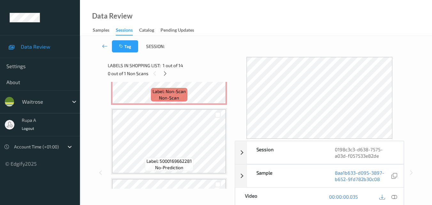
scroll to position [192, 0]
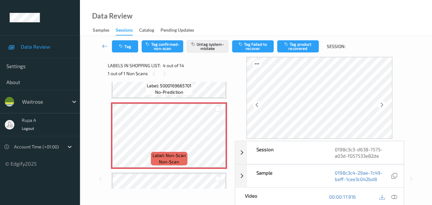
click at [127, 52] on div "Tag Tag confirmed-non-scan Untag system-mistake Tag failed to recover Tag produ…" at bounding box center [256, 46] width 326 height 21
click at [130, 50] on button "Tag" at bounding box center [125, 46] width 26 height 12
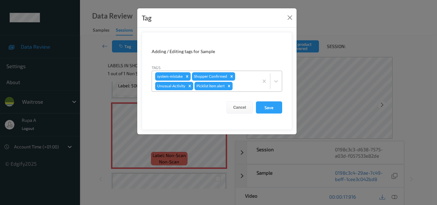
click at [230, 87] on icon "Remove Picklist item alert" at bounding box center [229, 86] width 4 height 4
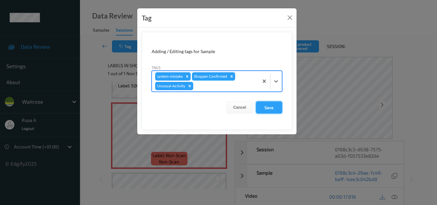
click at [264, 106] on button "Save" at bounding box center [269, 107] width 26 height 12
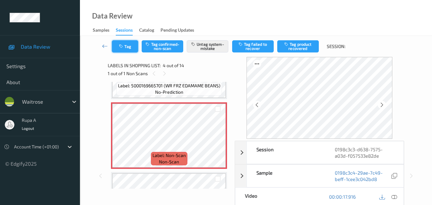
click at [126, 49] on button "Tag" at bounding box center [125, 46] width 26 height 12
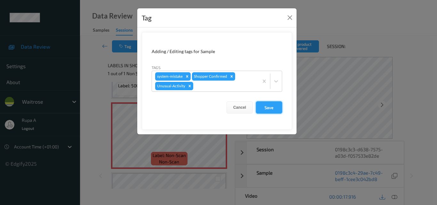
click at [273, 108] on button "Save" at bounding box center [269, 107] width 26 height 12
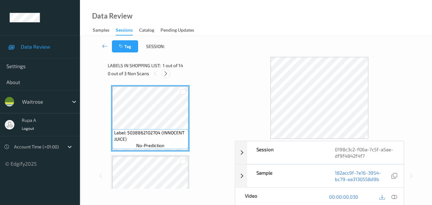
click at [164, 75] on icon at bounding box center [165, 74] width 5 height 6
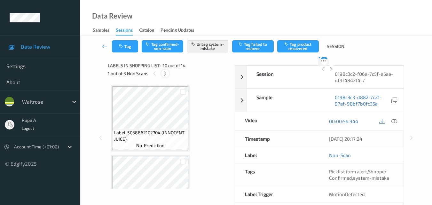
scroll to position [561, 0]
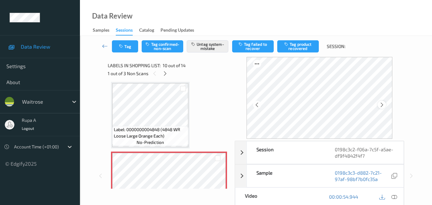
click at [384, 105] on icon at bounding box center [382, 105] width 5 height 6
click at [125, 49] on button "Tag" at bounding box center [125, 46] width 26 height 12
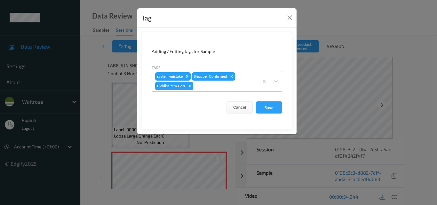
click at [205, 85] on div at bounding box center [225, 86] width 61 height 8
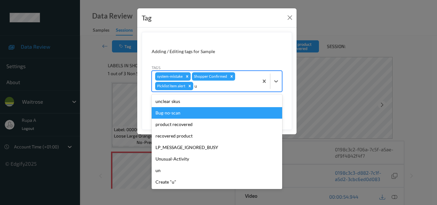
type input "un"
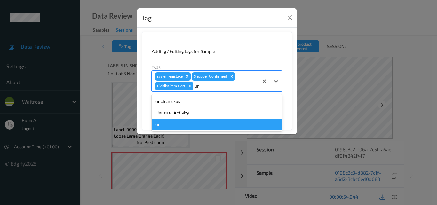
click at [184, 117] on div "Unusual-Activity" at bounding box center [217, 113] width 131 height 12
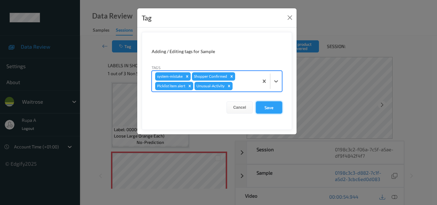
click at [268, 109] on button "Save" at bounding box center [269, 107] width 26 height 12
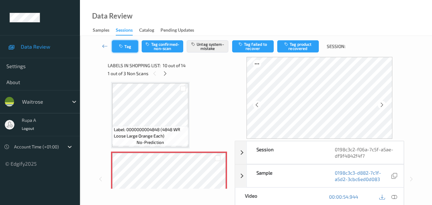
click at [133, 45] on button "Tag" at bounding box center [125, 46] width 26 height 12
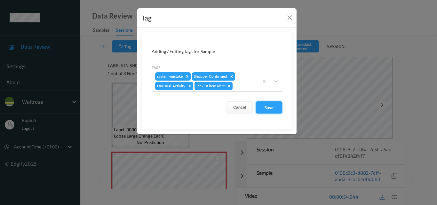
click at [274, 108] on button "Save" at bounding box center [269, 107] width 26 height 12
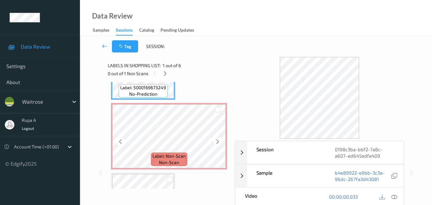
scroll to position [64, 0]
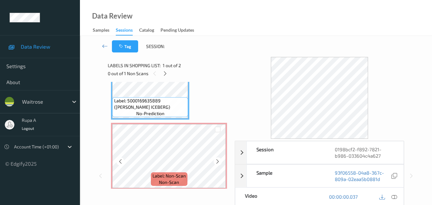
scroll to position [36, 0]
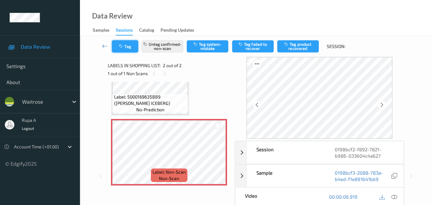
click at [127, 49] on button "Tag" at bounding box center [125, 46] width 26 height 12
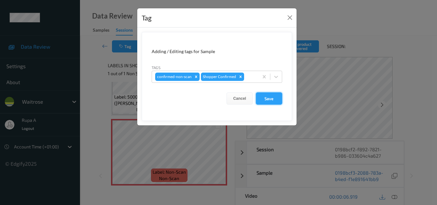
click at [261, 98] on button "Save" at bounding box center [269, 98] width 26 height 12
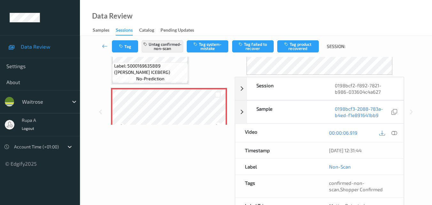
scroll to position [0, 0]
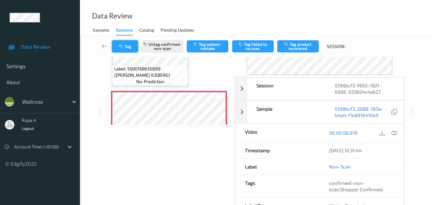
click at [124, 48] on icon "button" at bounding box center [121, 46] width 5 height 4
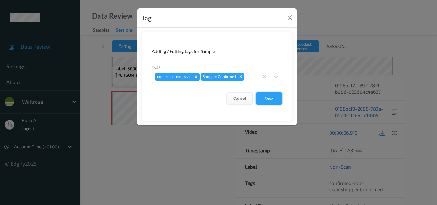
click at [281, 103] on button "Save" at bounding box center [269, 98] width 26 height 12
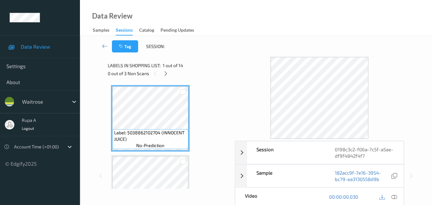
click at [166, 78] on div "Labels in shopping list: 1 out of 14 0 out of 3 Non Scans" at bounding box center [169, 69] width 123 height 25
click at [166, 77] on div at bounding box center [166, 73] width 8 height 8
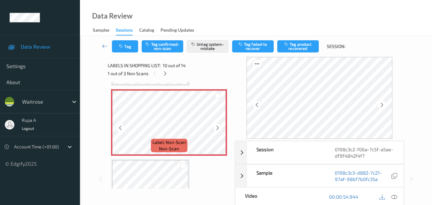
scroll to position [625, 0]
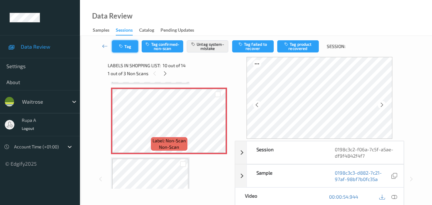
click at [127, 50] on button "Tag" at bounding box center [125, 46] width 26 height 12
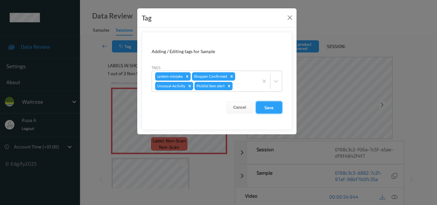
click at [273, 107] on button "Save" at bounding box center [269, 107] width 26 height 12
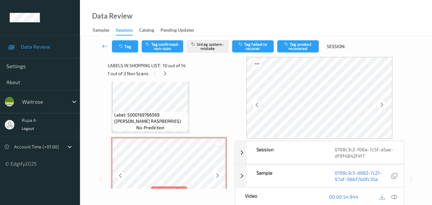
scroll to position [817, 0]
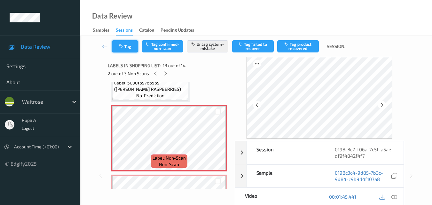
click at [130, 51] on button "Tag" at bounding box center [125, 46] width 26 height 12
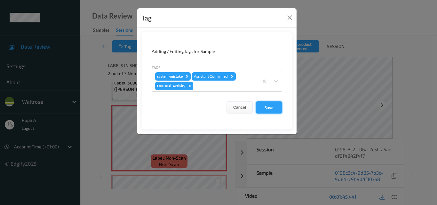
click at [261, 105] on button "Save" at bounding box center [269, 107] width 26 height 12
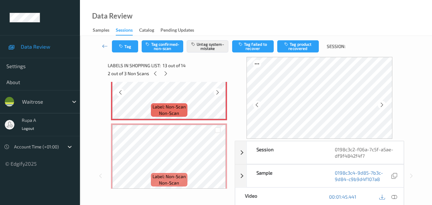
scroll to position [873, 0]
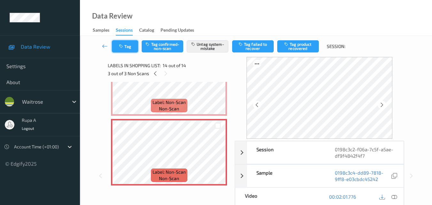
click at [133, 51] on button "Tag" at bounding box center [125, 46] width 26 height 12
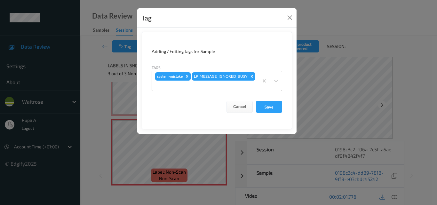
click at [235, 82] on div at bounding box center [205, 86] width 100 height 8
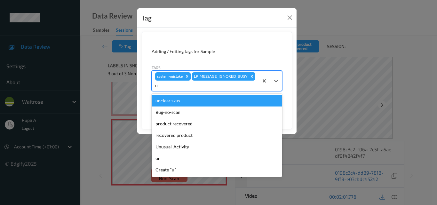
type input "un"
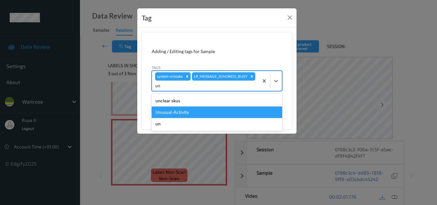
click at [203, 112] on div "Unusual-Activity" at bounding box center [217, 113] width 131 height 12
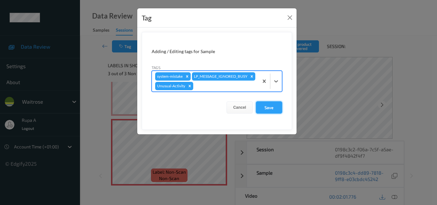
click at [274, 114] on button "Save" at bounding box center [269, 107] width 26 height 12
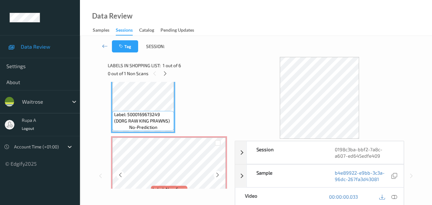
scroll to position [32, 0]
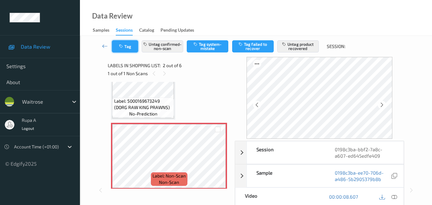
click at [120, 46] on icon "button" at bounding box center [121, 46] width 5 height 4
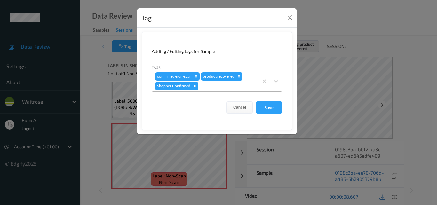
click at [195, 75] on icon "Remove confirmed-non-scan" at bounding box center [196, 76] width 4 height 4
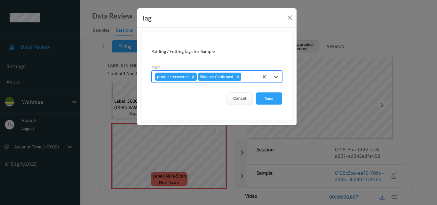
click at [194, 77] on icon "Remove product recovered" at bounding box center [193, 77] width 4 height 4
click at [268, 97] on button "Save" at bounding box center [269, 98] width 26 height 12
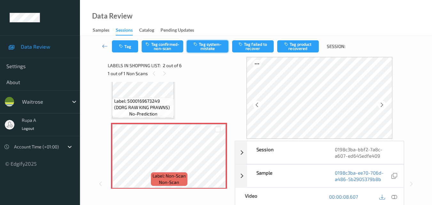
click at [207, 50] on button "Tag system-mistake" at bounding box center [208, 46] width 42 height 12
click at [127, 48] on button "Tag" at bounding box center [125, 46] width 26 height 12
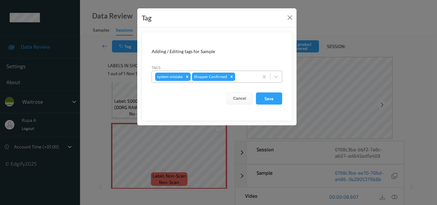
click at [251, 79] on div at bounding box center [245, 77] width 19 height 8
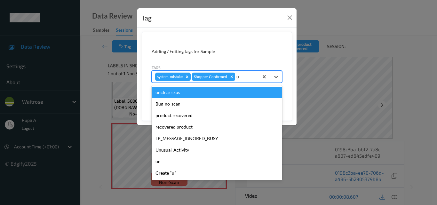
type input "un"
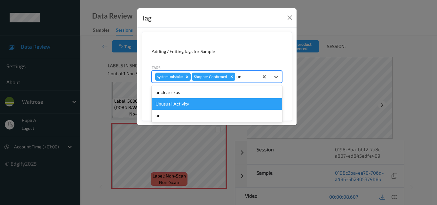
click at [199, 102] on div "Unusual-Activity" at bounding box center [217, 104] width 131 height 12
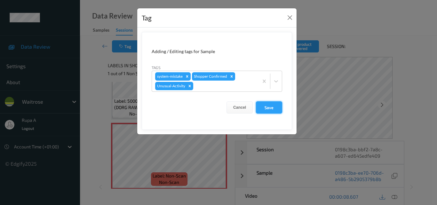
click at [273, 108] on button "Save" at bounding box center [269, 107] width 26 height 12
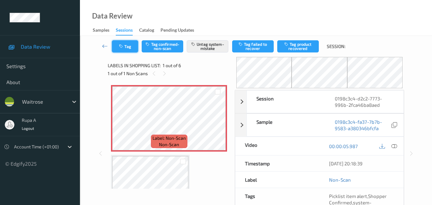
click at [122, 47] on icon "button" at bounding box center [121, 46] width 5 height 4
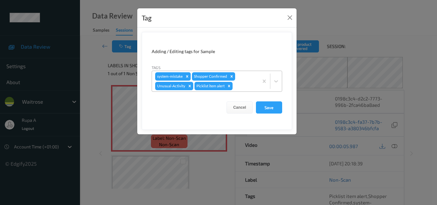
click at [188, 77] on icon "Remove system-mistake" at bounding box center [187, 76] width 2 height 2
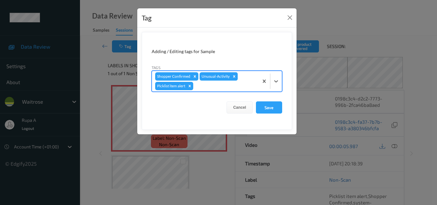
click at [234, 76] on icon "Remove Unusual-Activity" at bounding box center [234, 76] width 4 height 4
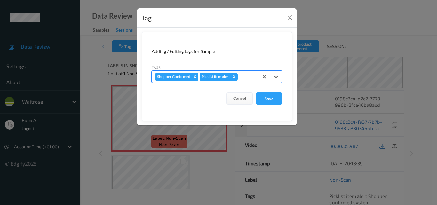
click at [235, 77] on icon "Remove Picklist item alert" at bounding box center [234, 77] width 2 height 2
click at [275, 101] on button "Save" at bounding box center [269, 98] width 26 height 12
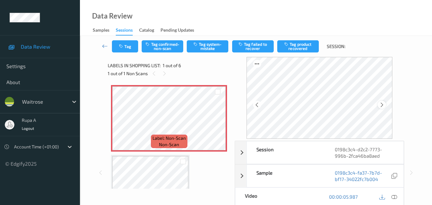
click at [386, 102] on div at bounding box center [382, 105] width 8 height 8
click at [171, 47] on button "Tag confirmed-non-scan" at bounding box center [163, 46] width 42 height 12
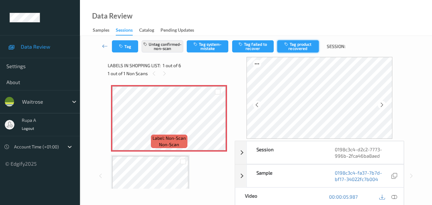
click at [306, 46] on button "Tag product recovered" at bounding box center [298, 46] width 42 height 12
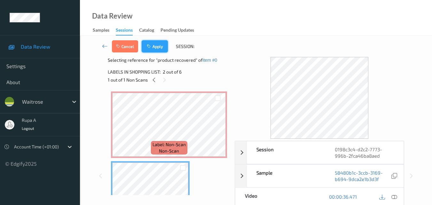
click at [150, 47] on icon "button" at bounding box center [149, 46] width 5 height 4
